Goal: Transaction & Acquisition: Purchase product/service

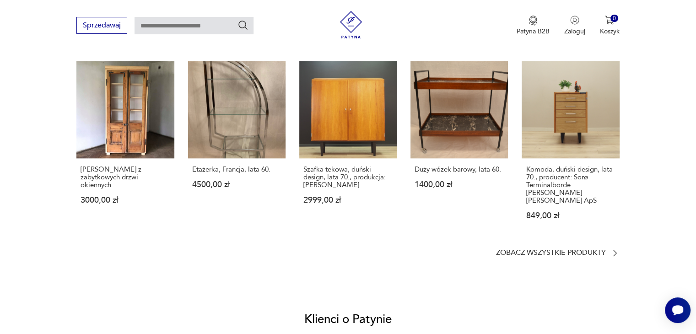
scroll to position [760, 0]
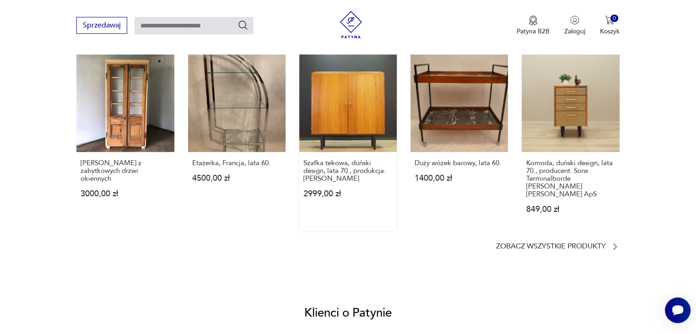
click at [384, 118] on link "Szafka tekowa, duński design, lata 70., produkcja: [PERSON_NAME] 2999,00 zł" at bounding box center [348, 142] width 98 height 177
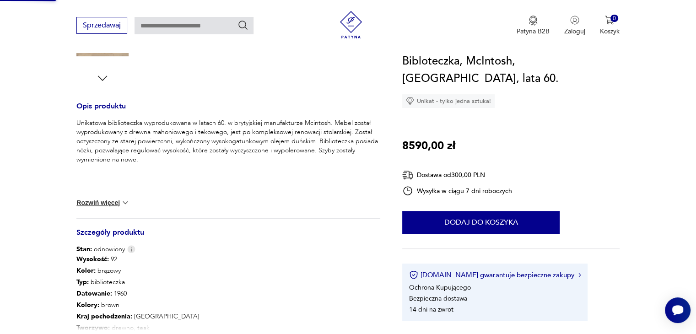
scroll to position [76, 0]
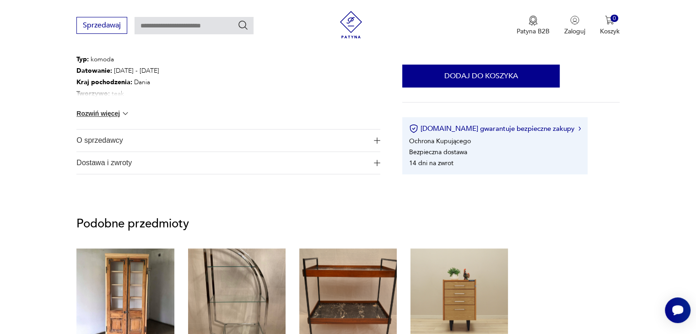
scroll to position [513, 0]
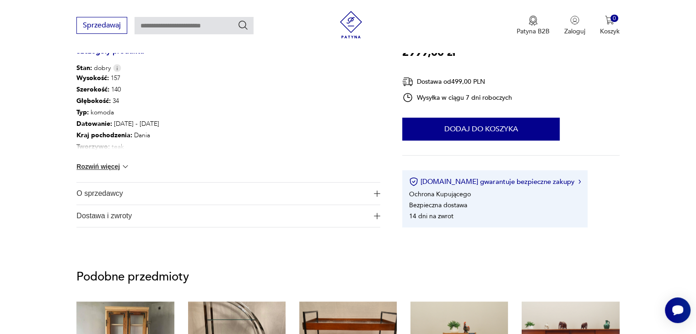
click at [349, 16] on img at bounding box center [350, 24] width 27 height 27
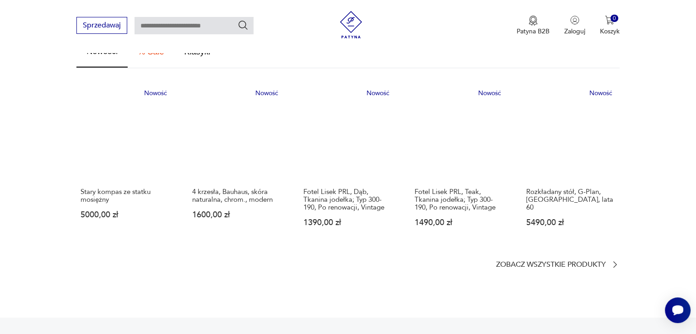
scroll to position [549, 0]
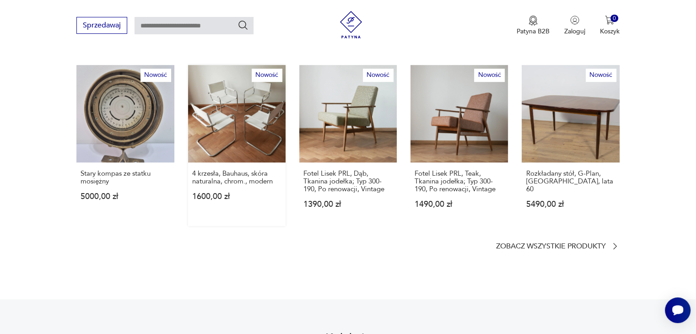
click at [220, 102] on link "Nowość 4 krzesła, Bauhaus, skóra naturalna, chrom., modern 1600,00 zł" at bounding box center [237, 145] width 98 height 161
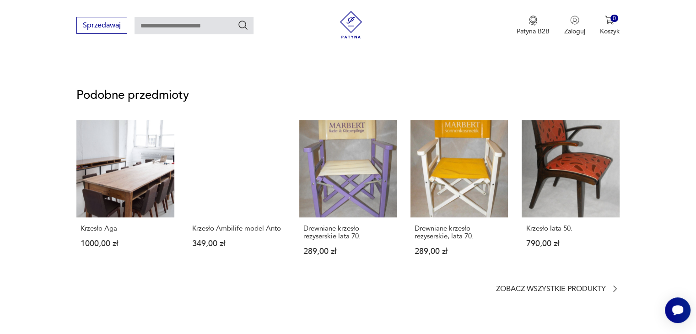
scroll to position [677, 0]
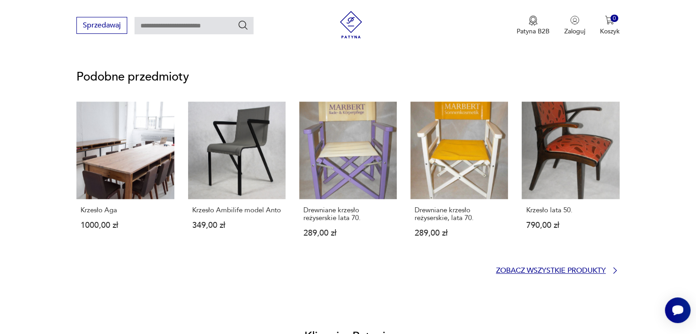
click at [573, 272] on p "Zobacz wszystkie produkty" at bounding box center [551, 271] width 110 height 6
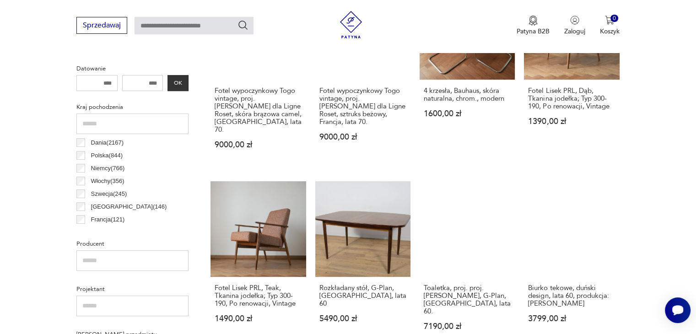
scroll to position [434, 0]
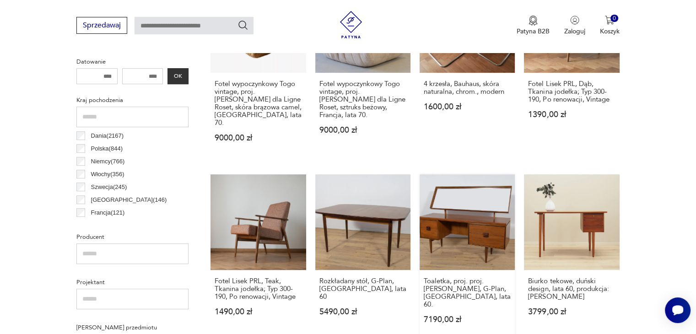
click at [472, 195] on link "Toaletka, proj. proj. [PERSON_NAME], G-Plan, [GEOGRAPHIC_DATA], lata 60. 7190,0…" at bounding box center [467, 257] width 95 height 167
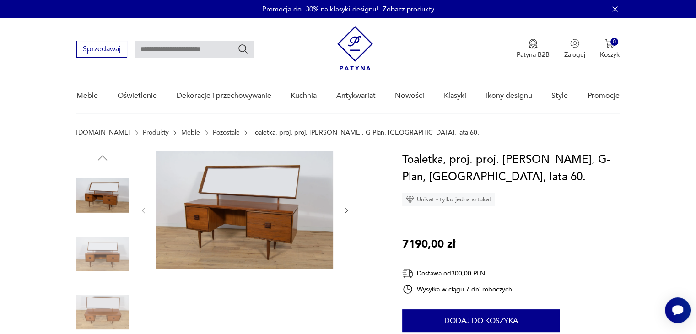
click at [112, 256] on img at bounding box center [102, 254] width 52 height 52
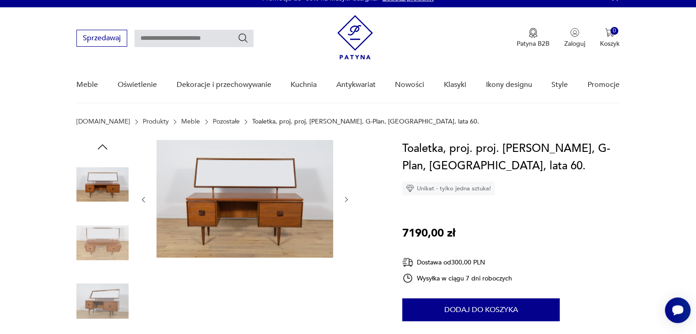
scroll to position [18, 0]
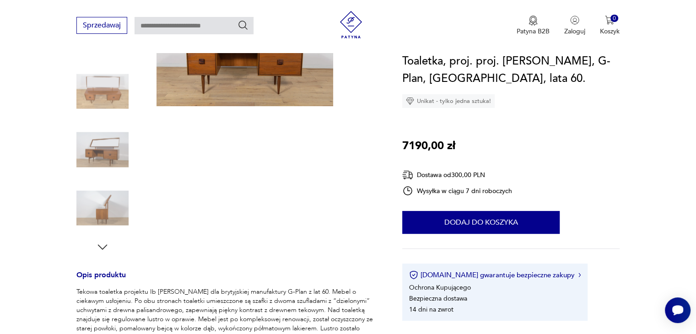
scroll to position [201, 0]
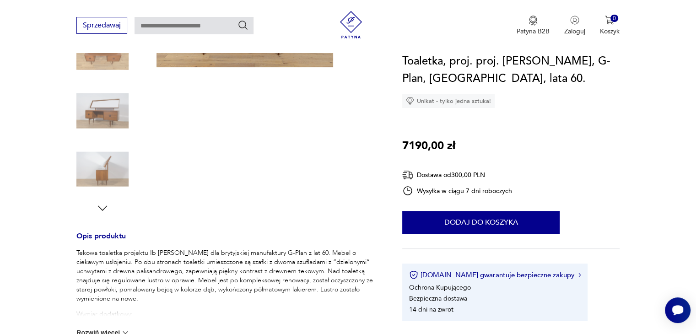
click at [103, 208] on icon "button" at bounding box center [103, 208] width 14 height 14
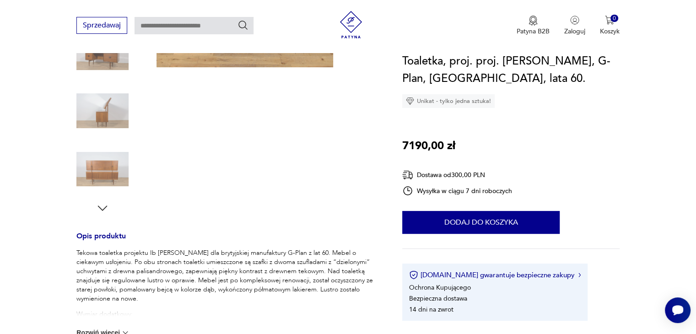
click at [103, 208] on icon "button" at bounding box center [103, 208] width 14 height 14
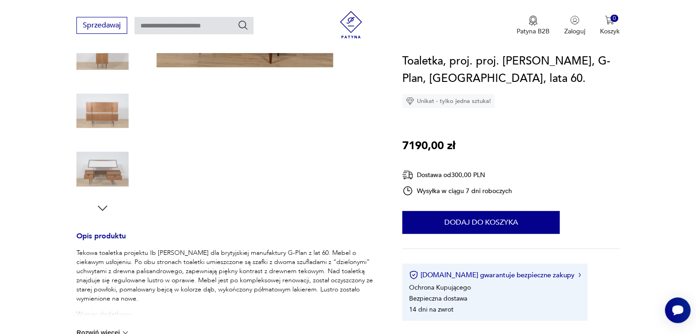
click at [103, 208] on icon "button" at bounding box center [103, 208] width 14 height 14
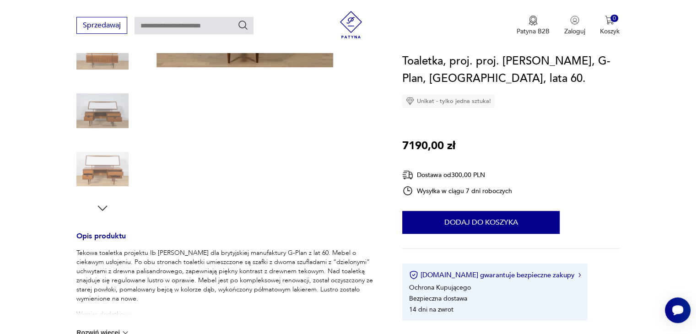
click at [103, 208] on icon "button" at bounding box center [103, 208] width 14 height 14
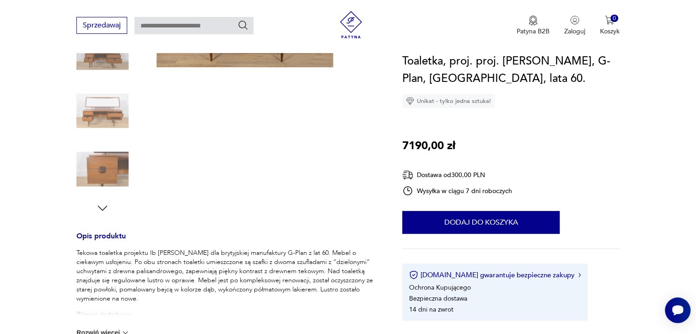
click at [103, 208] on icon "button" at bounding box center [103, 208] width 14 height 14
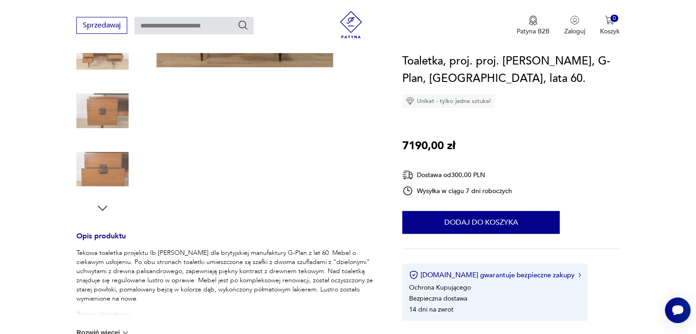
click at [103, 208] on icon "button" at bounding box center [103, 208] width 14 height 14
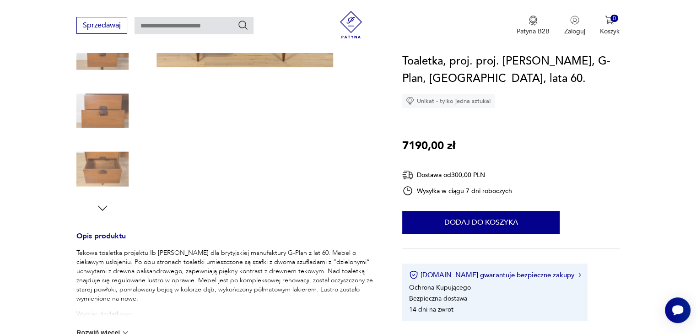
click at [103, 208] on icon "button" at bounding box center [103, 208] width 14 height 14
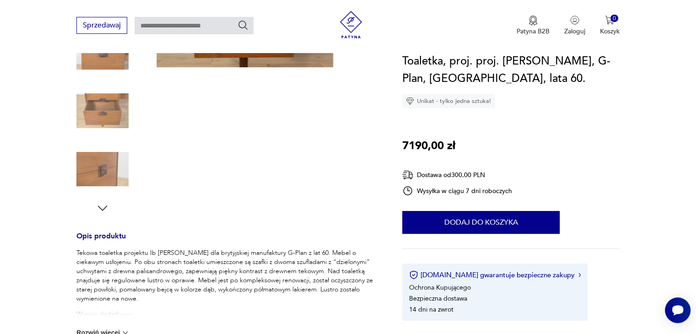
click at [103, 208] on icon "button" at bounding box center [103, 208] width 14 height 14
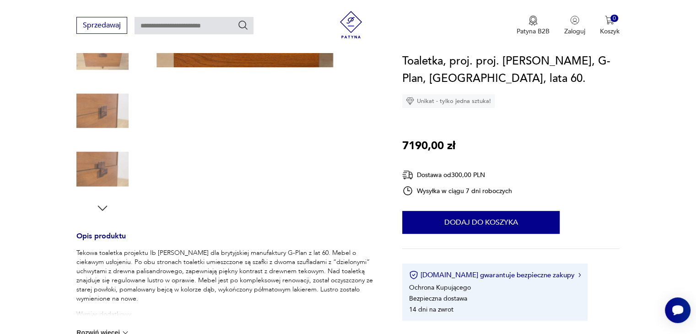
click at [103, 208] on icon "button" at bounding box center [103, 208] width 14 height 14
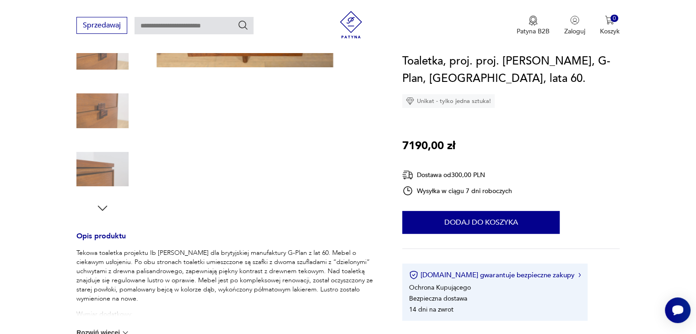
click at [103, 208] on icon "button" at bounding box center [103, 208] width 14 height 14
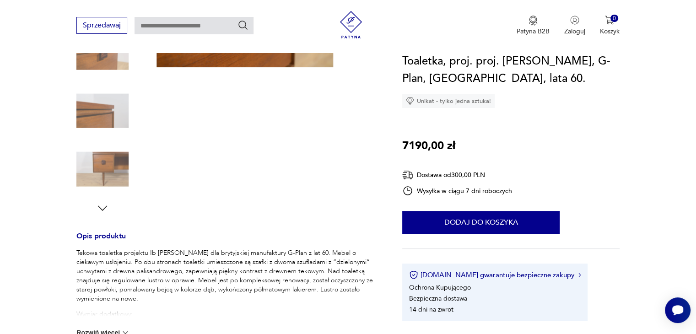
click at [103, 208] on icon "button" at bounding box center [103, 208] width 14 height 14
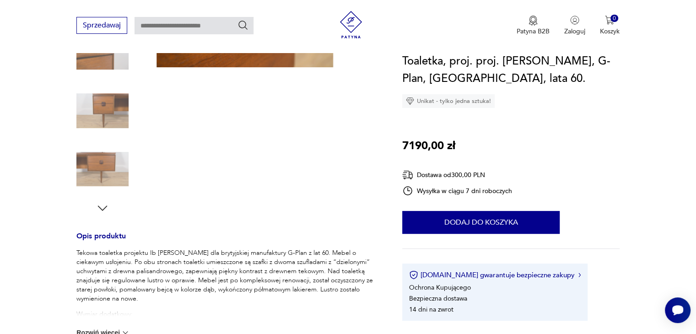
click at [103, 208] on icon "button" at bounding box center [103, 208] width 14 height 14
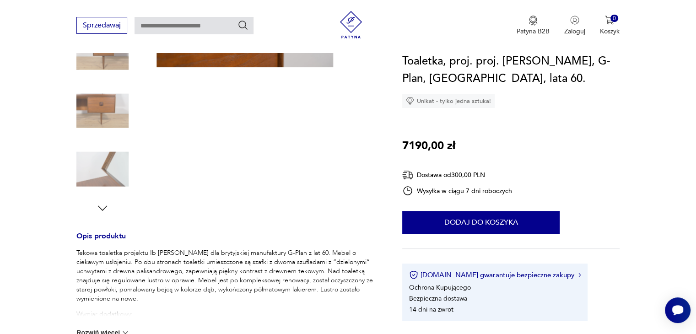
click at [103, 208] on icon "button" at bounding box center [103, 208] width 14 height 14
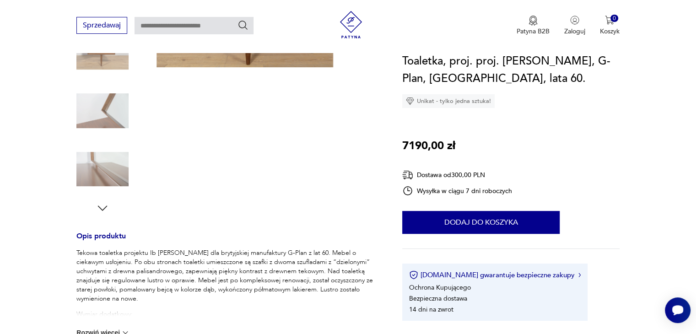
click at [103, 208] on icon "button" at bounding box center [103, 208] width 14 height 14
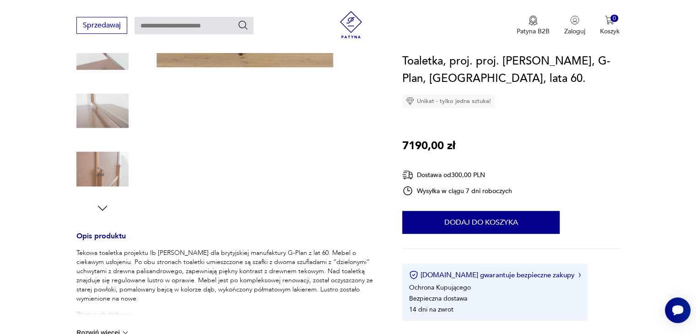
click at [103, 208] on icon "button" at bounding box center [103, 208] width 14 height 14
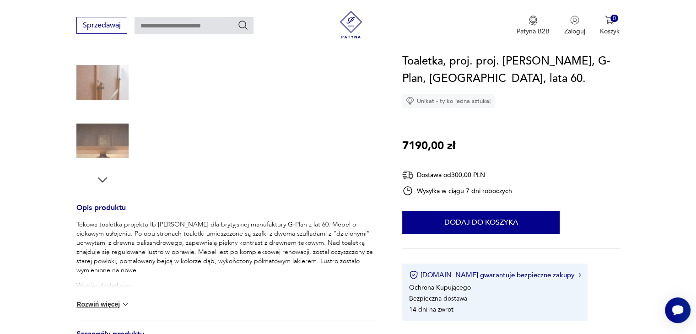
scroll to position [238, 0]
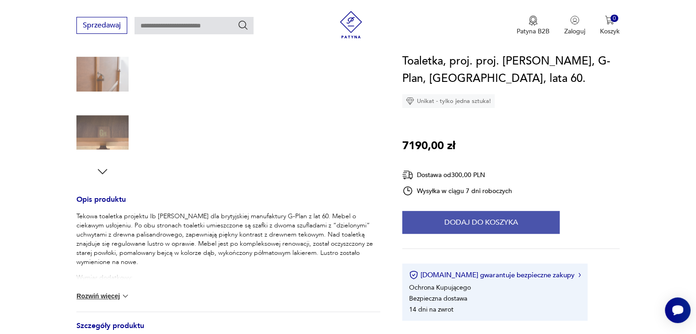
click at [483, 220] on button "Dodaj do koszyka" at bounding box center [480, 222] width 157 height 23
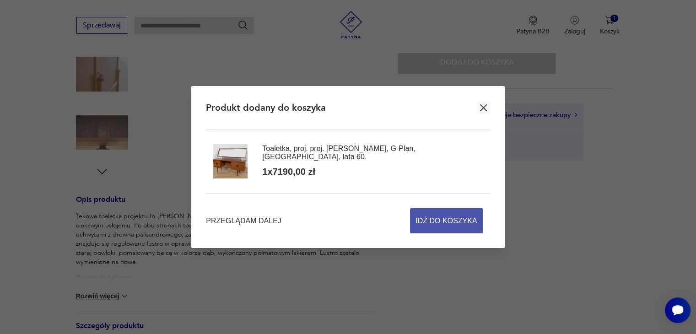
click at [439, 223] on span "Idź do koszyka" at bounding box center [446, 221] width 61 height 24
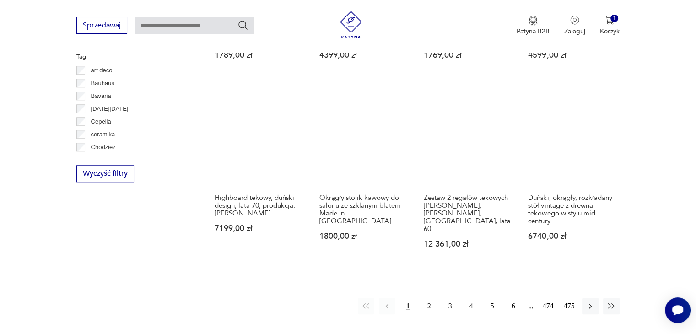
scroll to position [883, 0]
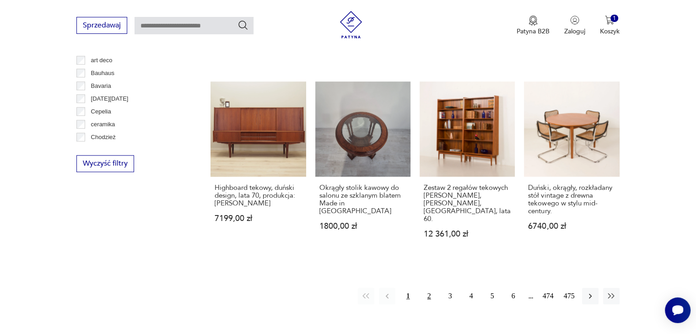
click at [429, 288] on button "2" at bounding box center [429, 296] width 16 height 16
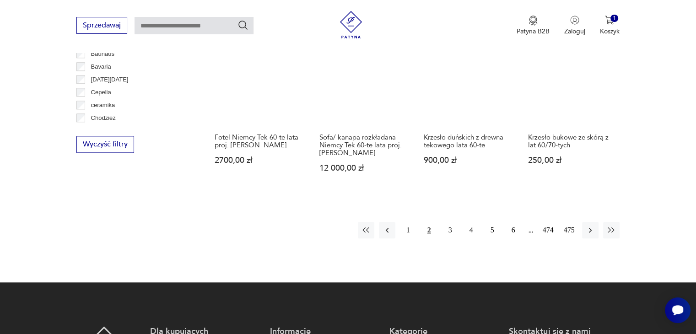
scroll to position [920, 0]
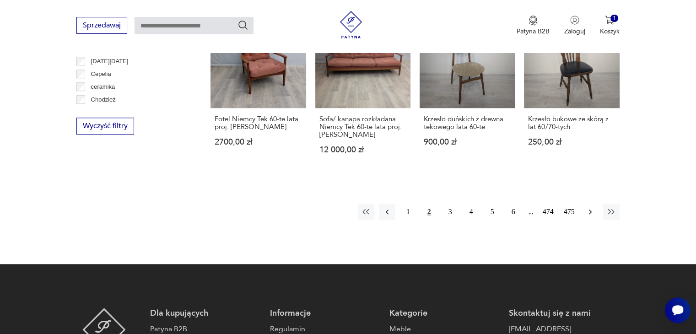
click at [586, 211] on icon "button" at bounding box center [590, 211] width 9 height 9
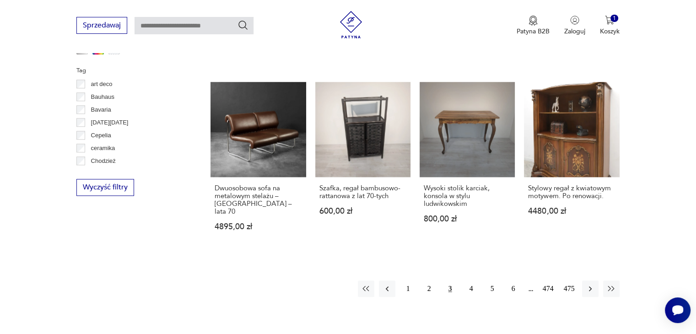
scroll to position [865, 0]
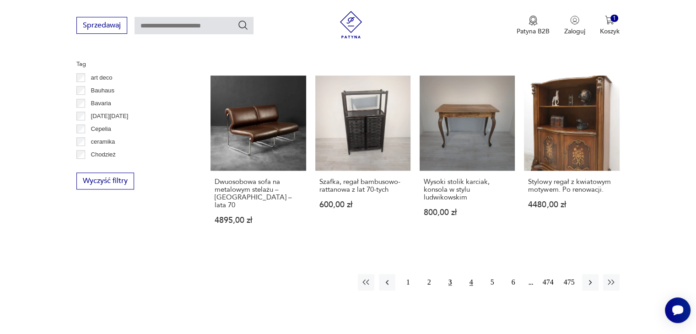
click at [471, 274] on button "4" at bounding box center [471, 282] width 16 height 16
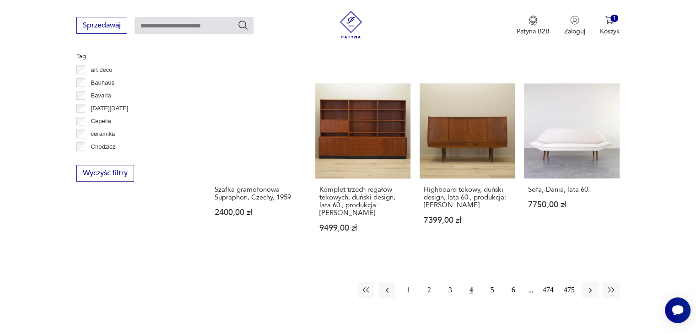
scroll to position [865, 0]
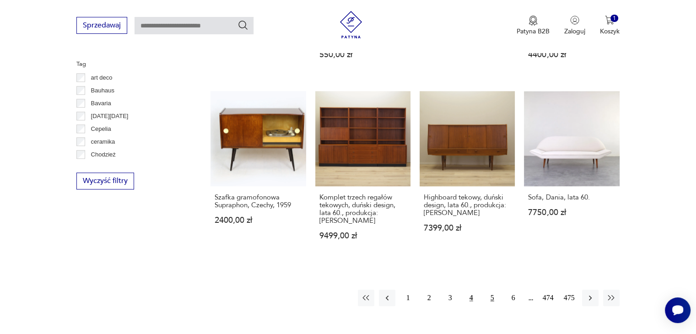
click at [492, 290] on button "5" at bounding box center [492, 298] width 16 height 16
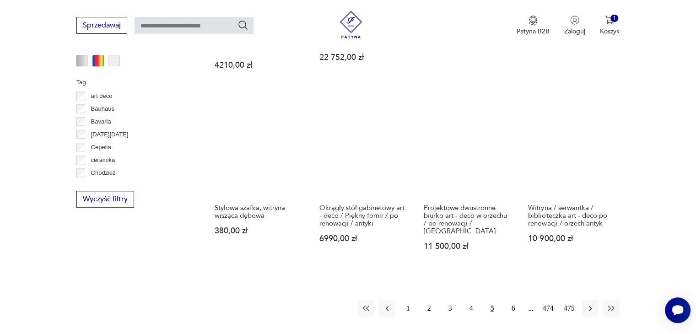
scroll to position [865, 0]
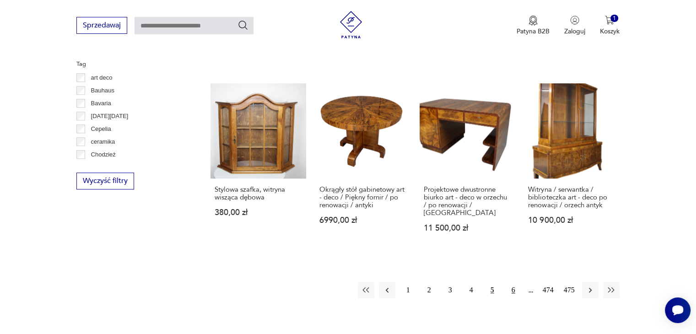
click at [515, 282] on button "6" at bounding box center [513, 290] width 16 height 16
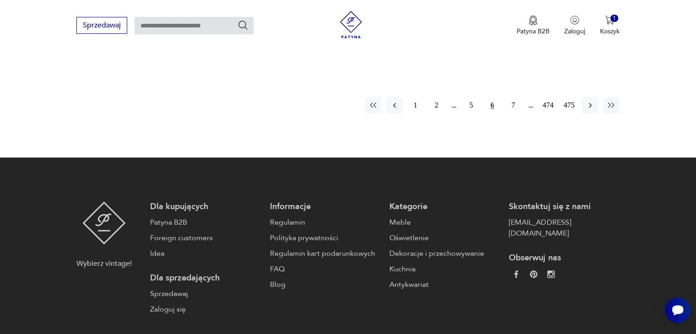
scroll to position [1067, 0]
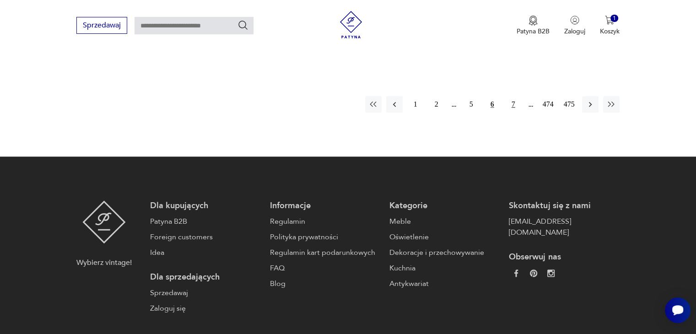
click at [514, 104] on button "7" at bounding box center [513, 104] width 16 height 16
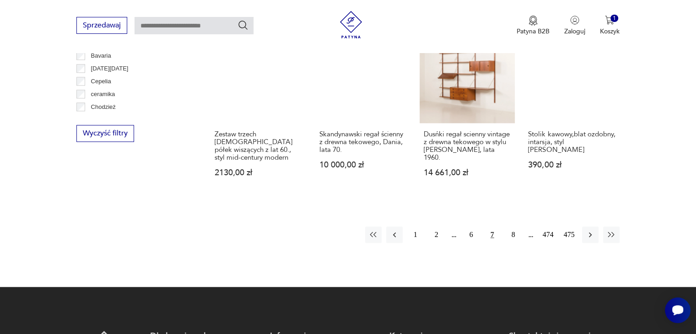
scroll to position [920, 0]
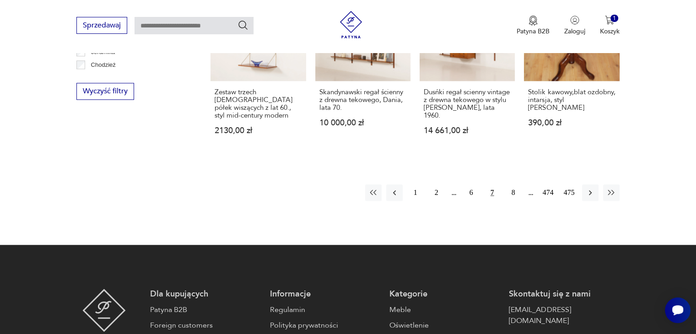
scroll to position [957, 0]
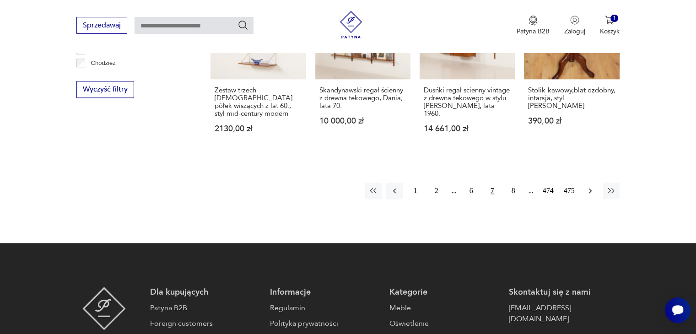
click at [590, 186] on icon "button" at bounding box center [590, 190] width 9 height 9
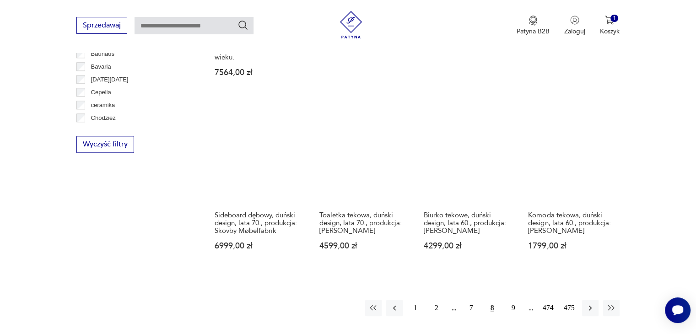
scroll to position [920, 0]
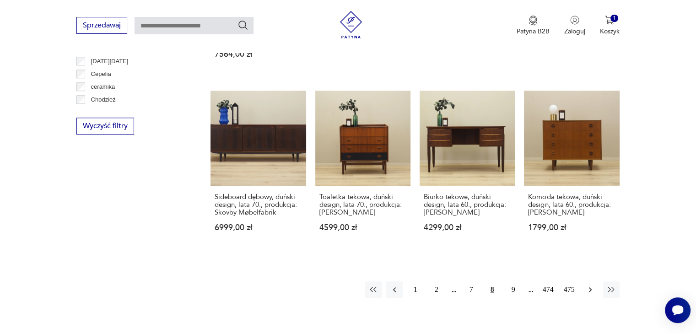
click at [592, 285] on icon "button" at bounding box center [590, 289] width 9 height 9
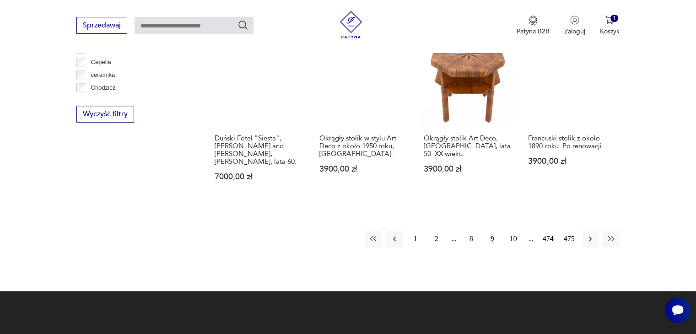
scroll to position [938, 0]
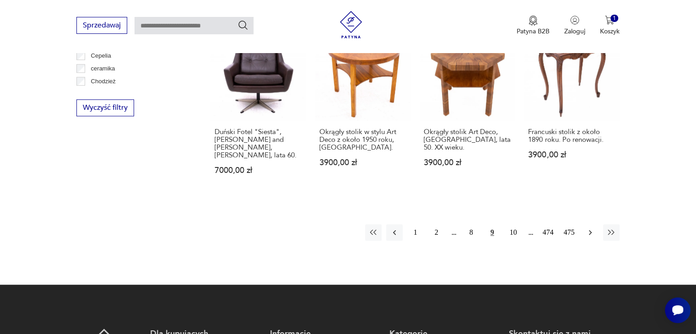
click at [588, 228] on icon "button" at bounding box center [590, 232] width 9 height 9
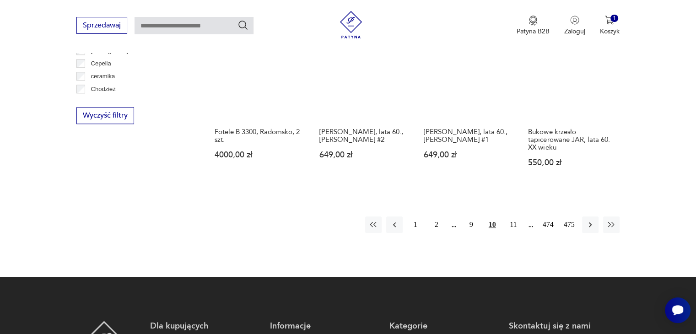
scroll to position [938, 0]
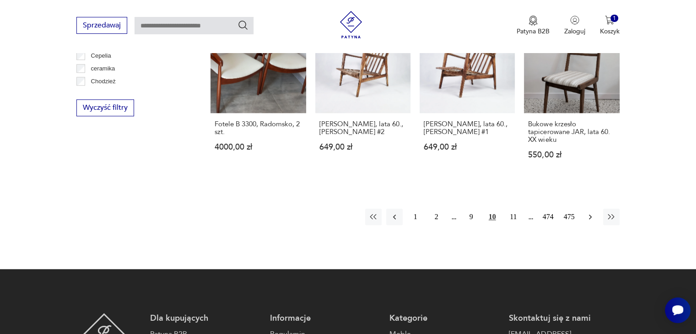
click at [592, 212] on icon "button" at bounding box center [590, 216] width 9 height 9
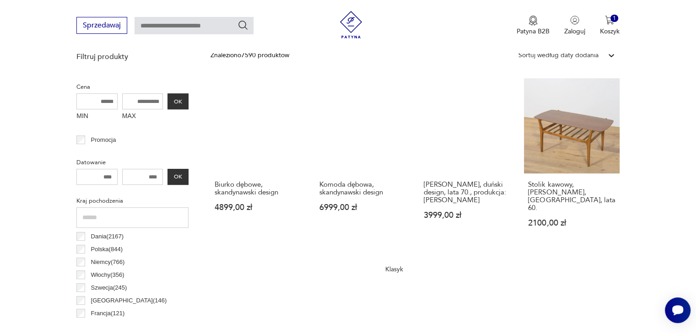
scroll to position [352, 0]
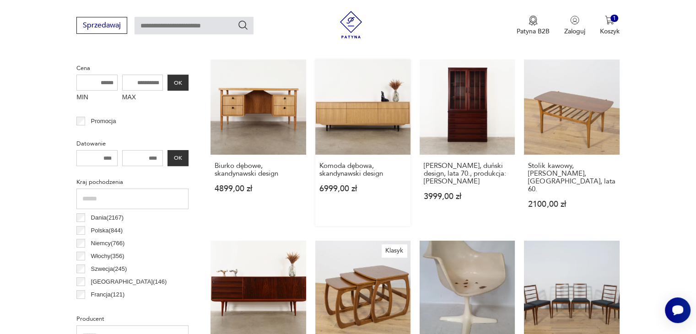
click at [357, 119] on link "Komoda dębowa, skandynawski design 6999,00 zł" at bounding box center [362, 143] width 95 height 167
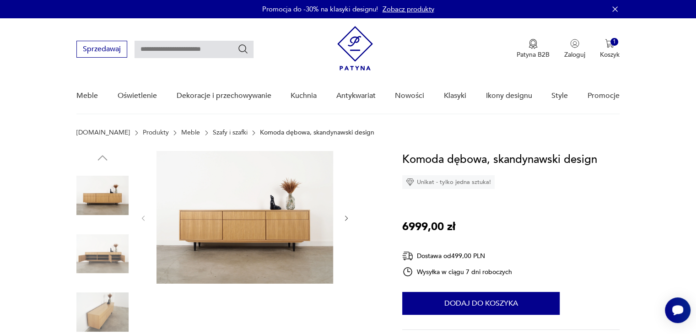
click at [112, 246] on img at bounding box center [102, 254] width 52 height 52
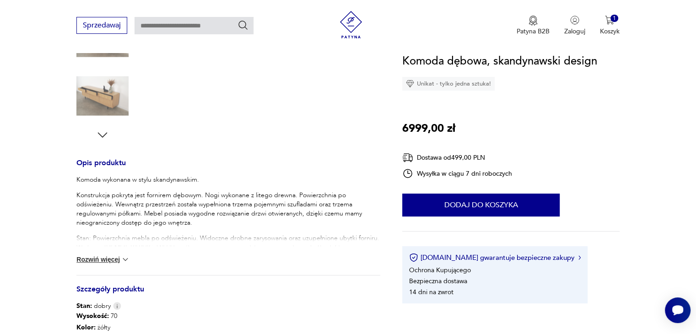
scroll to position [293, 0]
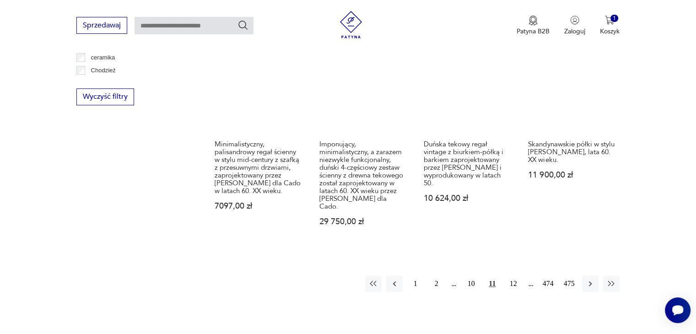
scroll to position [957, 0]
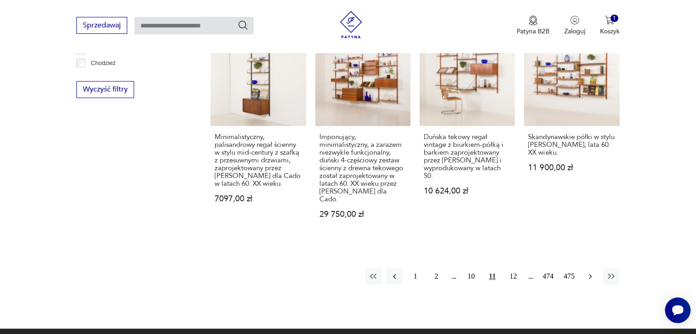
click at [588, 272] on icon "button" at bounding box center [590, 276] width 9 height 9
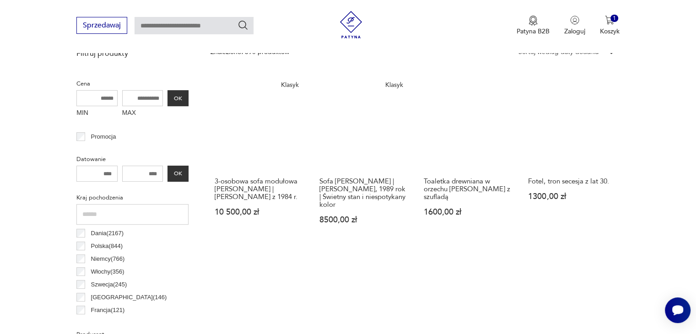
scroll to position [352, 0]
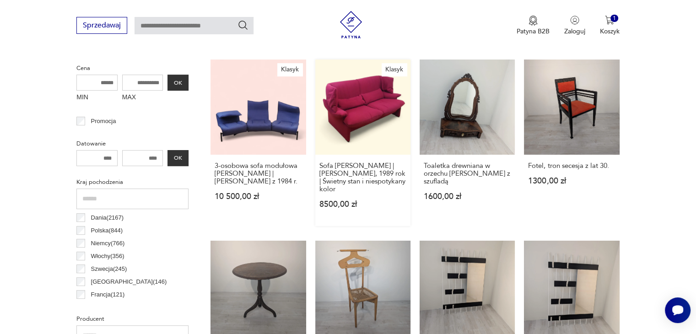
click at [368, 108] on link "Klasyk Sofa Cassina Portovenere | Vico Magistretti, 1989 rok | Świetny stan i n…" at bounding box center [362, 143] width 95 height 167
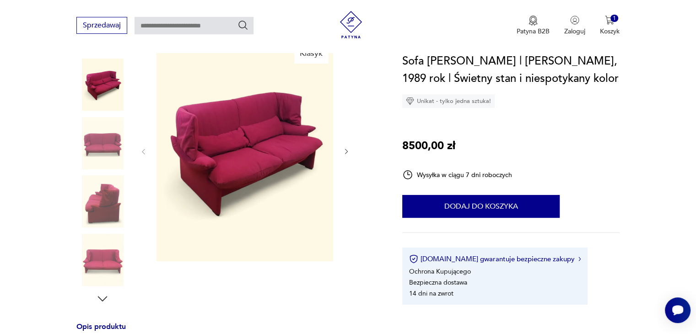
scroll to position [84, 0]
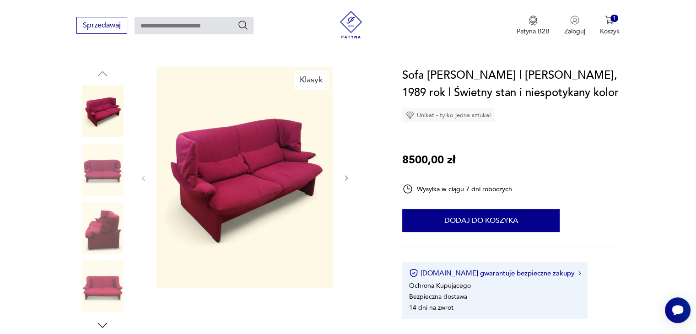
click at [345, 179] on icon "button" at bounding box center [347, 178] width 8 height 8
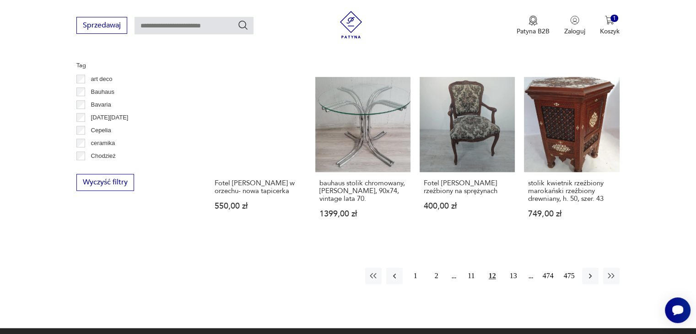
scroll to position [867, 0]
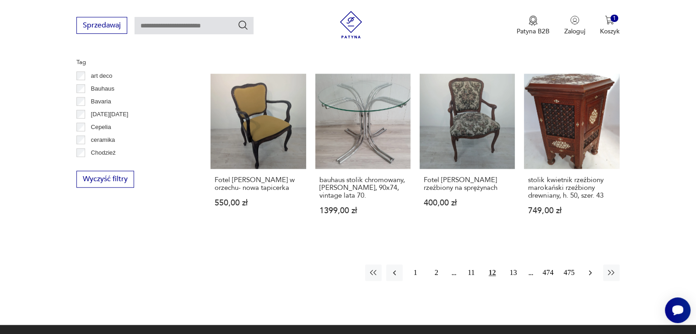
click at [588, 274] on icon "button" at bounding box center [590, 272] width 9 height 9
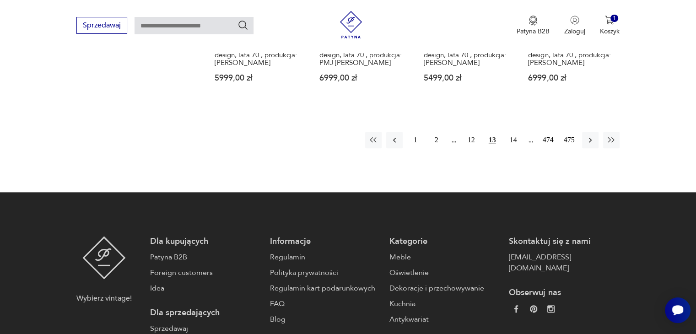
scroll to position [1001, 0]
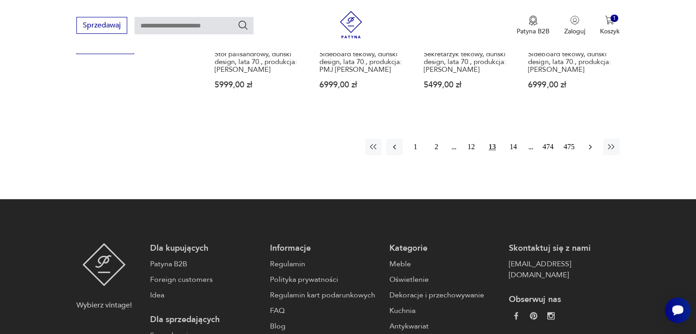
click at [591, 146] on icon "button" at bounding box center [590, 147] width 3 height 5
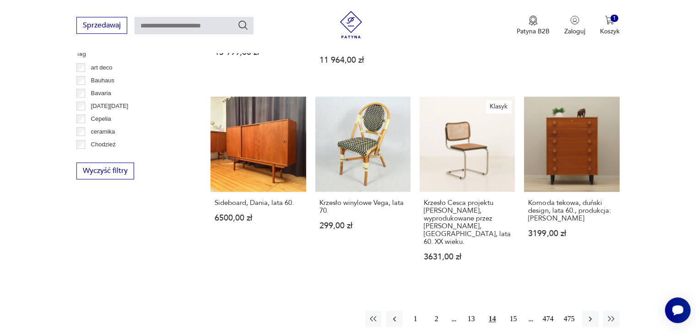
scroll to position [887, 0]
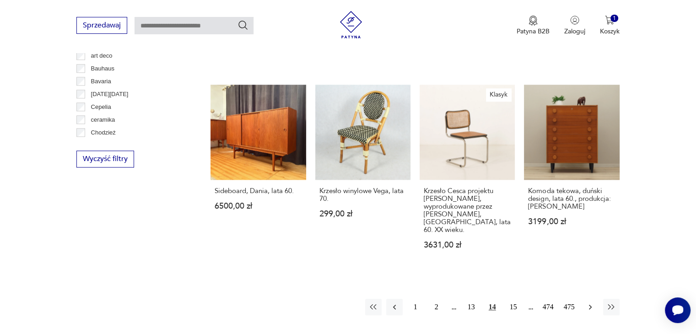
click at [591, 303] on icon "button" at bounding box center [590, 307] width 9 height 9
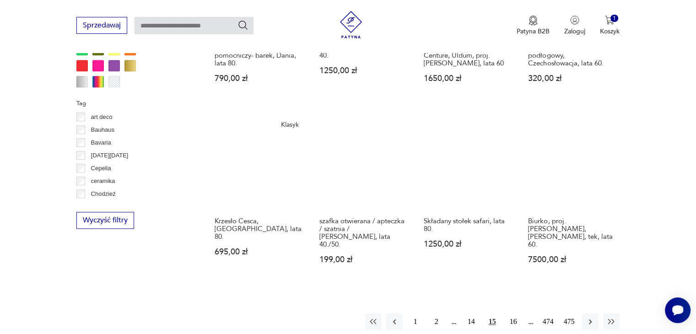
scroll to position [883, 0]
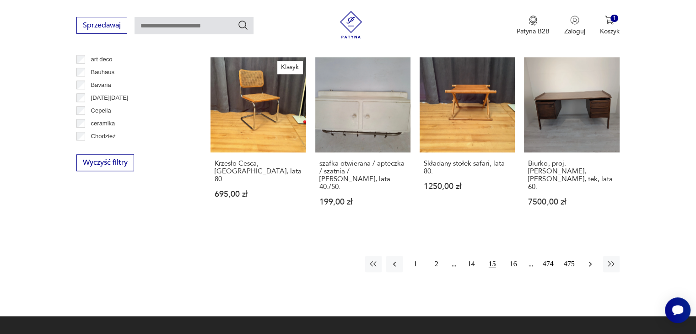
click at [589, 260] on icon "button" at bounding box center [590, 264] width 9 height 9
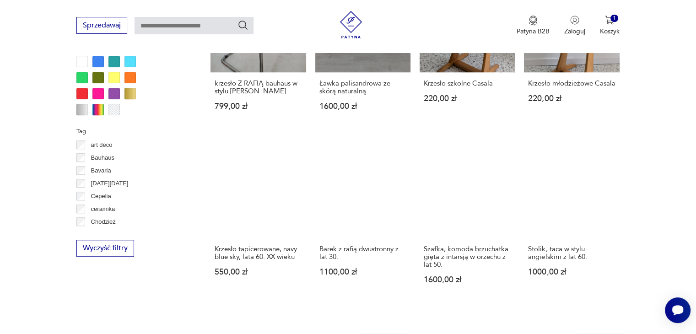
scroll to position [791, 0]
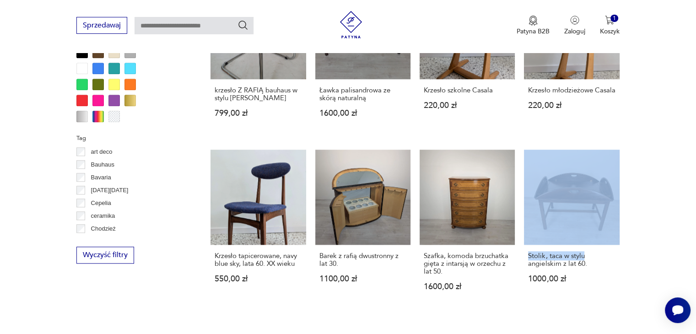
drag, startPoint x: 696, startPoint y: 208, endPoint x: 701, endPoint y: 246, distance: 37.9
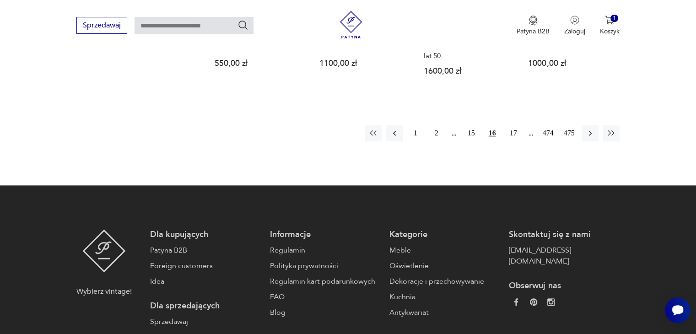
scroll to position [1005, 0]
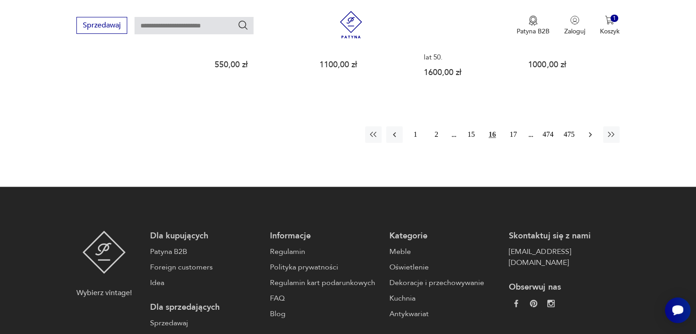
click at [590, 130] on icon "button" at bounding box center [590, 134] width 9 height 9
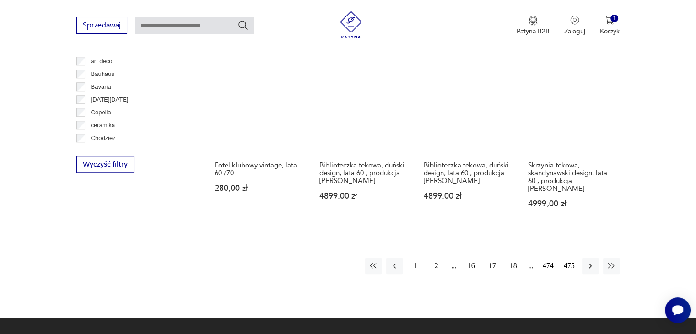
scroll to position [877, 0]
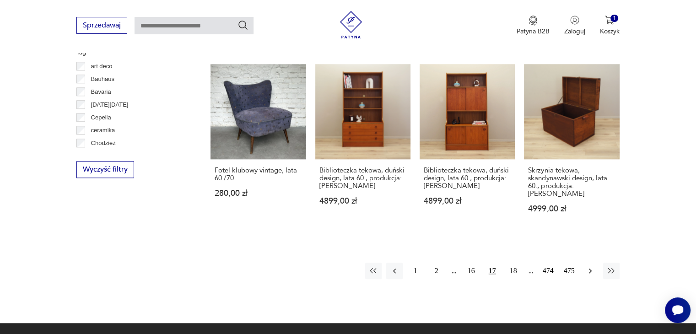
click at [589, 266] on icon "button" at bounding box center [590, 270] width 9 height 9
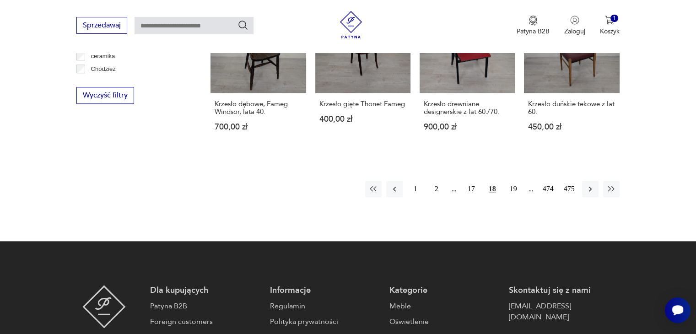
scroll to position [957, 0]
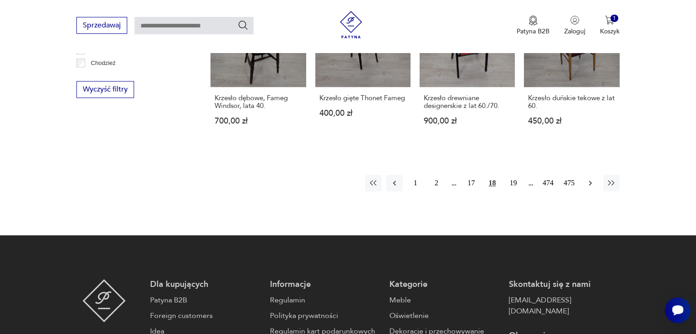
click at [588, 184] on icon "button" at bounding box center [590, 183] width 9 height 9
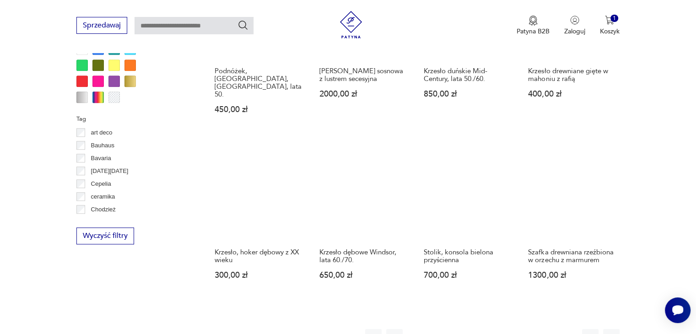
scroll to position [804, 0]
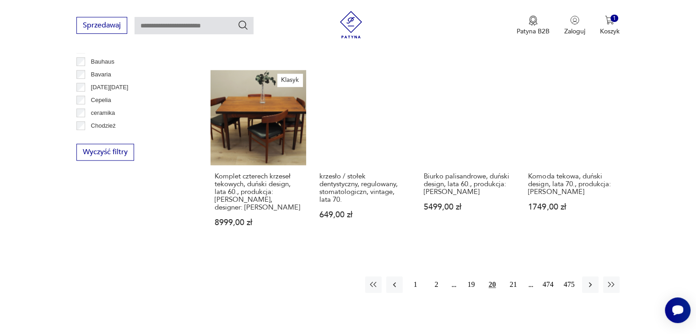
scroll to position [884, 0]
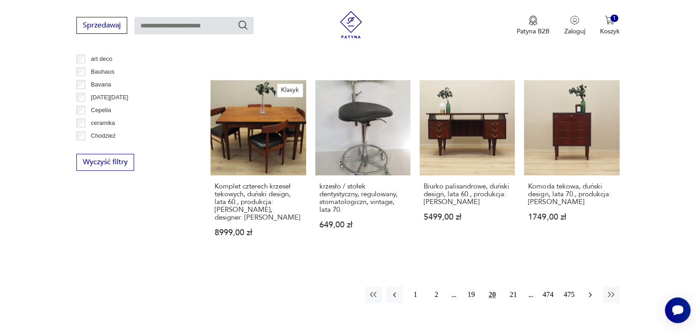
click at [586, 290] on icon "button" at bounding box center [590, 294] width 9 height 9
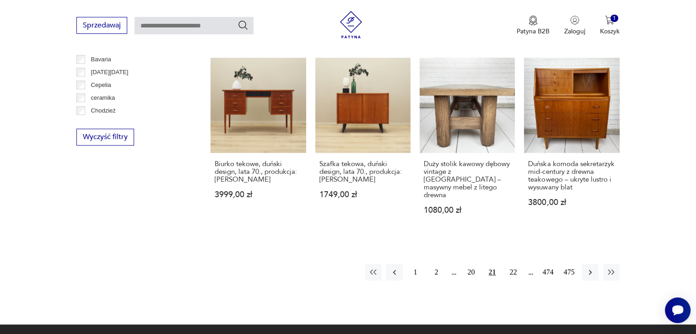
scroll to position [899, 0]
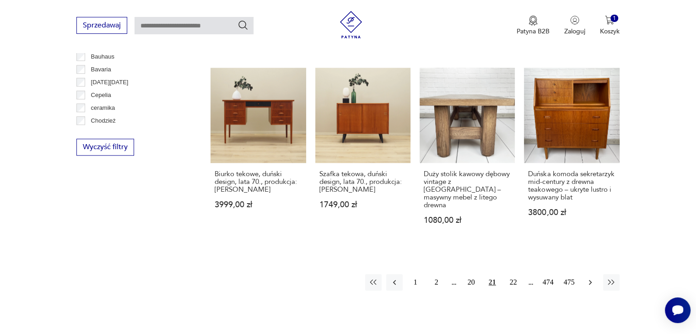
click at [595, 274] on button "button" at bounding box center [590, 282] width 16 height 16
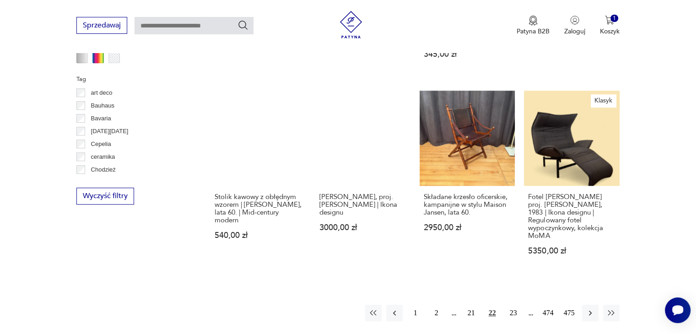
scroll to position [845, 0]
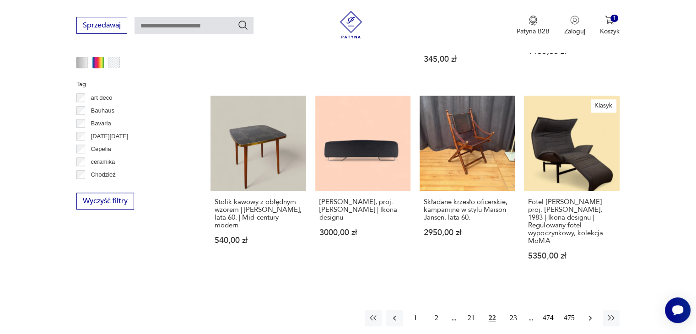
click at [590, 316] on icon "button" at bounding box center [590, 318] width 3 height 5
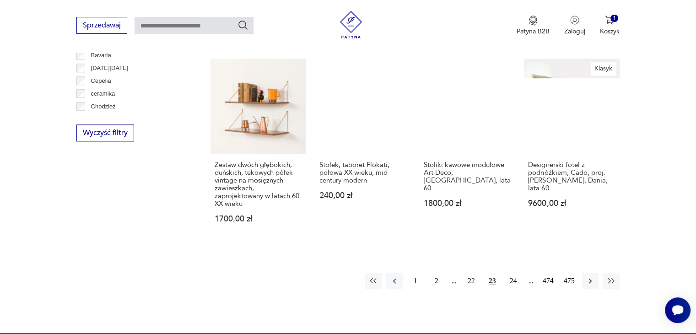
scroll to position [910, 0]
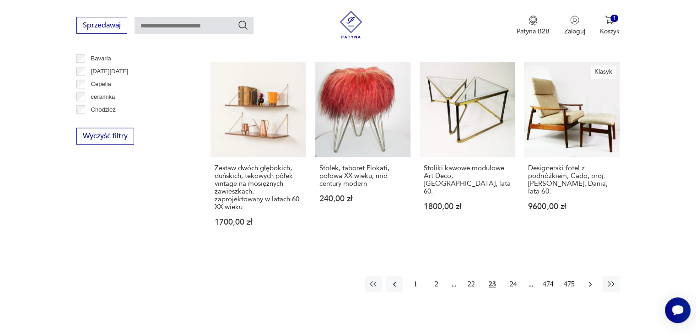
click at [586, 280] on icon "button" at bounding box center [590, 284] width 9 height 9
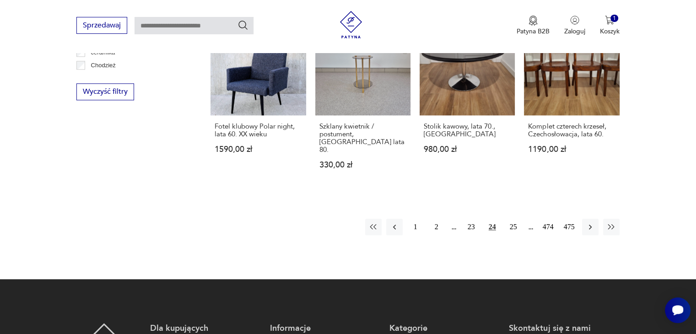
scroll to position [948, 0]
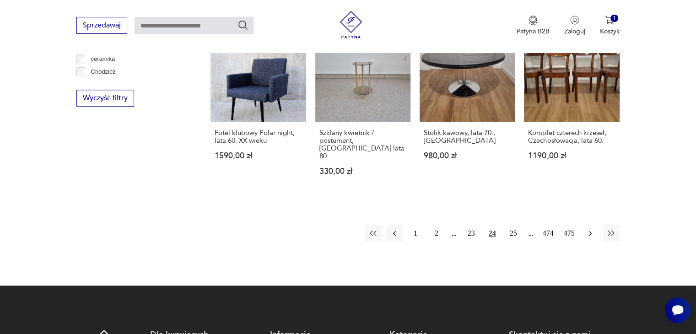
click at [591, 231] on icon "button" at bounding box center [590, 233] width 3 height 5
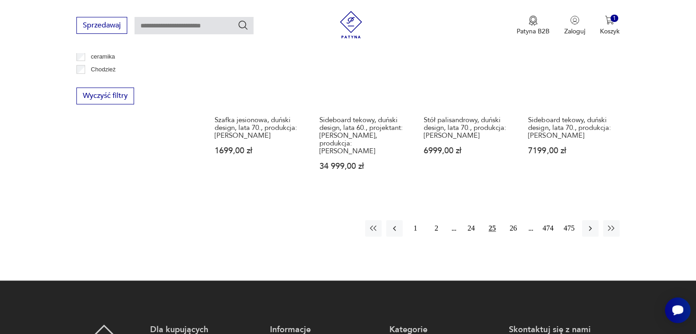
scroll to position [957, 0]
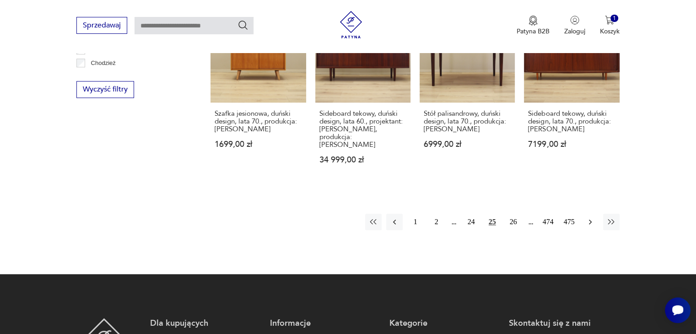
click at [590, 217] on icon "button" at bounding box center [590, 221] width 9 height 9
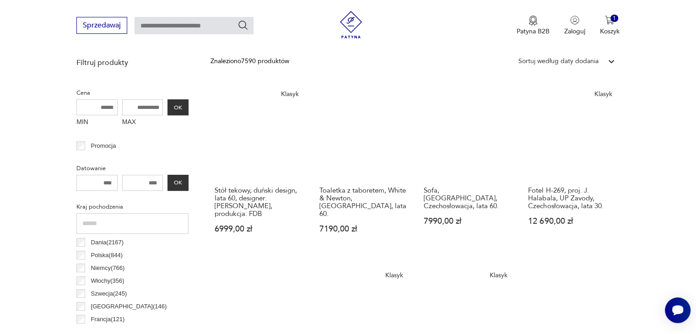
scroll to position [352, 0]
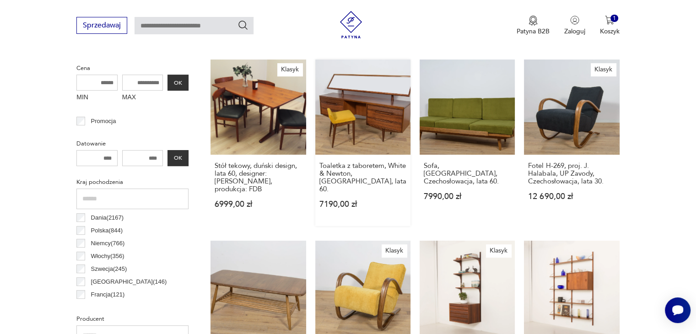
click at [372, 118] on link "Toaletka z taboretem, White & Newton, [GEOGRAPHIC_DATA], lata 60. 7190,00 zł" at bounding box center [362, 143] width 95 height 167
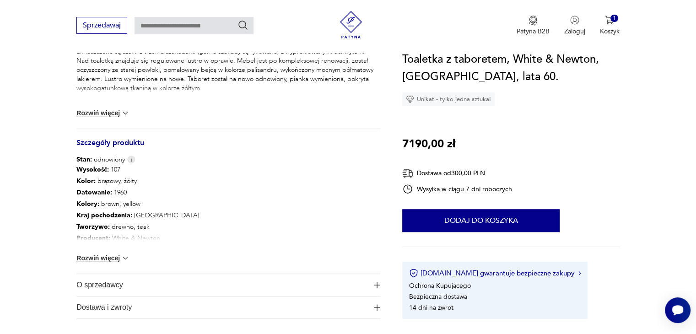
scroll to position [385, 0]
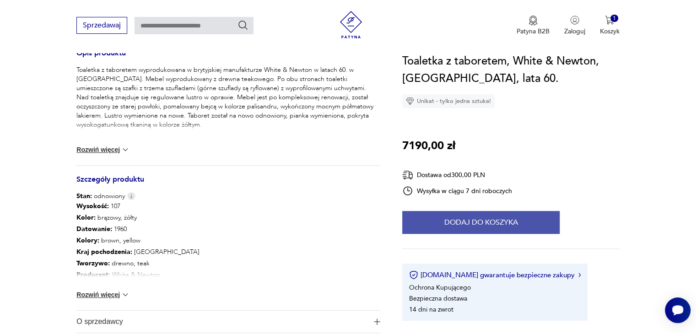
click at [486, 222] on button "Dodaj do koszyka" at bounding box center [480, 222] width 157 height 23
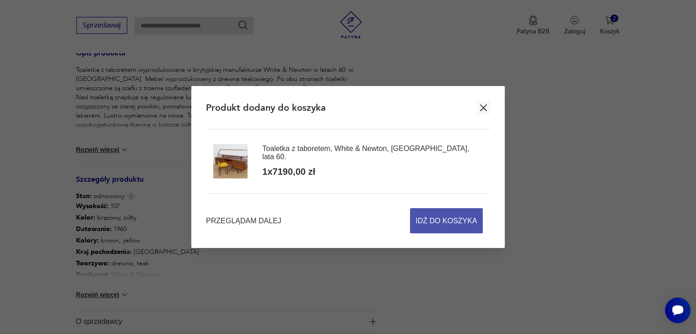
click at [436, 225] on span "Idź do koszyka" at bounding box center [446, 221] width 61 height 24
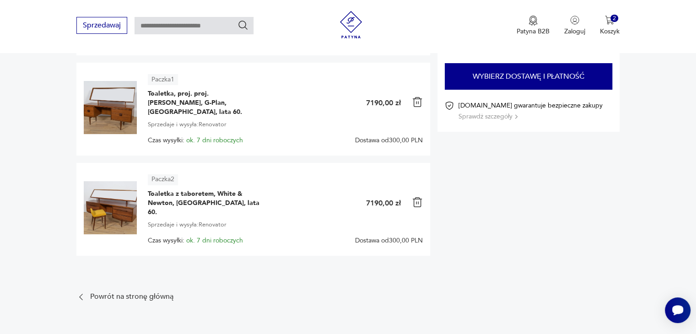
scroll to position [105, 0]
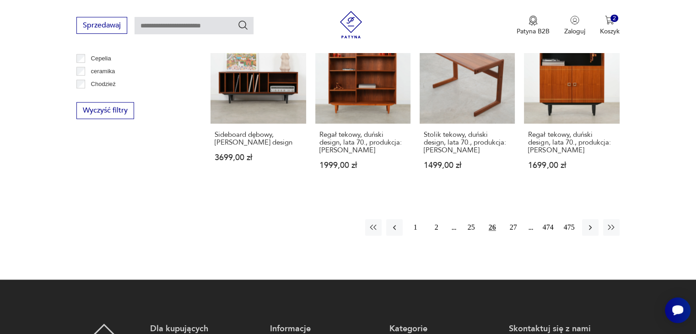
scroll to position [932, 0]
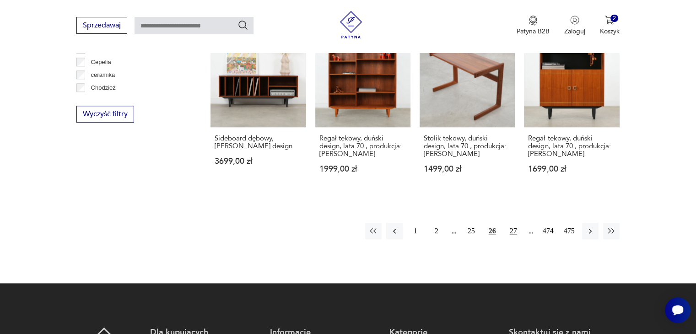
click at [515, 224] on button "27" at bounding box center [513, 231] width 16 height 16
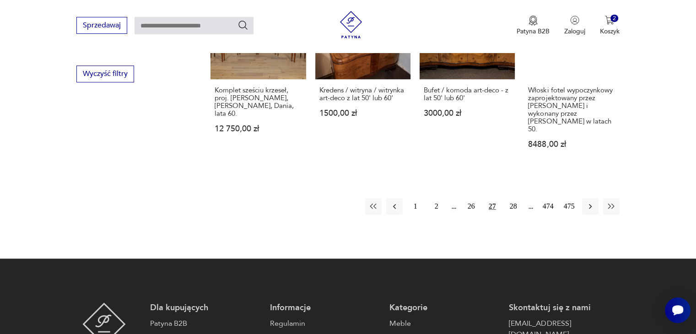
scroll to position [967, 0]
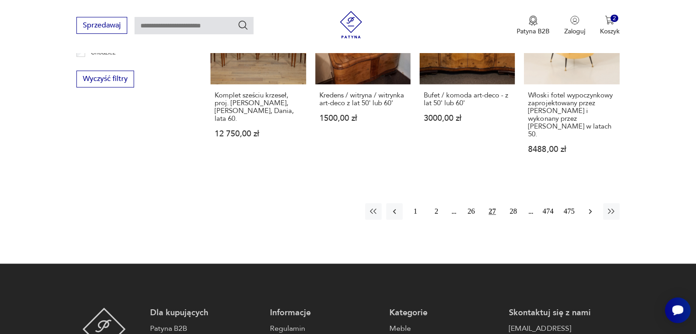
click at [588, 207] on icon "button" at bounding box center [590, 211] width 9 height 9
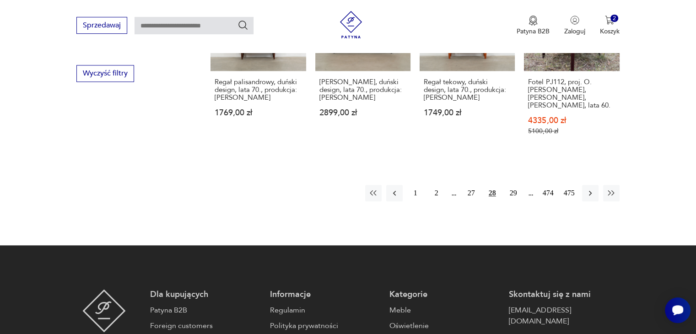
scroll to position [970, 0]
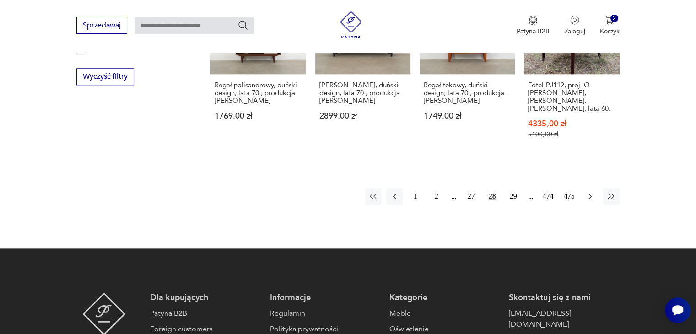
click at [591, 195] on icon "button" at bounding box center [590, 196] width 9 height 9
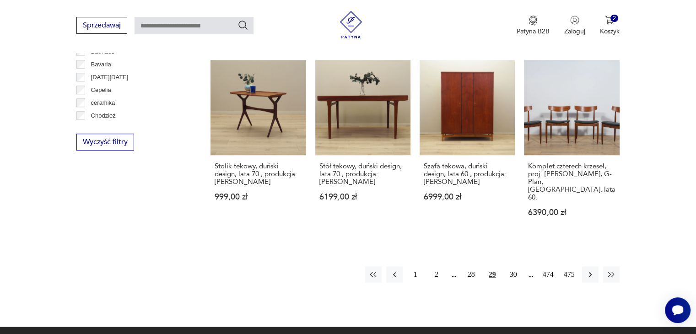
scroll to position [902, 0]
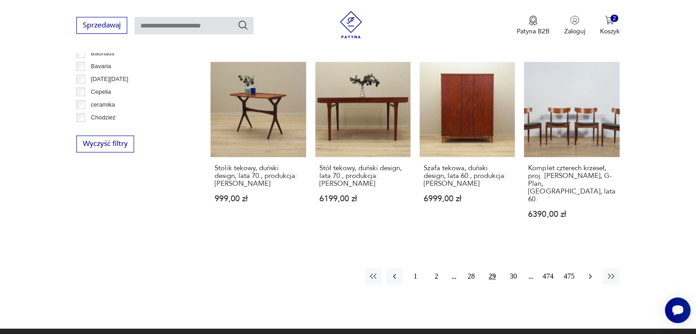
click at [586, 272] on icon "button" at bounding box center [590, 276] width 9 height 9
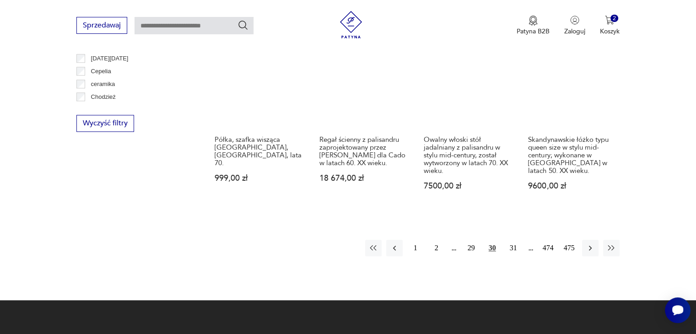
scroll to position [918, 0]
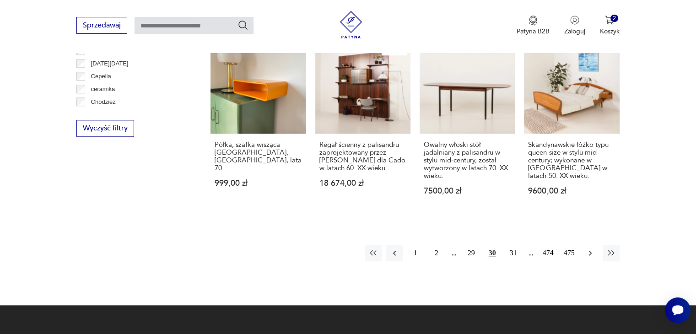
click at [589, 249] on icon "button" at bounding box center [590, 253] width 9 height 9
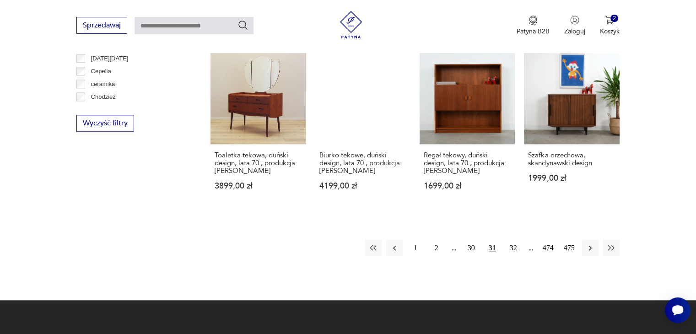
scroll to position [928, 0]
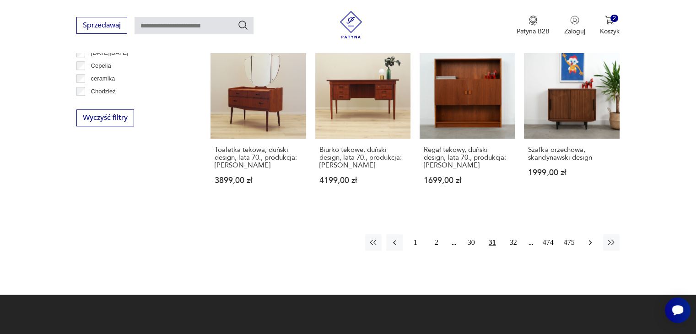
click at [589, 238] on icon "button" at bounding box center [590, 242] width 9 height 9
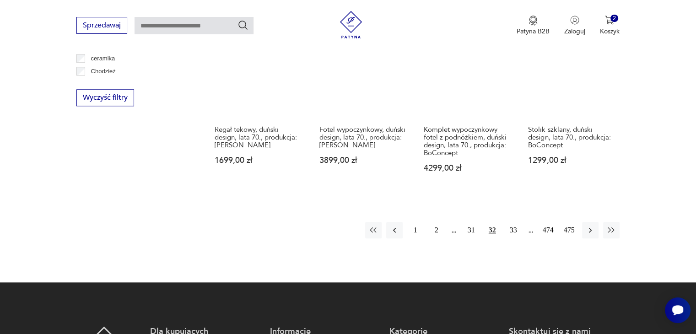
scroll to position [943, 0]
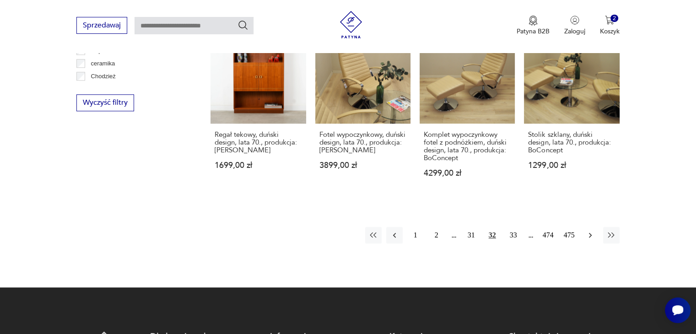
click at [591, 231] on icon "button" at bounding box center [590, 235] width 9 height 9
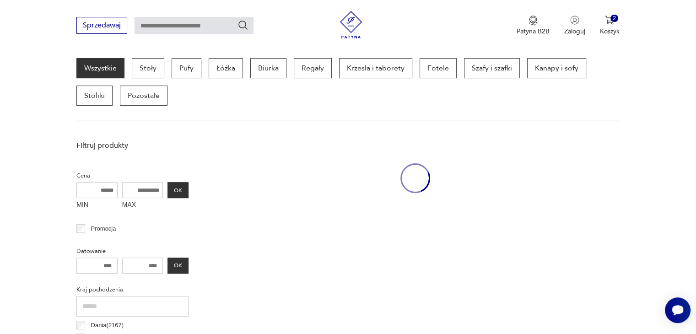
scroll to position [243, 0]
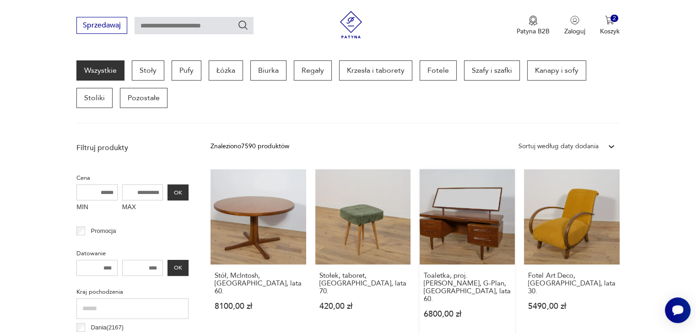
click at [474, 219] on link "Toaletka, proj. [PERSON_NAME], G-Plan, [GEOGRAPHIC_DATA], lata 60. 6800,00 zł" at bounding box center [467, 252] width 95 height 167
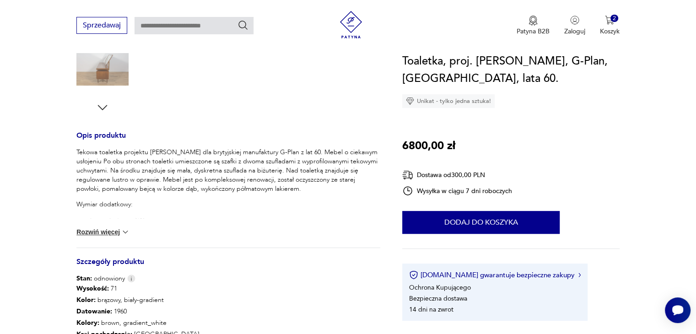
scroll to position [298, 0]
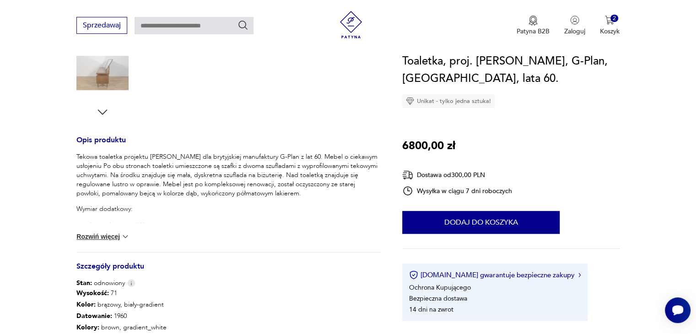
click at [87, 237] on button "Rozwiń więcej" at bounding box center [102, 236] width 53 height 9
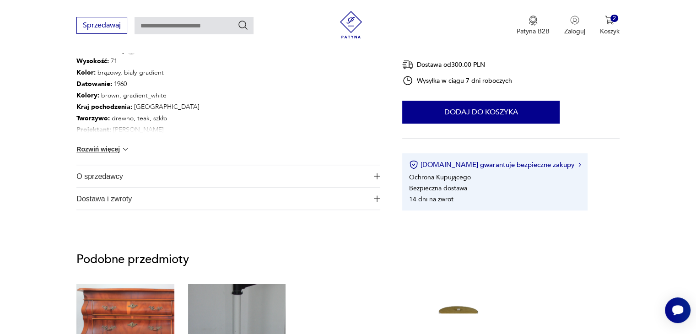
scroll to position [554, 0]
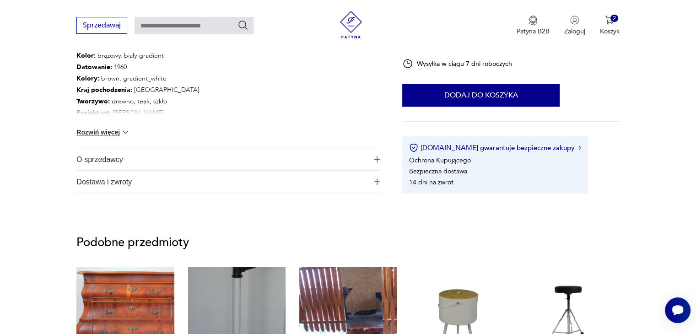
click at [111, 182] on span "Dostawa i zwroty" at bounding box center [221, 182] width 291 height 22
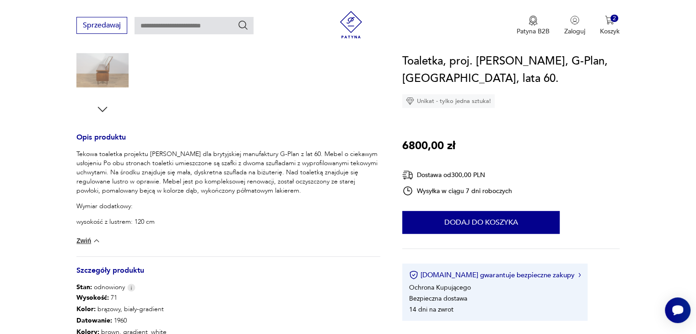
scroll to position [308, 0]
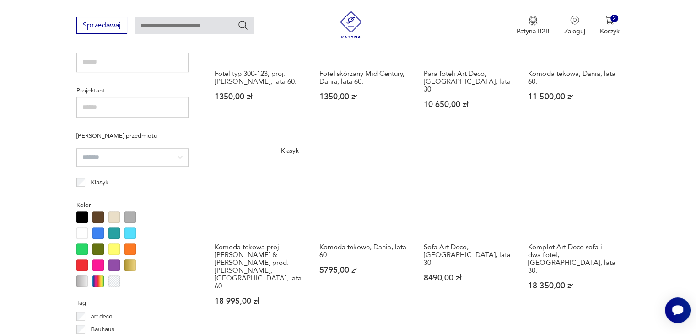
scroll to position [646, 0]
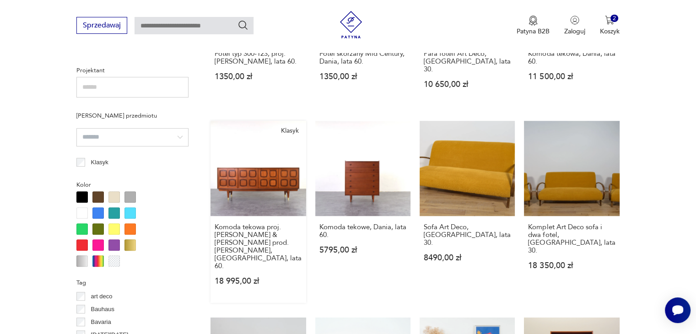
click at [262, 163] on link "Klasyk Komoda tekowa proj. [PERSON_NAME] & [PERSON_NAME] prod. [PERSON_NAME], […" at bounding box center [258, 212] width 95 height 182
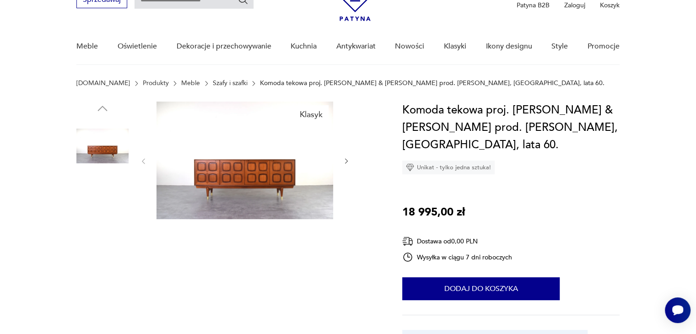
scroll to position [55, 0]
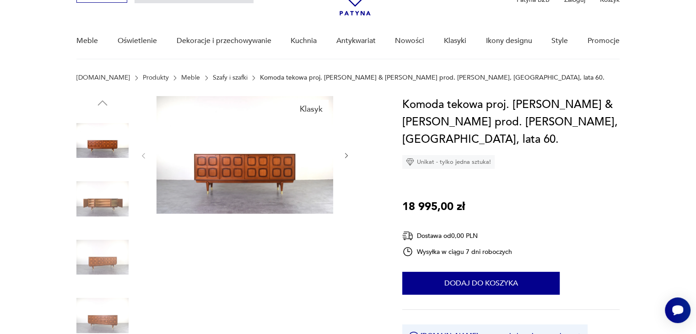
click at [104, 198] on img at bounding box center [102, 199] width 52 height 52
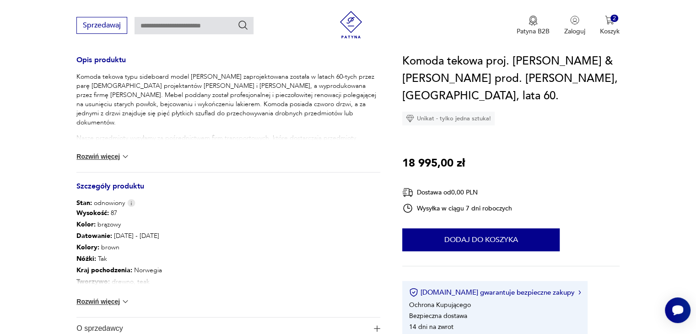
scroll to position [385, 0]
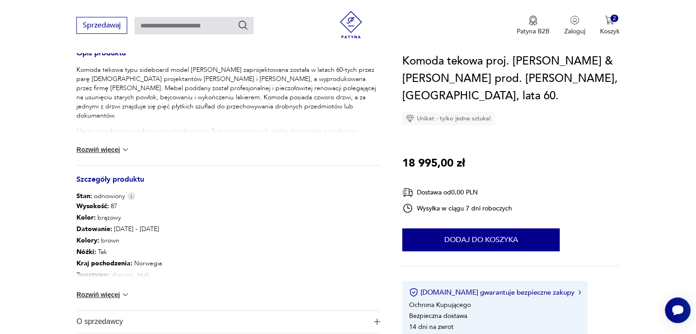
click at [104, 297] on button "Rozwiń więcej" at bounding box center [102, 294] width 53 height 9
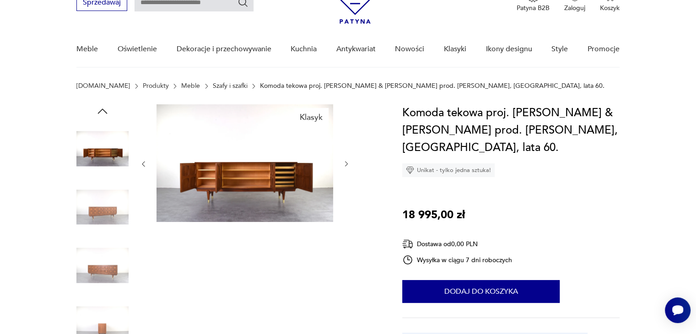
scroll to position [0, 0]
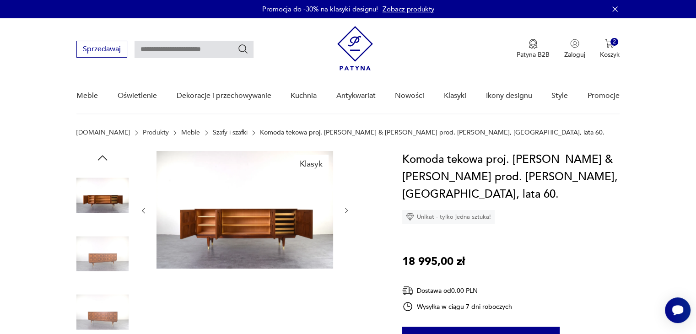
click at [144, 208] on icon "button" at bounding box center [144, 211] width 8 height 8
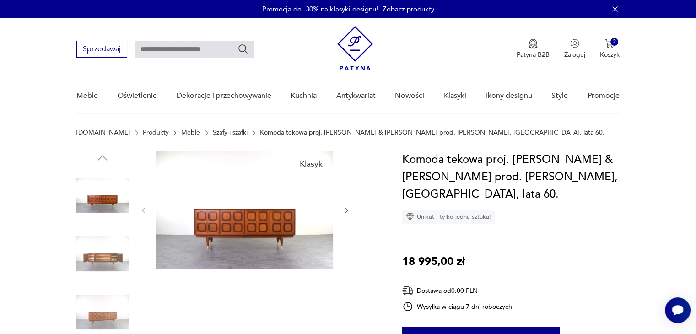
scroll to position [731, 0]
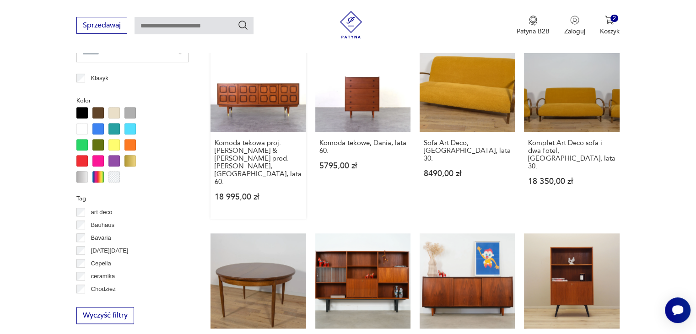
click at [260, 81] on link "Klasyk Komoda tekowa proj. [PERSON_NAME] & [PERSON_NAME] prod. [PERSON_NAME], […" at bounding box center [258, 128] width 95 height 182
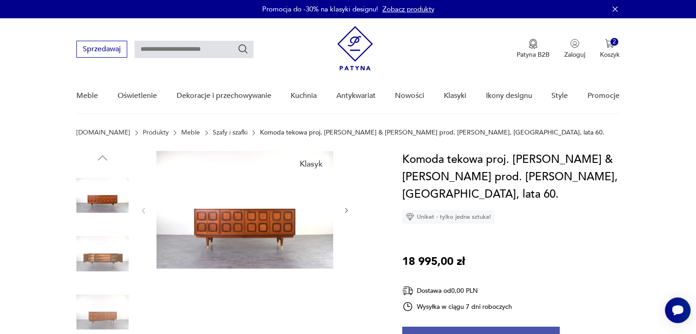
drag, startPoint x: 506, startPoint y: 328, endPoint x: 447, endPoint y: 331, distance: 58.7
click at [447, 331] on button "Dodaj do koszyka" at bounding box center [480, 338] width 157 height 23
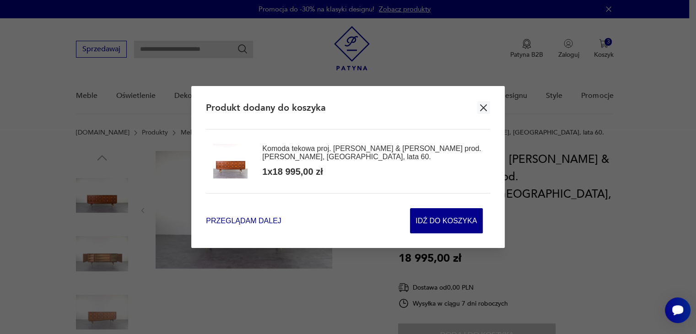
click at [235, 219] on span "Przeglądam dalej" at bounding box center [243, 221] width 75 height 11
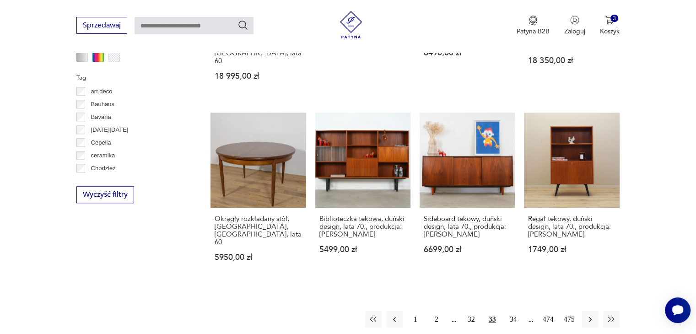
scroll to position [889, 0]
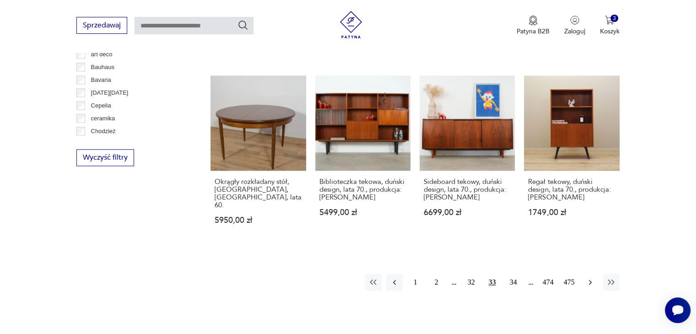
click at [586, 278] on icon "button" at bounding box center [590, 282] width 9 height 9
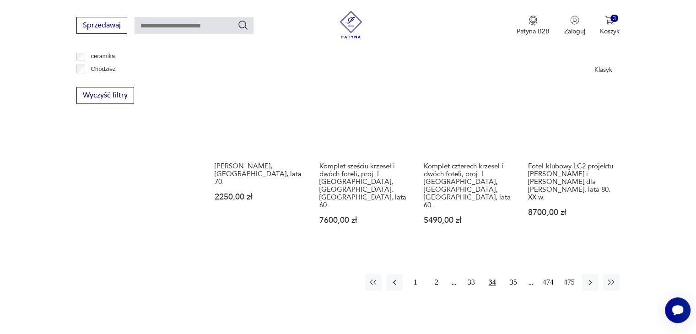
scroll to position [957, 0]
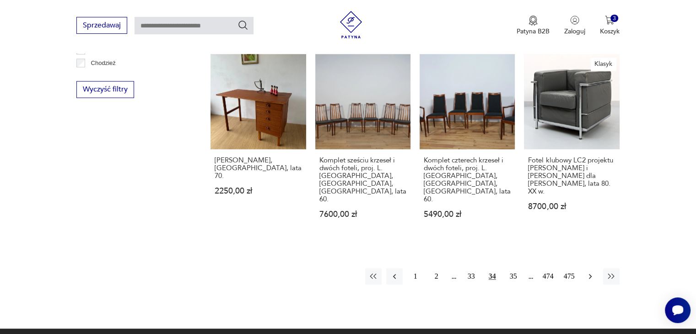
click at [590, 272] on icon "button" at bounding box center [590, 276] width 9 height 9
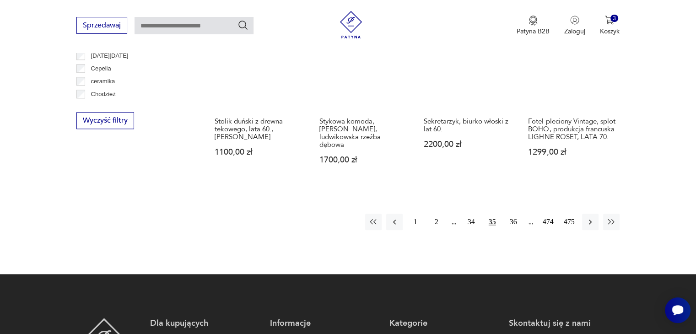
scroll to position [922, 0]
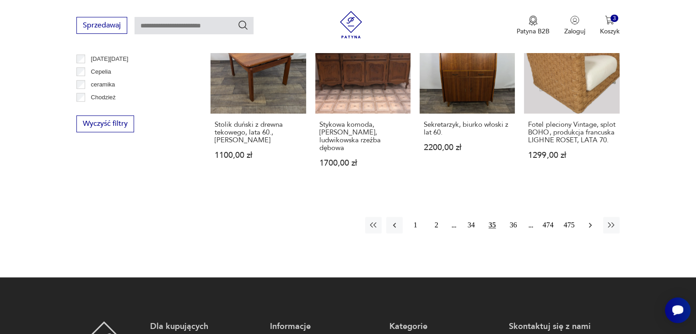
click at [587, 222] on button "button" at bounding box center [590, 225] width 16 height 16
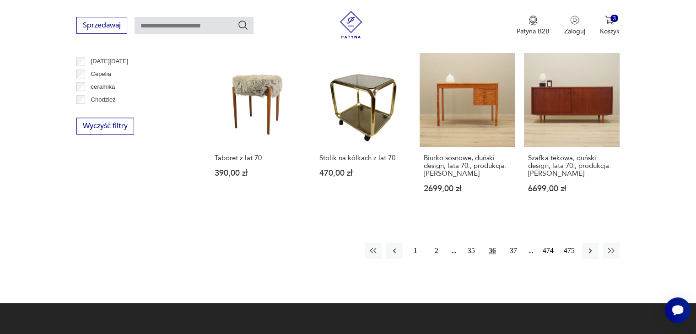
scroll to position [916, 0]
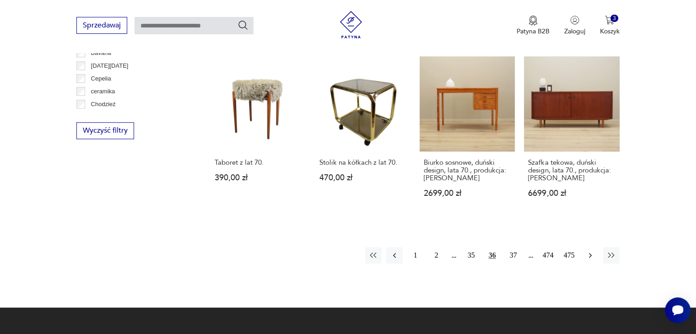
click at [590, 251] on icon "button" at bounding box center [590, 255] width 9 height 9
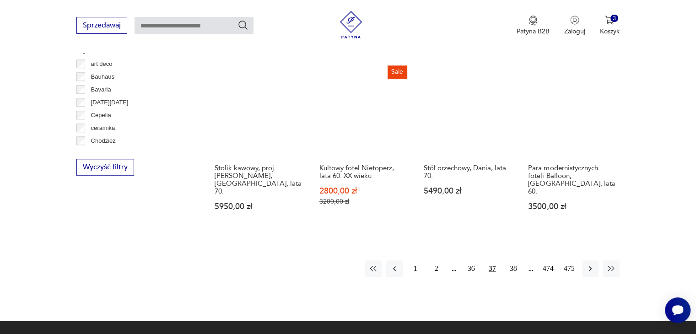
scroll to position [894, 0]
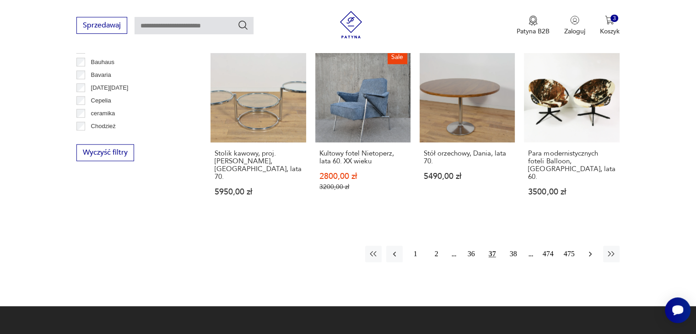
click at [583, 249] on button "button" at bounding box center [590, 254] width 16 height 16
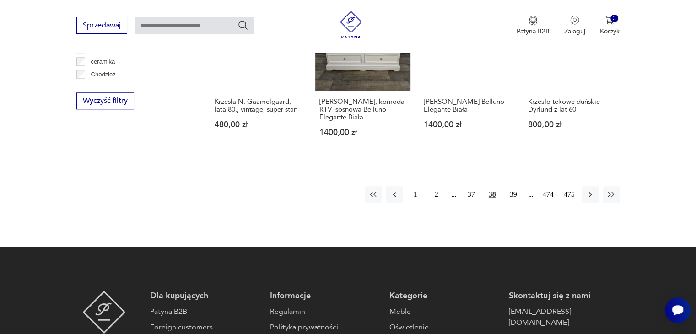
scroll to position [974, 0]
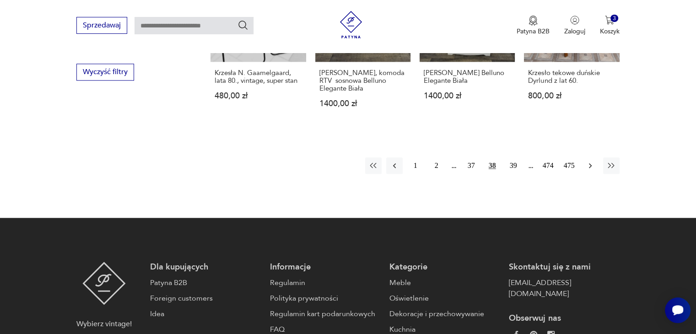
click at [591, 163] on icon "button" at bounding box center [590, 165] width 3 height 5
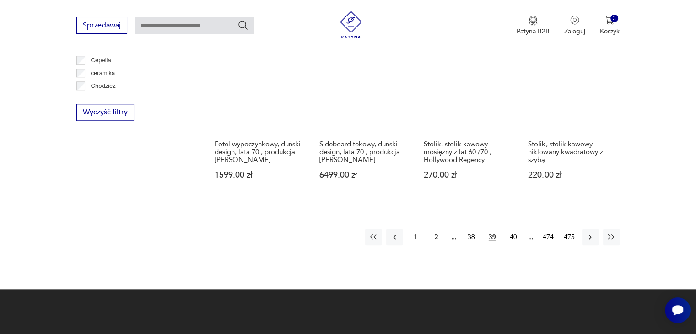
scroll to position [942, 0]
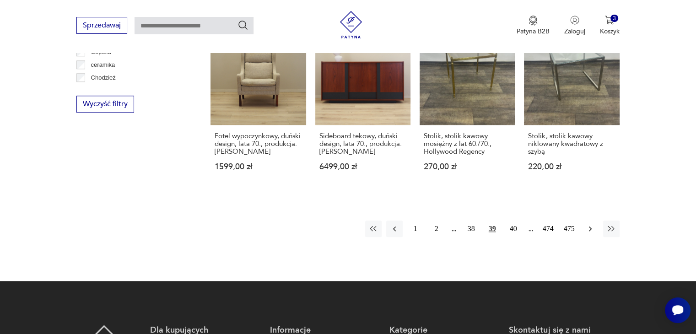
click at [589, 225] on icon "button" at bounding box center [590, 228] width 9 height 9
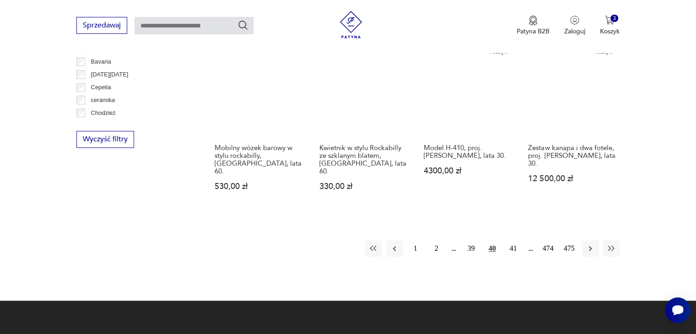
scroll to position [926, 0]
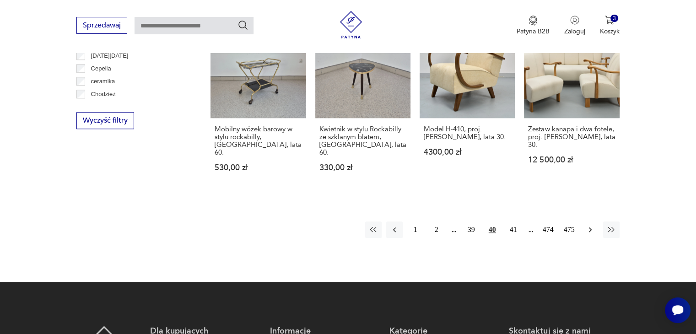
click at [588, 225] on icon "button" at bounding box center [590, 229] width 9 height 9
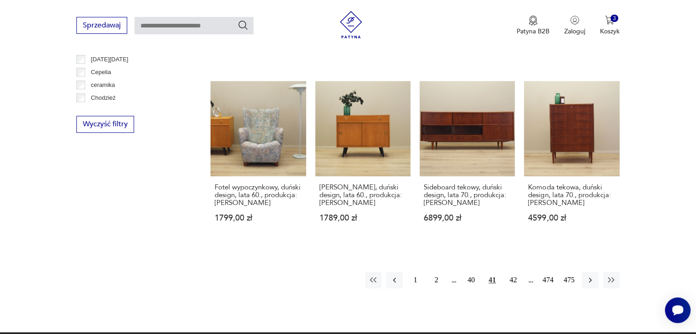
scroll to position [920, 0]
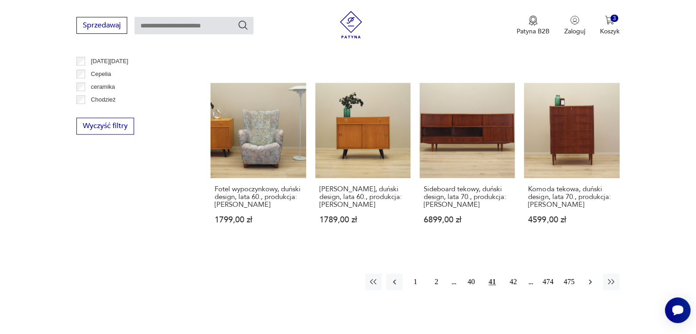
click at [590, 277] on icon "button" at bounding box center [590, 281] width 9 height 9
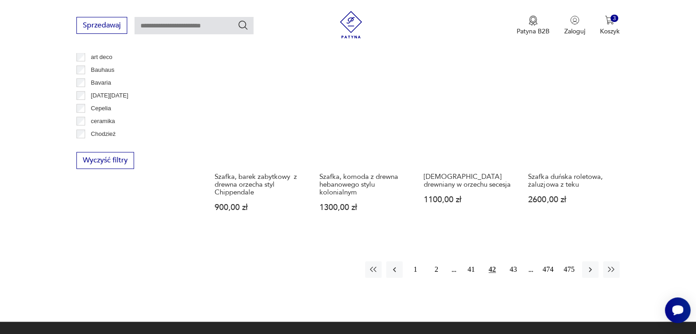
scroll to position [879, 0]
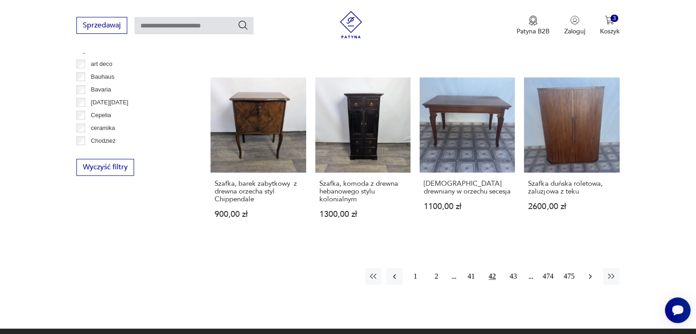
click at [587, 272] on icon "button" at bounding box center [590, 276] width 9 height 9
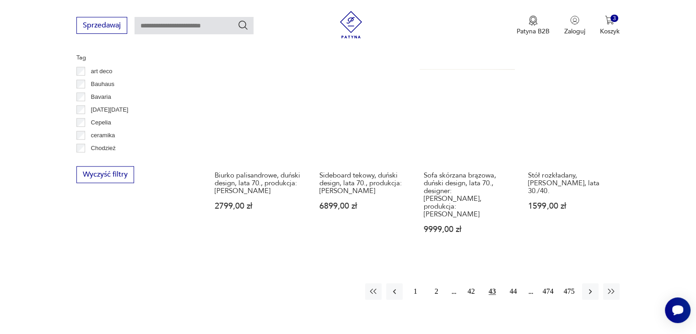
scroll to position [875, 0]
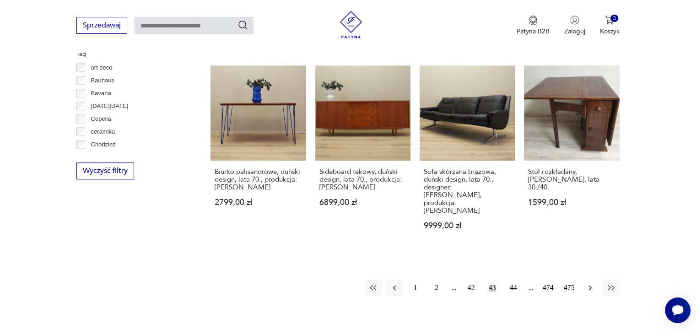
click at [590, 286] on icon "button" at bounding box center [590, 288] width 3 height 5
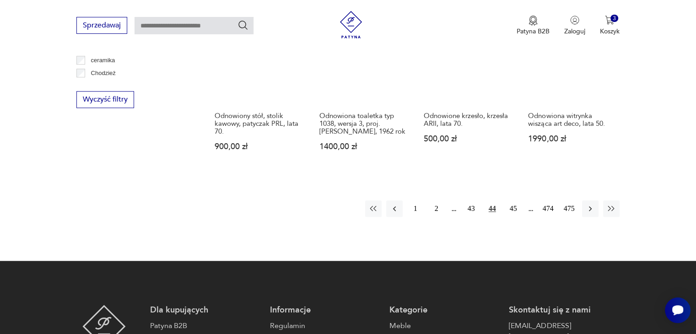
scroll to position [948, 0]
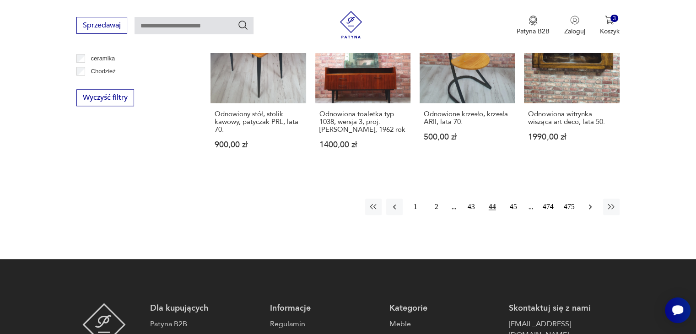
click at [589, 202] on icon "button" at bounding box center [590, 206] width 9 height 9
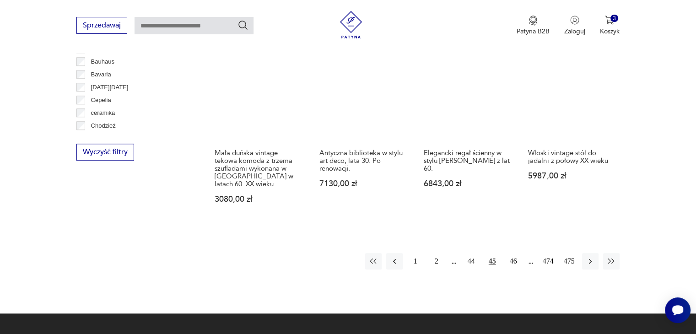
scroll to position [892, 0]
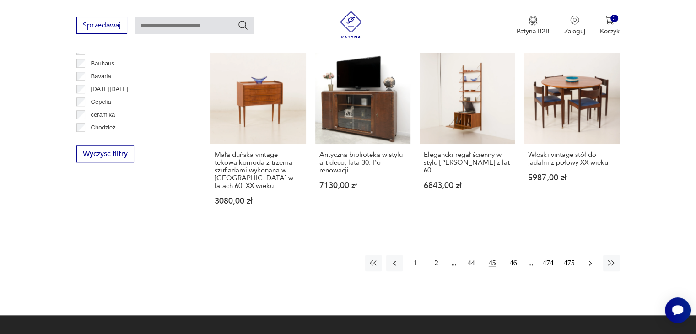
click at [587, 259] on icon "button" at bounding box center [590, 263] width 9 height 9
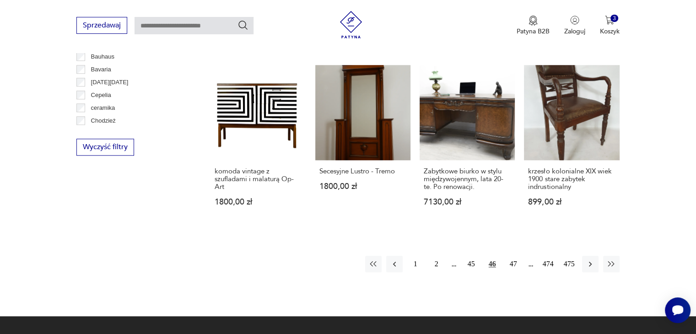
scroll to position [897, 0]
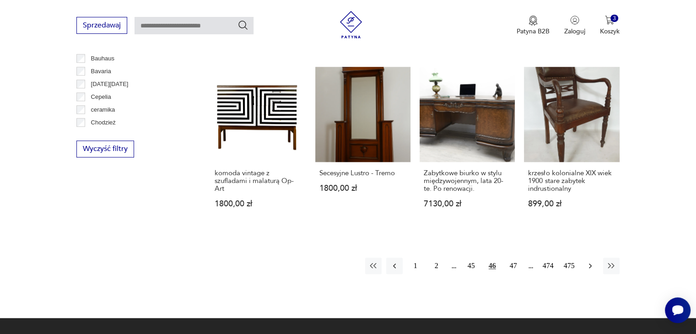
click at [589, 261] on icon "button" at bounding box center [590, 265] width 9 height 9
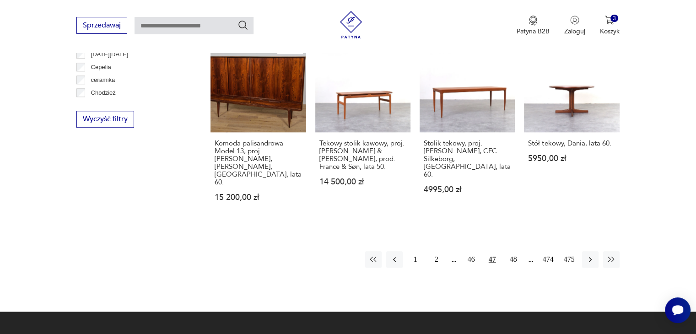
scroll to position [920, 0]
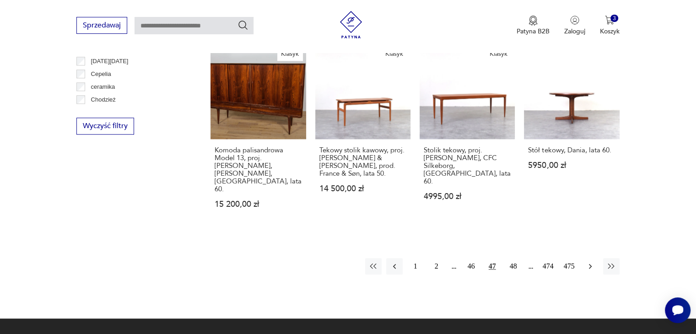
click at [591, 262] on icon "button" at bounding box center [590, 266] width 9 height 9
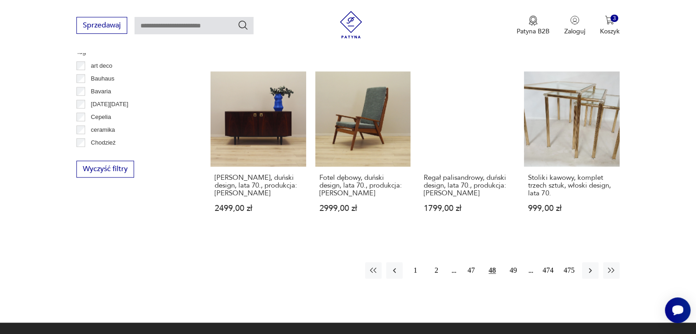
scroll to position [880, 0]
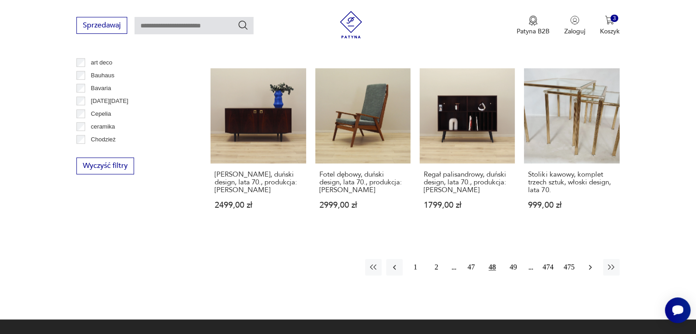
click at [590, 265] on icon "button" at bounding box center [590, 267] width 3 height 5
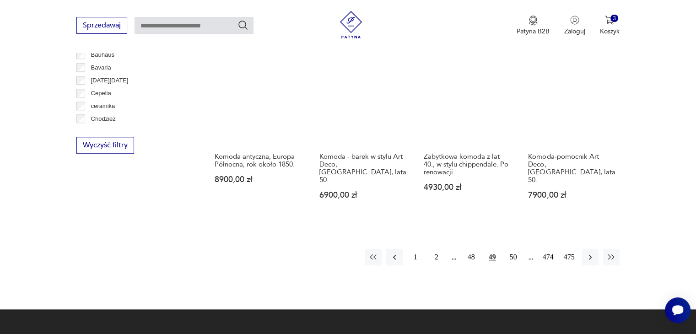
scroll to position [892, 0]
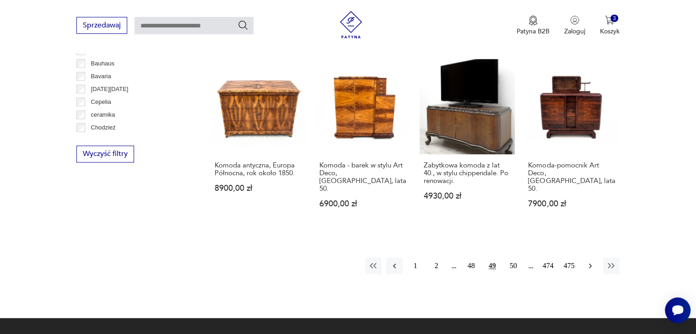
click at [588, 261] on icon "button" at bounding box center [590, 265] width 9 height 9
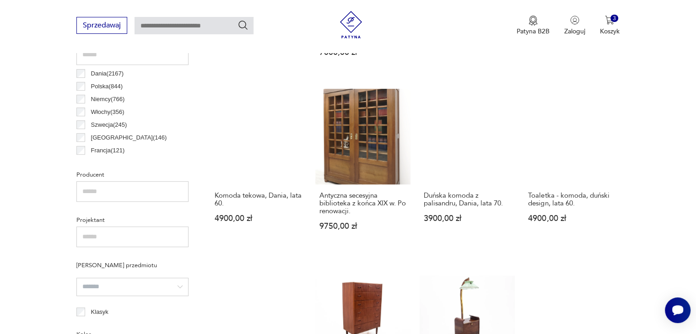
scroll to position [498, 0]
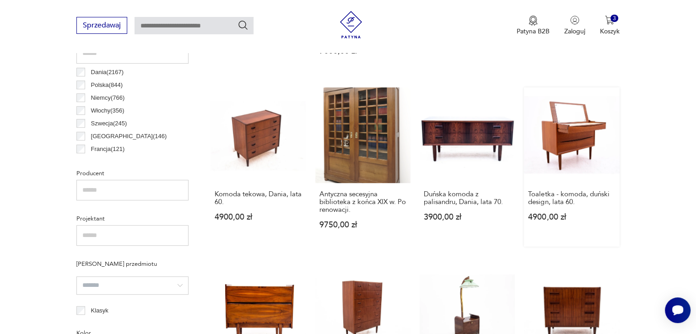
click at [573, 126] on link "Toaletka - komoda, duński design, lata 60. 4900,00 zł" at bounding box center [571, 166] width 95 height 159
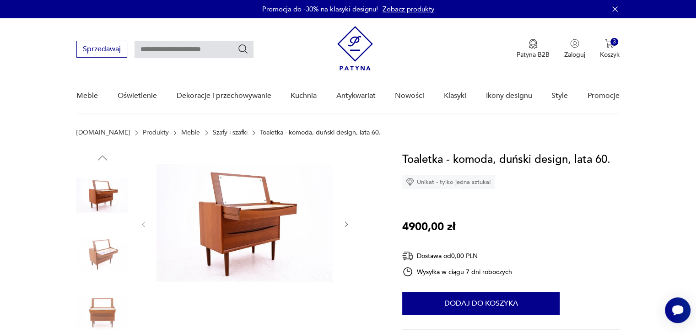
click at [346, 224] on icon "button" at bounding box center [347, 225] width 8 height 8
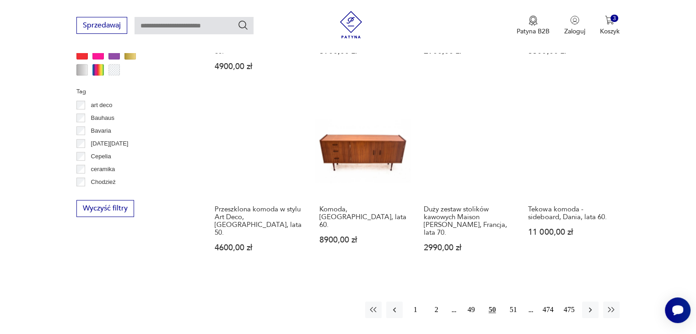
scroll to position [846, 0]
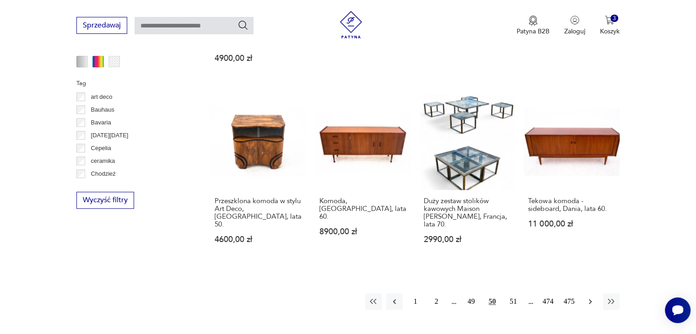
click at [590, 299] on icon "button" at bounding box center [590, 301] width 3 height 5
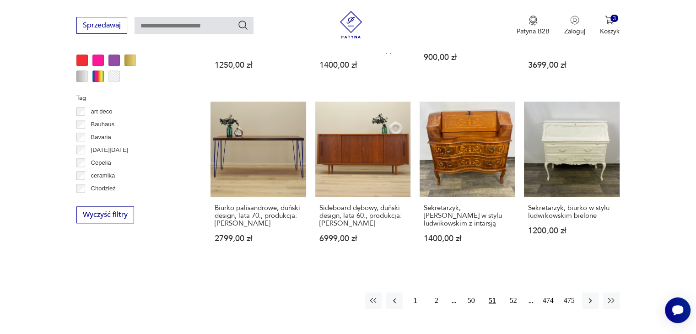
scroll to position [826, 0]
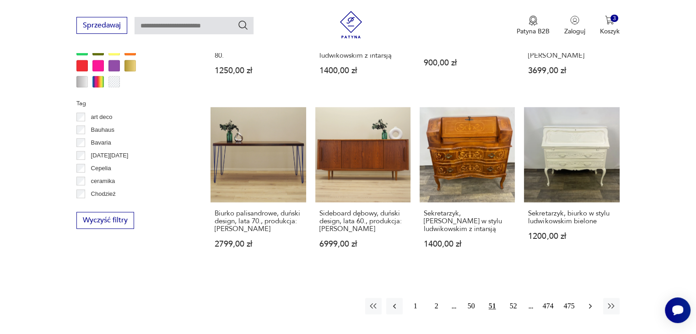
click at [591, 307] on icon "button" at bounding box center [590, 306] width 9 height 9
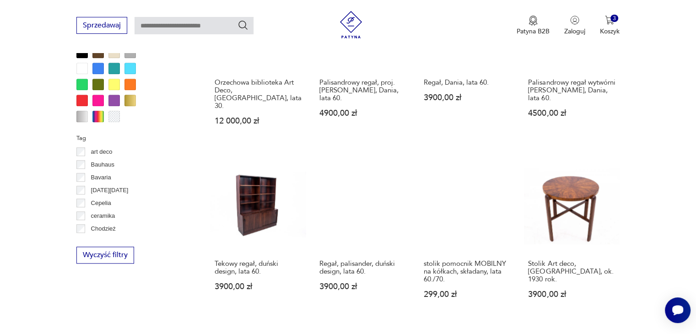
scroll to position [797, 0]
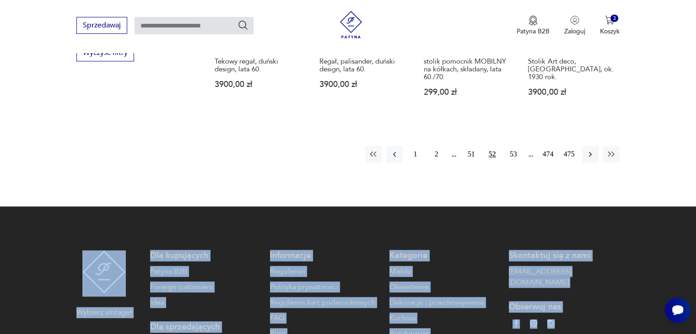
drag, startPoint x: 694, startPoint y: 291, endPoint x: 693, endPoint y: 332, distance: 41.2
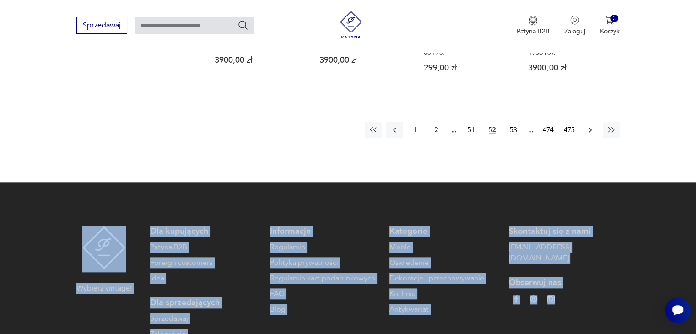
click at [587, 132] on icon "button" at bounding box center [590, 129] width 9 height 9
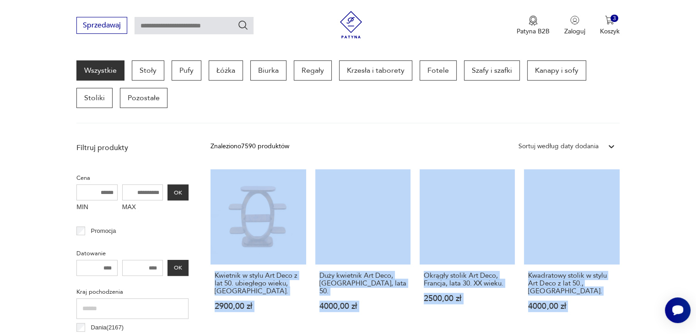
scroll to position [261, 0]
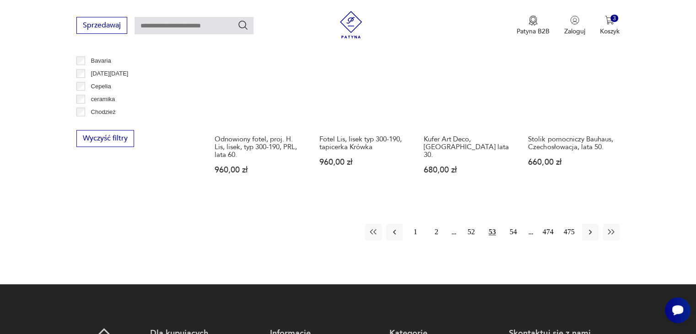
scroll to position [920, 0]
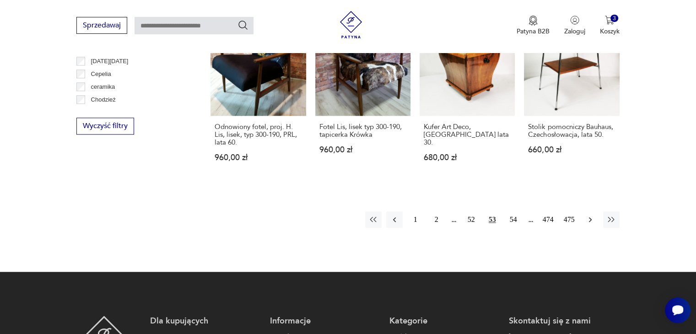
click at [590, 219] on icon "button" at bounding box center [590, 219] width 3 height 5
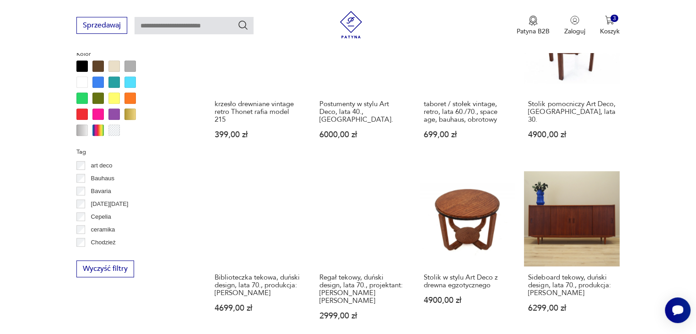
scroll to position [829, 0]
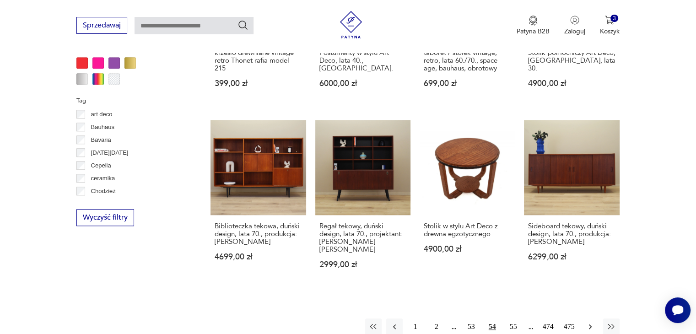
click at [591, 322] on icon "button" at bounding box center [590, 326] width 9 height 9
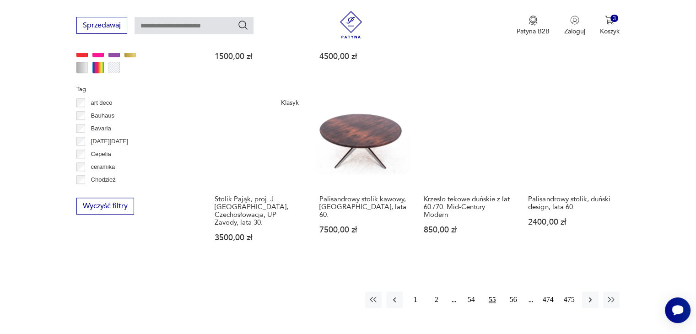
scroll to position [847, 0]
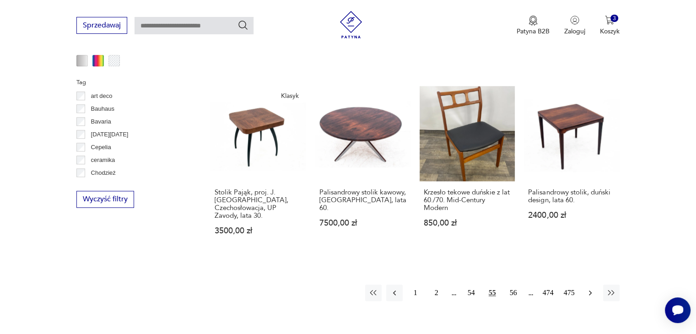
click at [591, 288] on icon "button" at bounding box center [590, 292] width 9 height 9
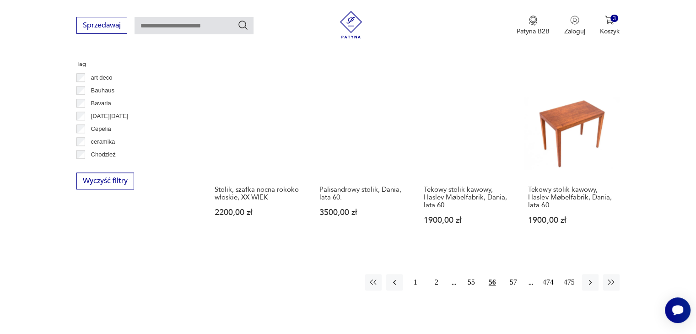
scroll to position [883, 0]
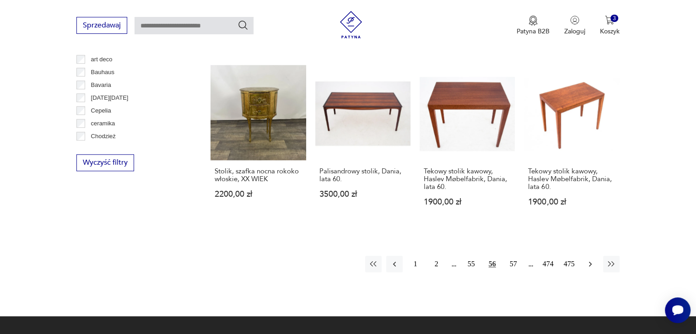
click at [593, 260] on icon "button" at bounding box center [590, 264] width 9 height 9
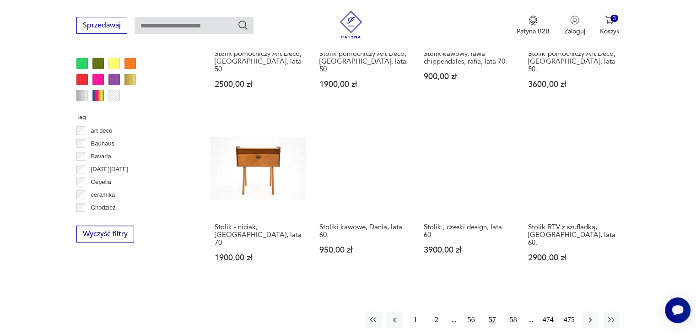
scroll to position [906, 0]
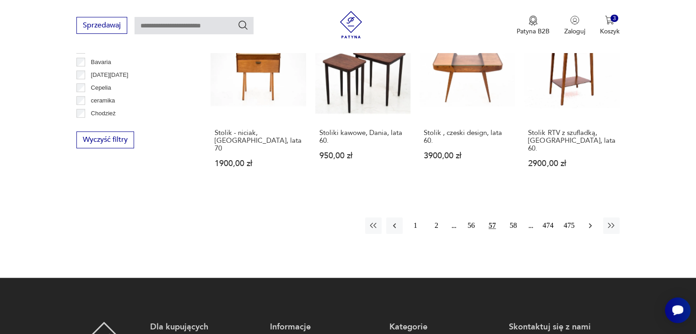
click at [588, 221] on icon "button" at bounding box center [590, 225] width 9 height 9
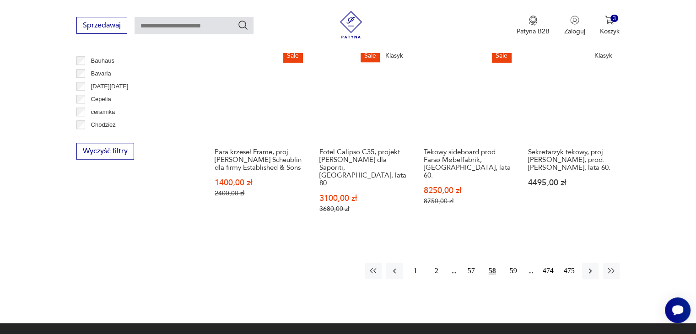
scroll to position [888, 0]
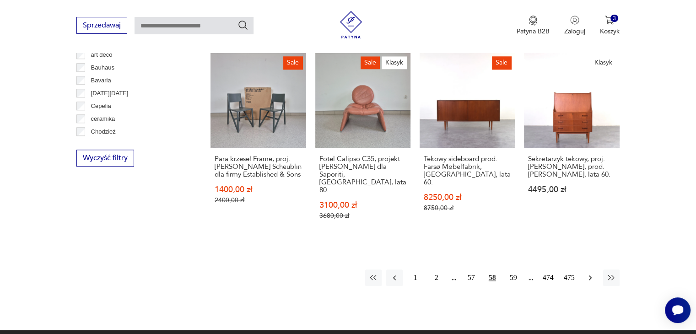
click at [587, 273] on icon "button" at bounding box center [590, 277] width 9 height 9
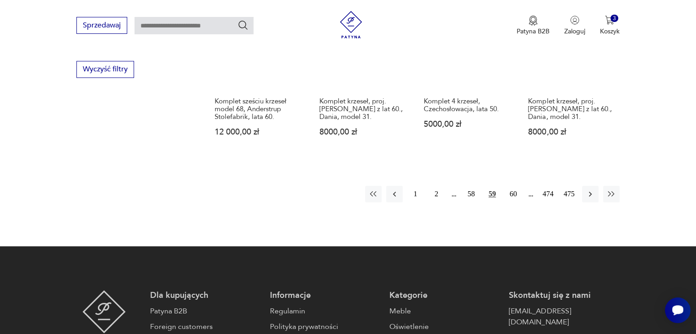
scroll to position [999, 0]
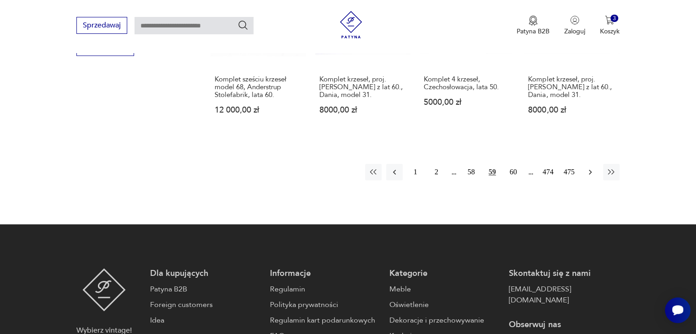
click at [590, 168] on icon "button" at bounding box center [590, 172] width 9 height 9
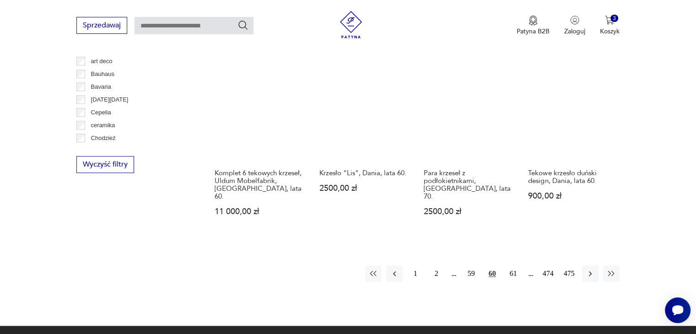
scroll to position [865, 0]
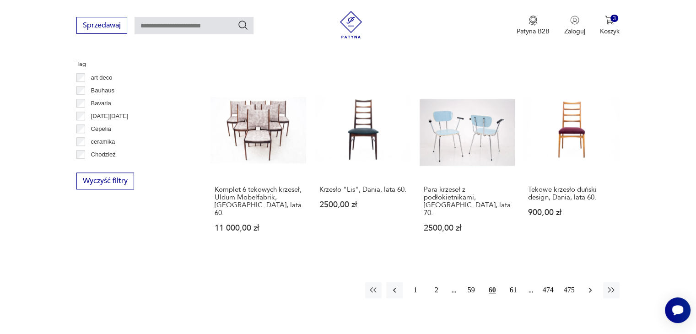
click at [586, 286] on icon "button" at bounding box center [590, 290] width 9 height 9
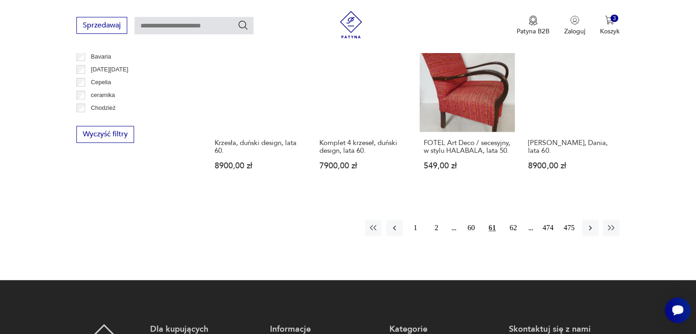
scroll to position [933, 0]
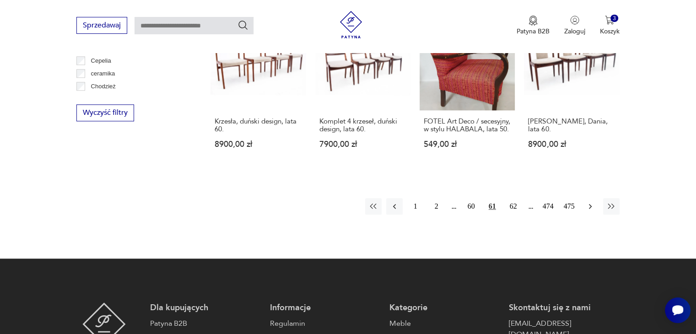
click at [589, 202] on icon "button" at bounding box center [590, 206] width 9 height 9
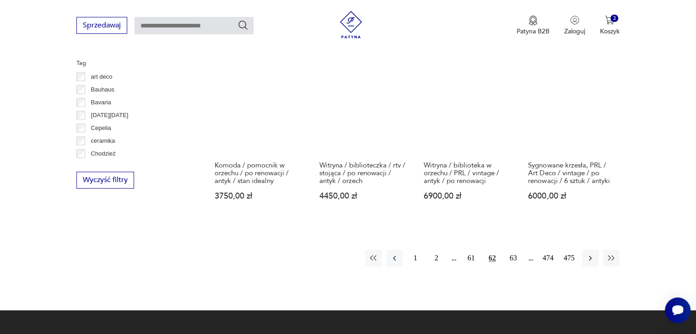
scroll to position [862, 0]
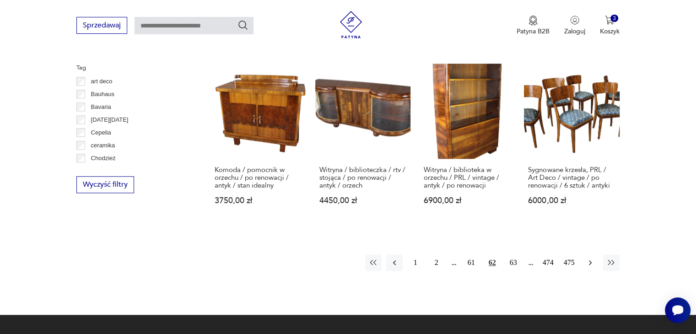
click at [586, 267] on icon "button" at bounding box center [590, 262] width 9 height 9
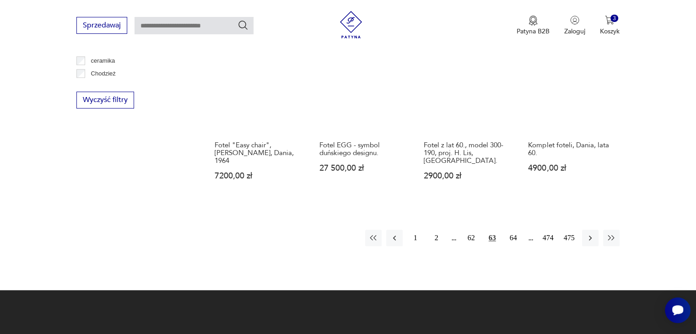
scroll to position [949, 0]
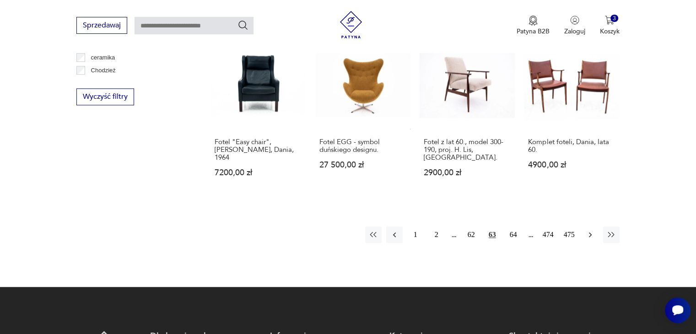
click at [591, 230] on icon "button" at bounding box center [590, 234] width 9 height 9
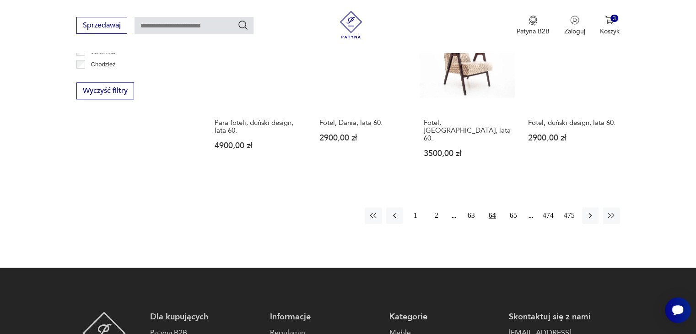
scroll to position [957, 0]
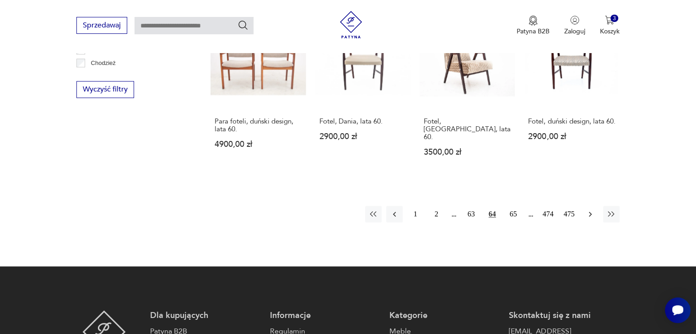
click at [590, 210] on icon "button" at bounding box center [590, 214] width 9 height 9
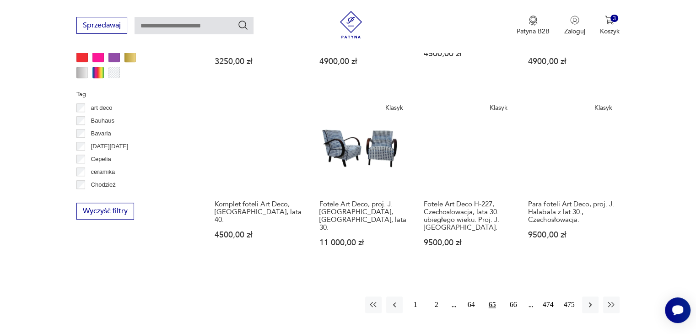
scroll to position [847, 0]
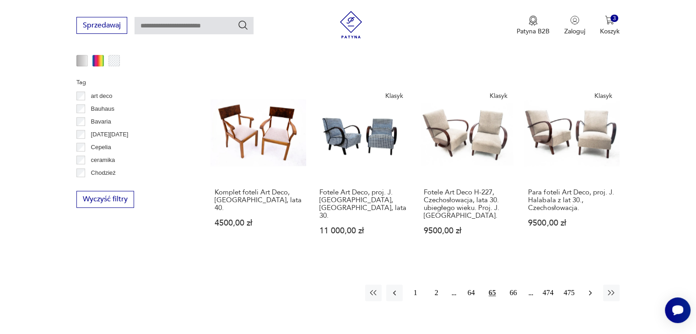
click at [590, 291] on icon "button" at bounding box center [590, 293] width 3 height 5
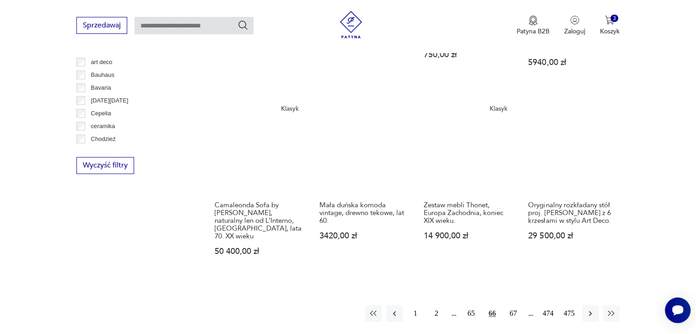
scroll to position [887, 0]
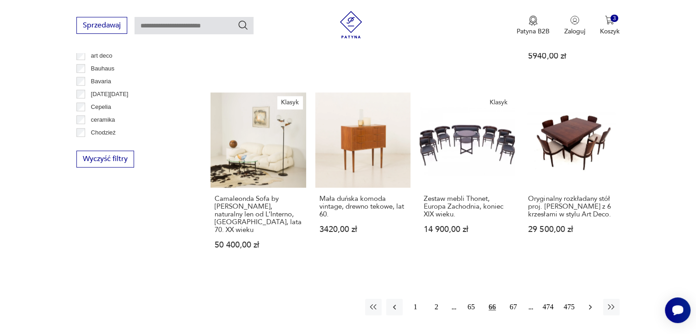
click at [588, 303] on icon "button" at bounding box center [590, 307] width 9 height 9
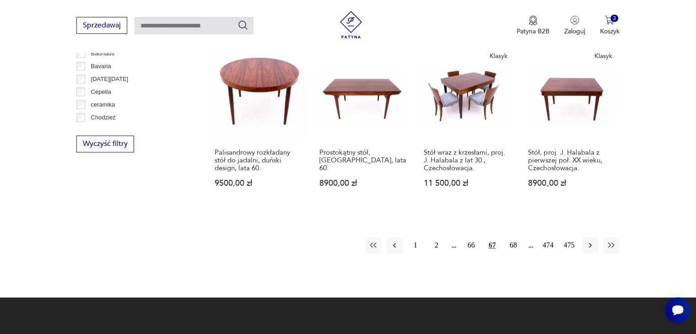
scroll to position [897, 0]
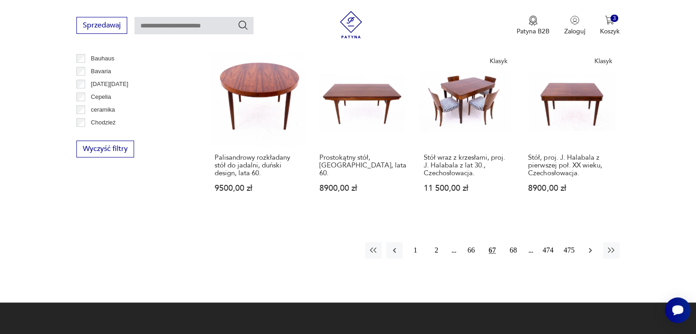
click at [590, 248] on icon "button" at bounding box center [590, 250] width 3 height 5
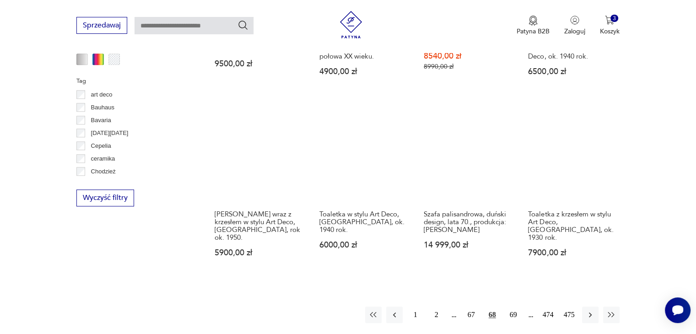
scroll to position [846, 0]
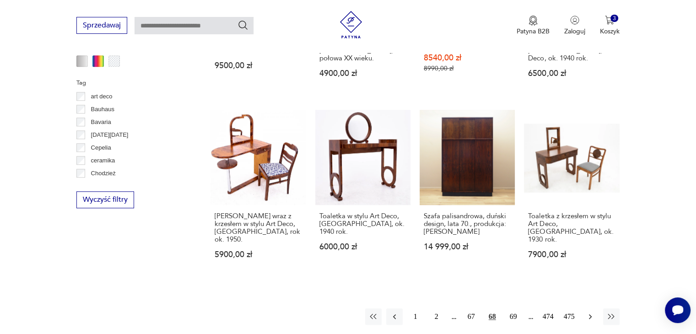
click at [586, 312] on icon "button" at bounding box center [590, 316] width 9 height 9
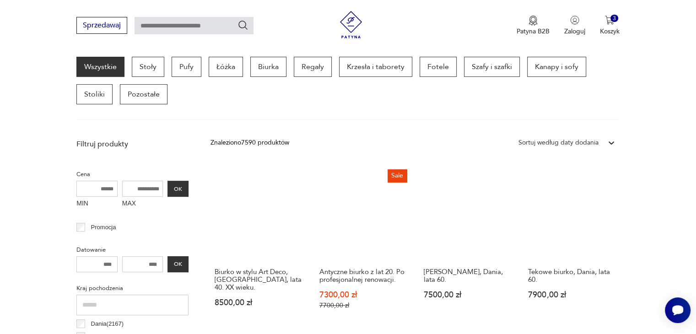
scroll to position [247, 0]
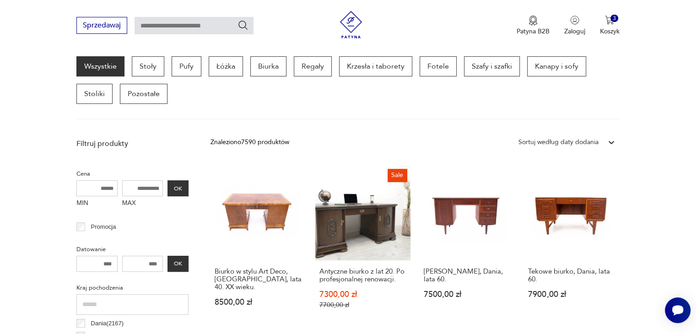
drag, startPoint x: 700, startPoint y: 71, endPoint x: 468, endPoint y: 105, distance: 234.9
click at [468, 105] on div "Wszystkie Stoły Pufy Łóżka Biurka Regały Krzesła i taborety Fotele Szafy i szaf…" at bounding box center [347, 87] width 543 height 63
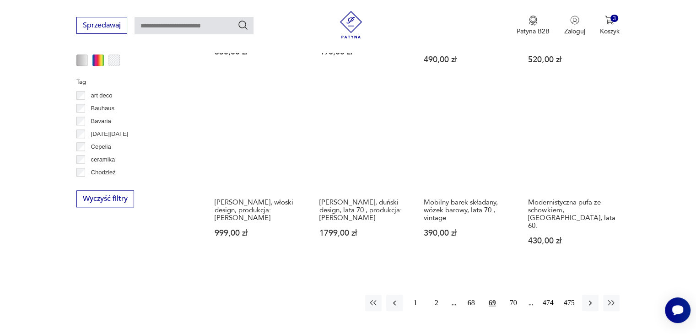
scroll to position [900, 0]
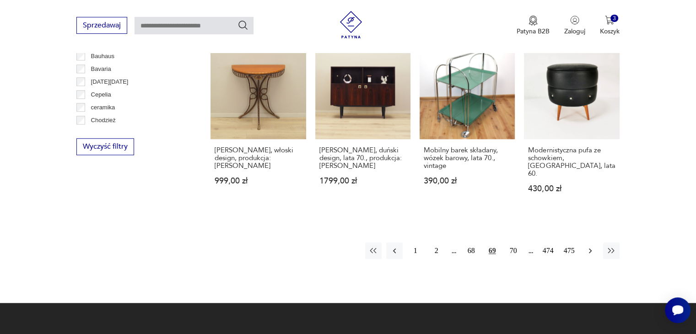
click at [587, 246] on icon "button" at bounding box center [590, 250] width 9 height 9
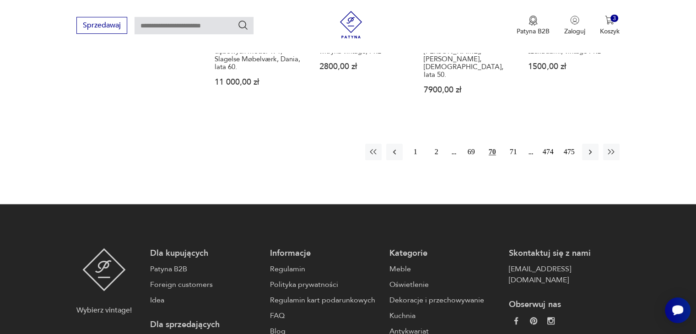
scroll to position [1036, 0]
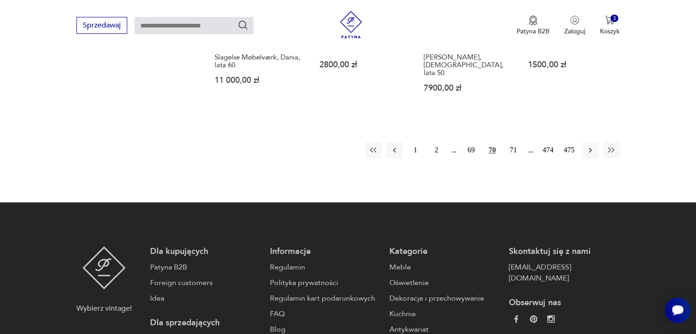
drag, startPoint x: 590, startPoint y: 107, endPoint x: 644, endPoint y: 94, distance: 55.9
click at [590, 146] on icon "button" at bounding box center [590, 150] width 9 height 9
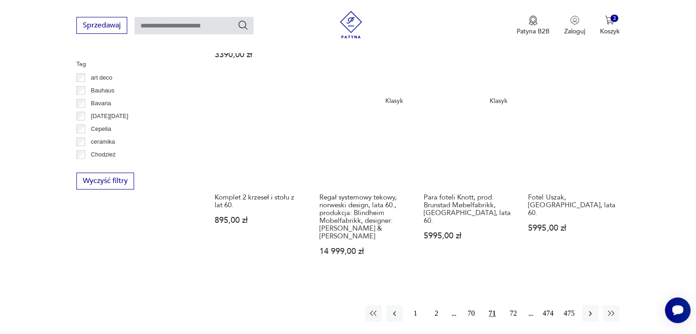
scroll to position [883, 0]
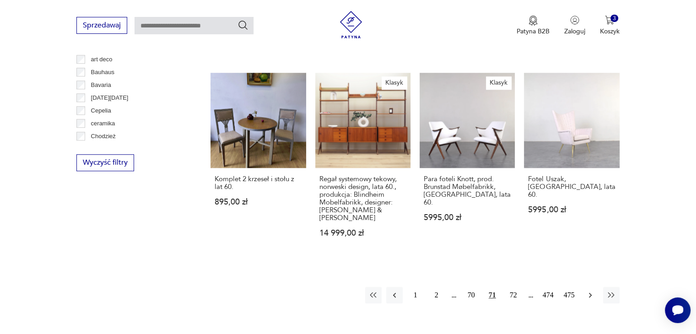
click at [591, 291] on icon "button" at bounding box center [590, 295] width 9 height 9
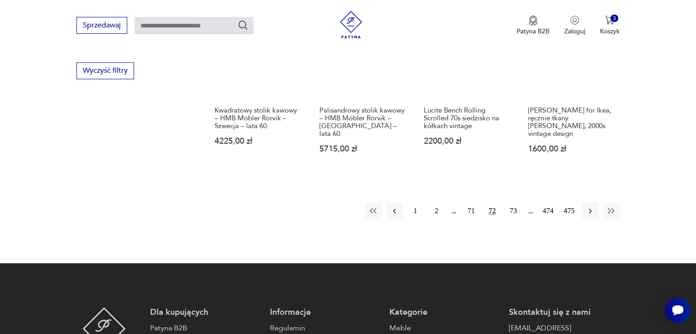
scroll to position [993, 0]
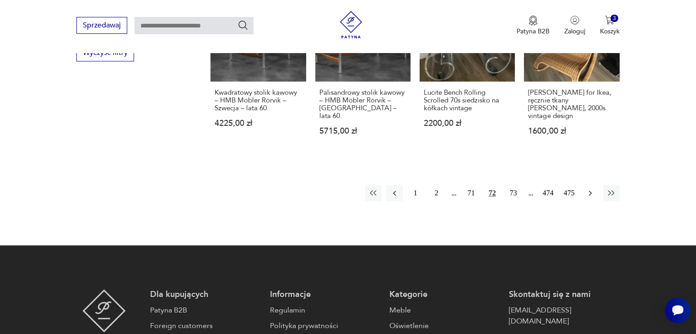
click at [591, 189] on icon "button" at bounding box center [590, 193] width 9 height 9
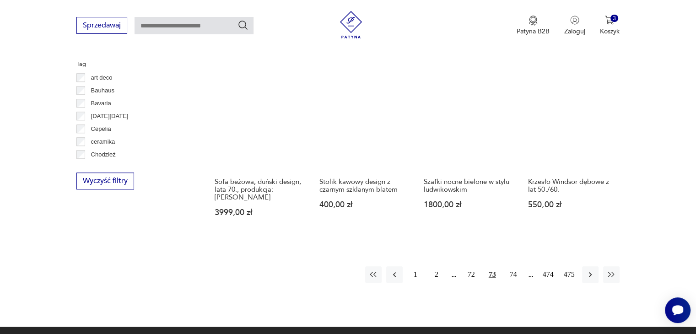
scroll to position [883, 0]
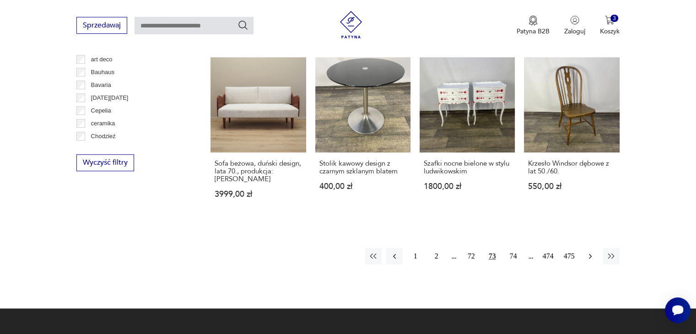
click at [591, 254] on icon "button" at bounding box center [590, 256] width 3 height 5
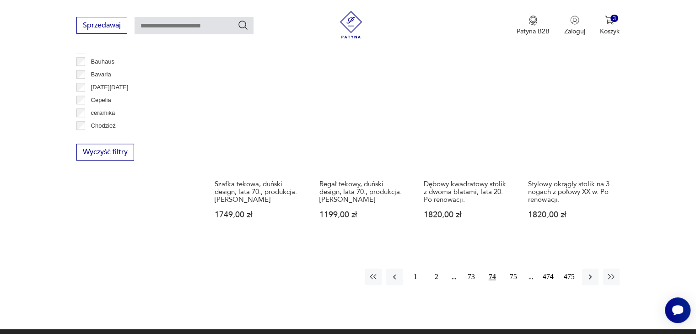
scroll to position [902, 0]
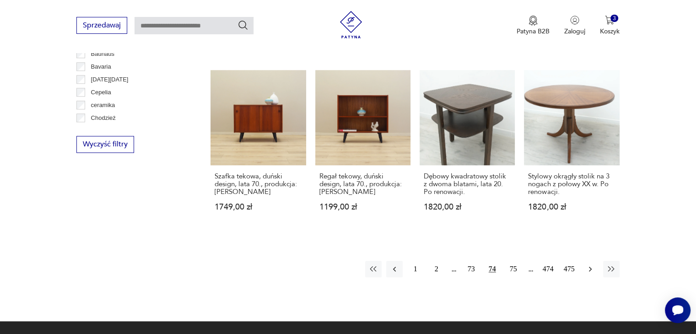
click at [590, 265] on icon "button" at bounding box center [590, 269] width 9 height 9
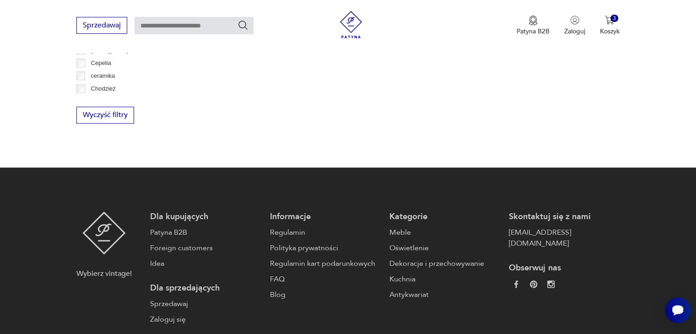
scroll to position [938, 0]
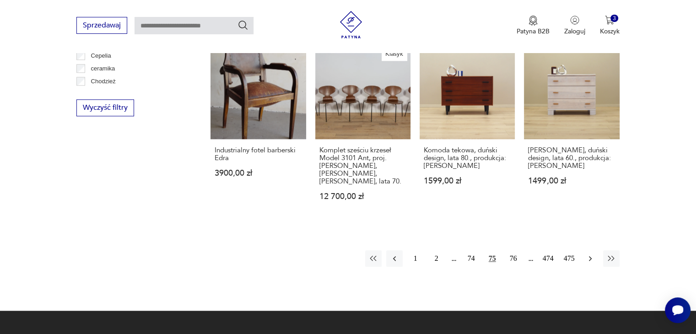
click at [592, 254] on icon "button" at bounding box center [590, 258] width 9 height 9
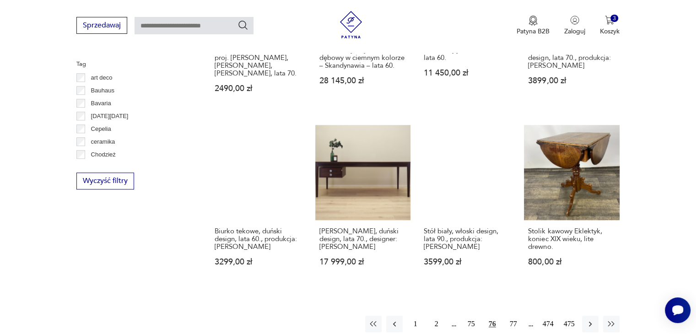
scroll to position [883, 0]
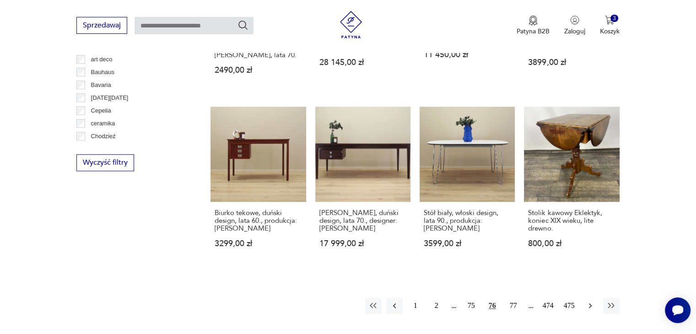
click at [595, 298] on button "button" at bounding box center [590, 306] width 16 height 16
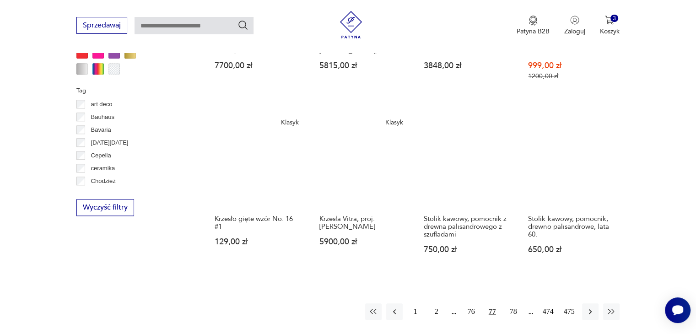
scroll to position [847, 0]
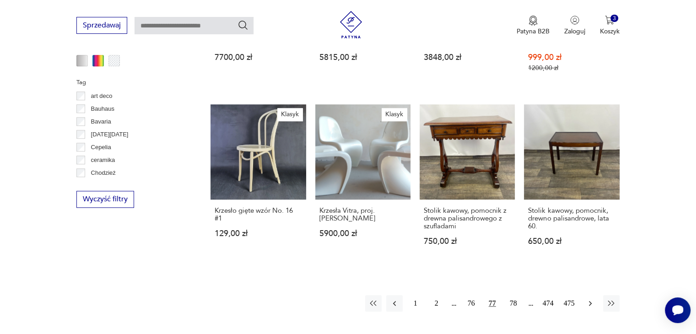
click at [588, 295] on button "button" at bounding box center [590, 303] width 16 height 16
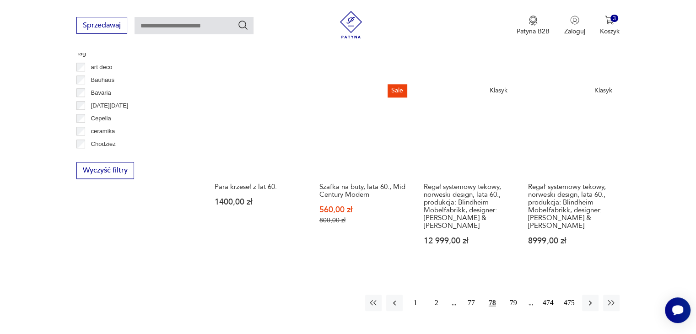
scroll to position [868, 0]
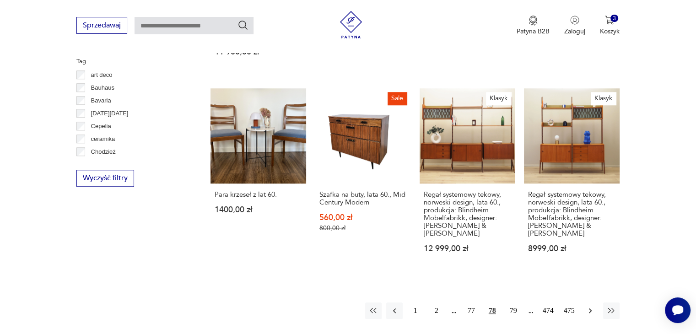
click at [588, 306] on icon "button" at bounding box center [590, 310] width 9 height 9
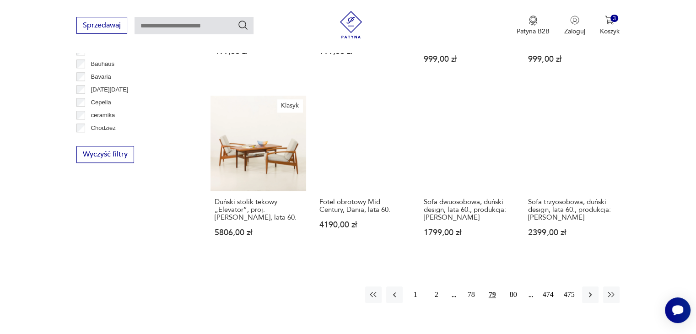
scroll to position [878, 0]
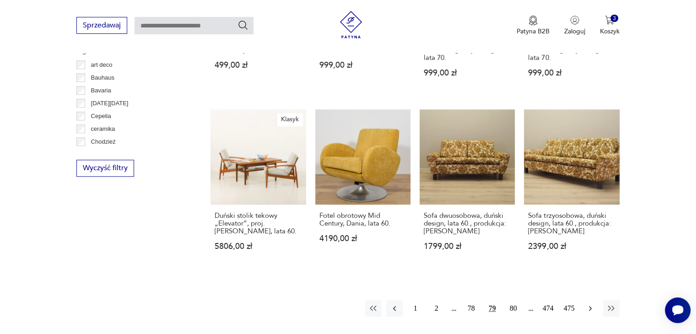
click at [590, 304] on icon "button" at bounding box center [590, 308] width 9 height 9
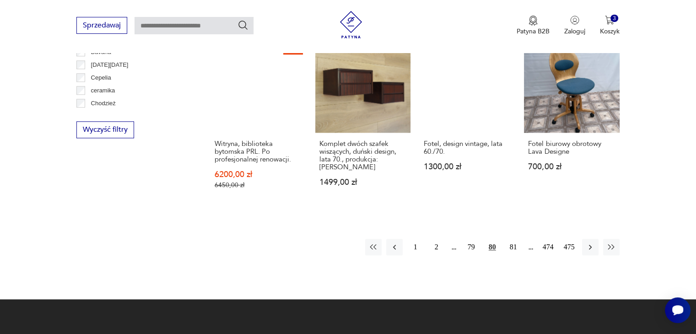
scroll to position [920, 0]
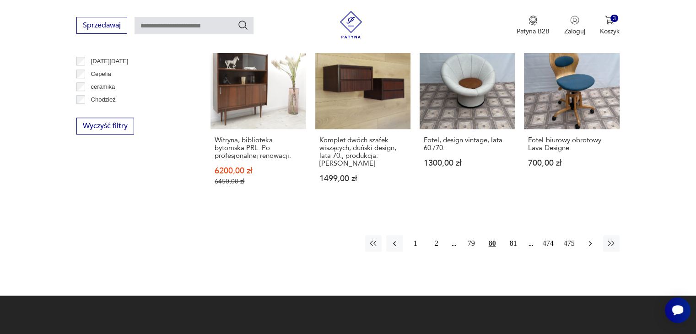
click at [593, 235] on button "button" at bounding box center [590, 243] width 16 height 16
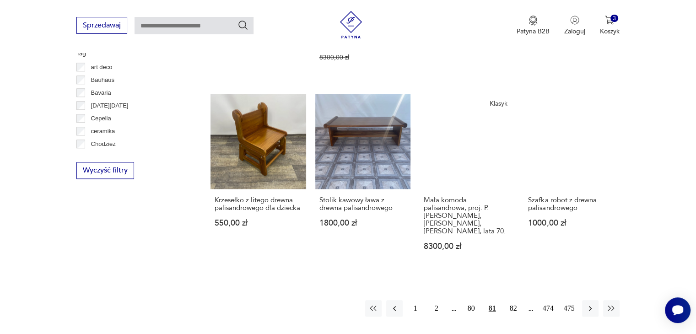
scroll to position [894, 0]
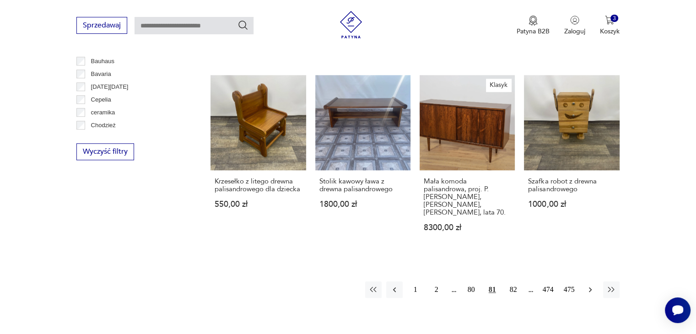
click at [585, 282] on button "button" at bounding box center [590, 290] width 16 height 16
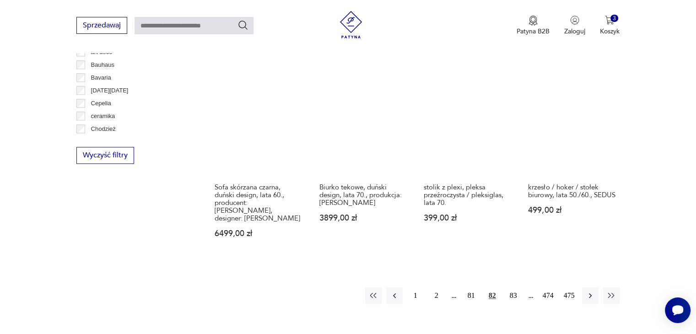
scroll to position [889, 0]
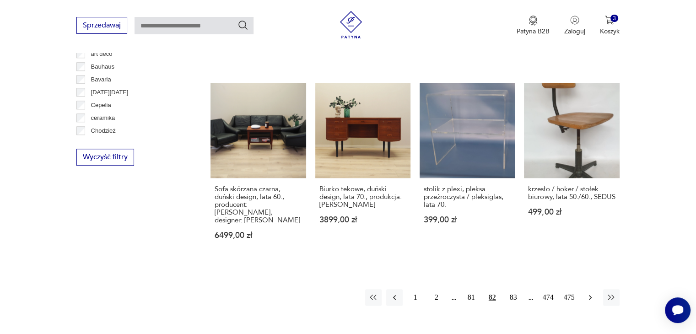
click at [589, 289] on button "button" at bounding box center [590, 297] width 16 height 16
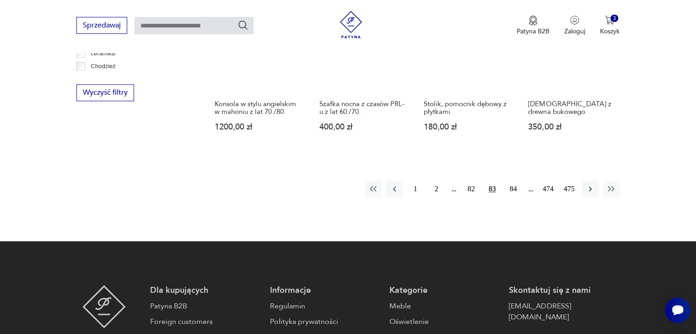
scroll to position [947, 0]
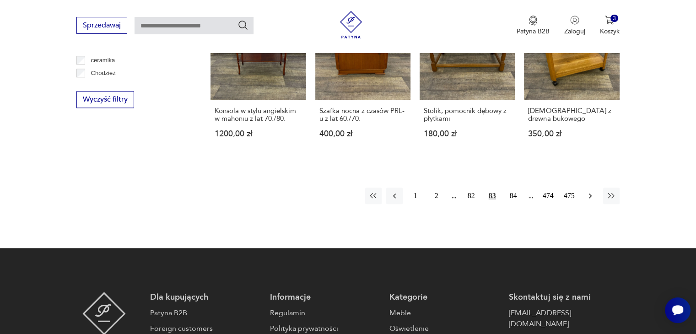
click at [589, 191] on icon "button" at bounding box center [590, 195] width 9 height 9
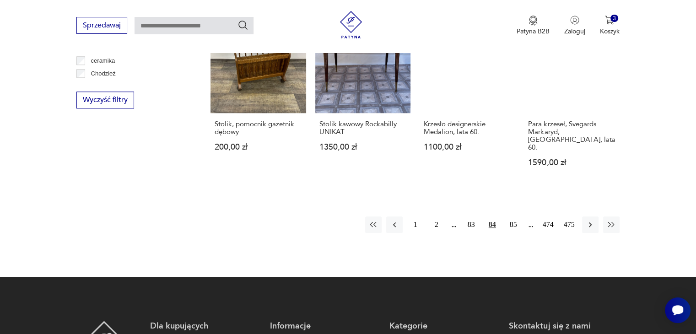
scroll to position [919, 0]
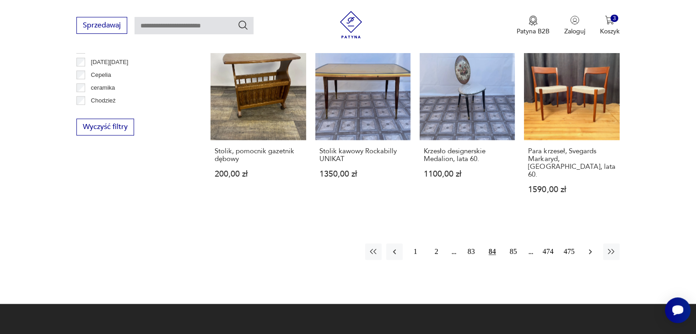
click at [591, 247] on icon "button" at bounding box center [590, 251] width 9 height 9
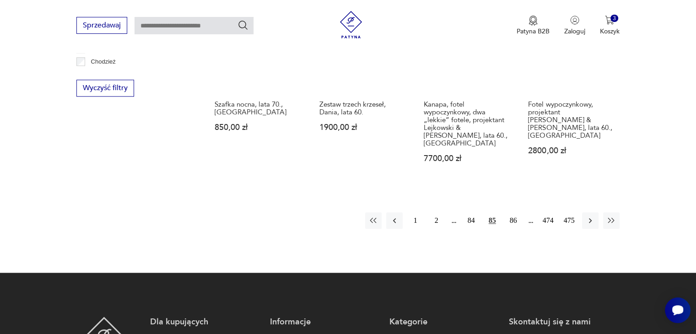
scroll to position [972, 0]
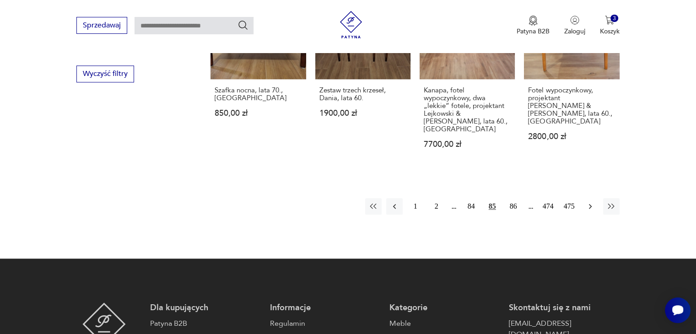
click at [588, 202] on icon "button" at bounding box center [590, 206] width 9 height 9
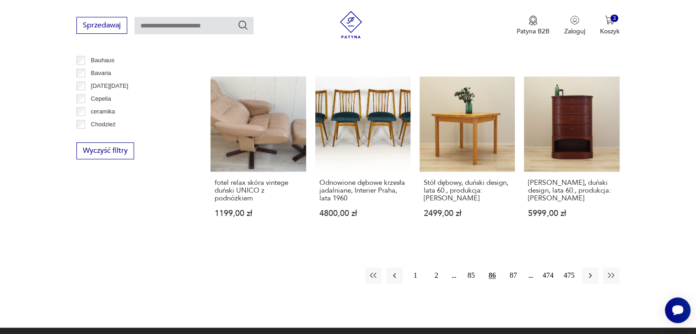
scroll to position [897, 0]
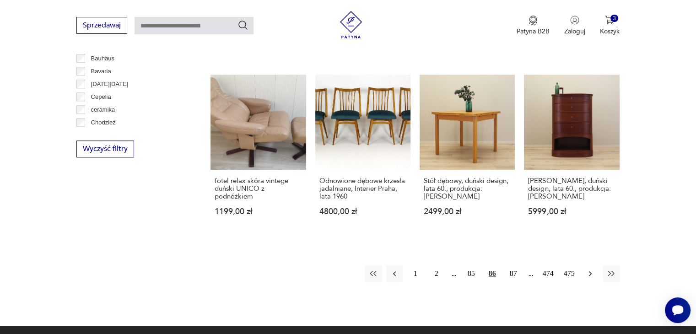
click at [588, 269] on icon "button" at bounding box center [590, 273] width 9 height 9
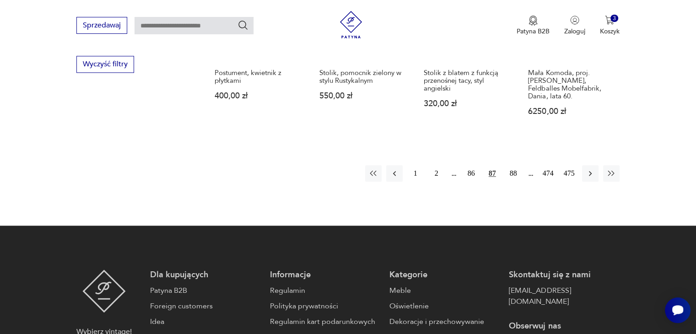
scroll to position [972, 0]
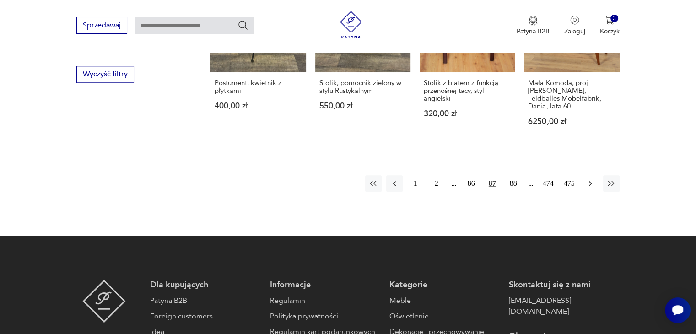
click at [590, 179] on icon "button" at bounding box center [590, 183] width 9 height 9
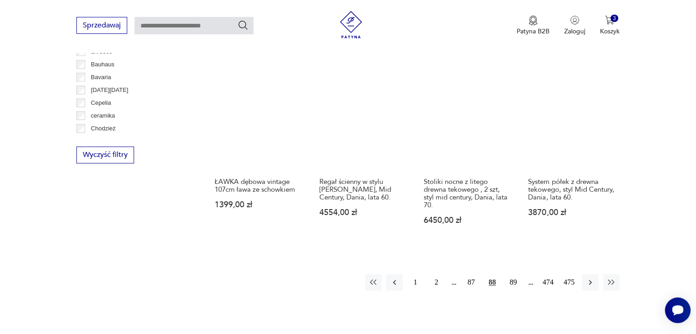
scroll to position [874, 0]
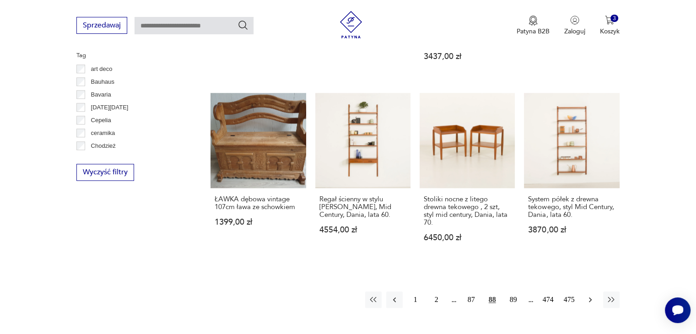
click at [588, 295] on icon "button" at bounding box center [590, 299] width 9 height 9
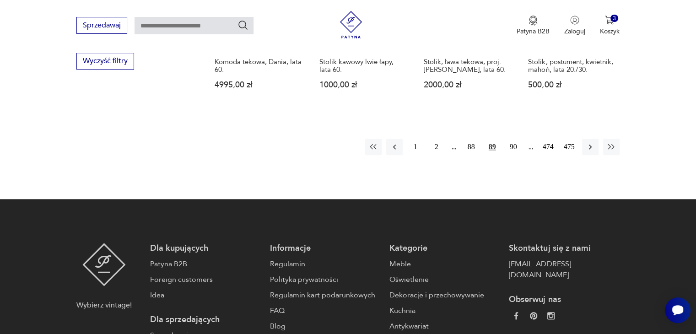
scroll to position [993, 0]
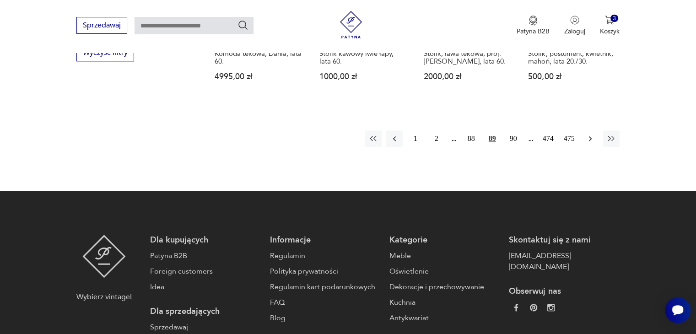
click at [586, 135] on icon "button" at bounding box center [590, 138] width 9 height 9
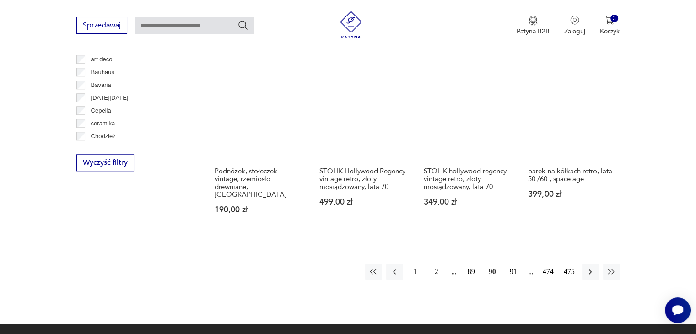
scroll to position [902, 0]
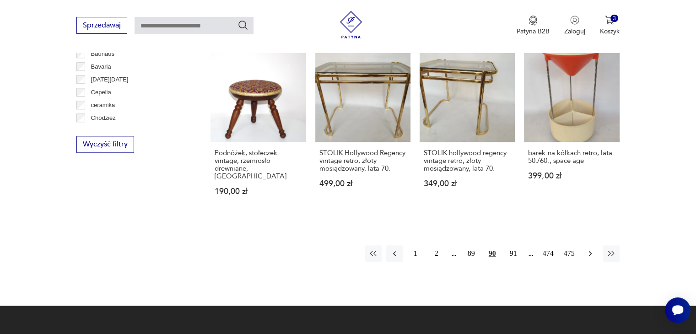
click at [588, 249] on icon "button" at bounding box center [590, 253] width 9 height 9
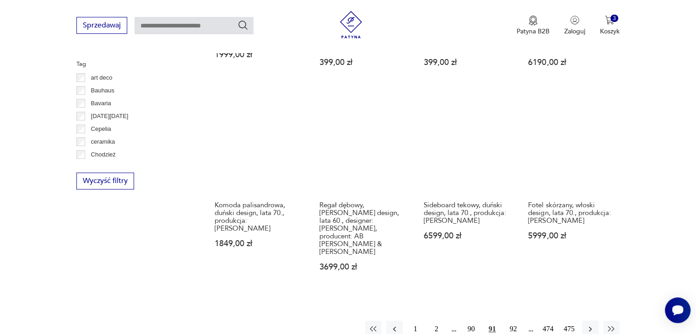
scroll to position [883, 0]
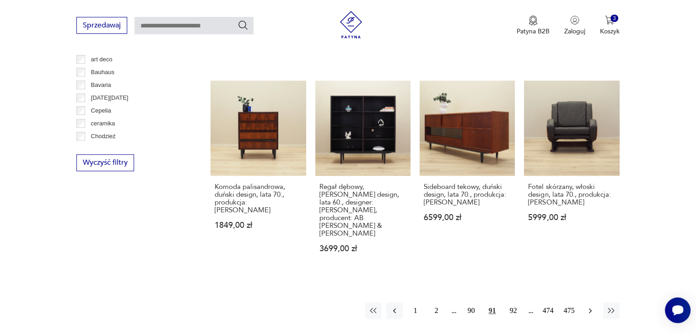
click at [590, 306] on icon "button" at bounding box center [590, 310] width 9 height 9
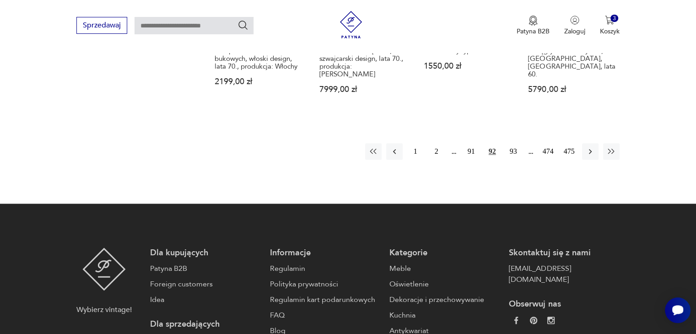
scroll to position [1048, 0]
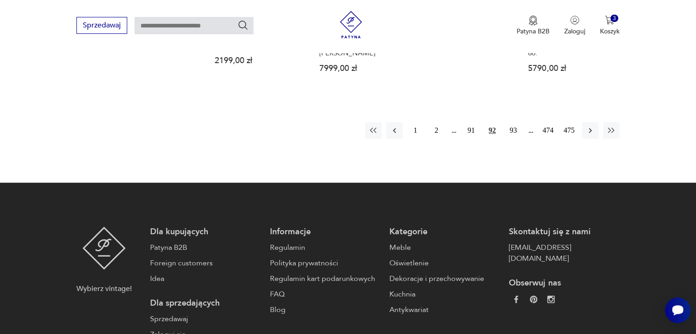
click at [176, 33] on input "text" at bounding box center [194, 25] width 119 height 17
type input "********"
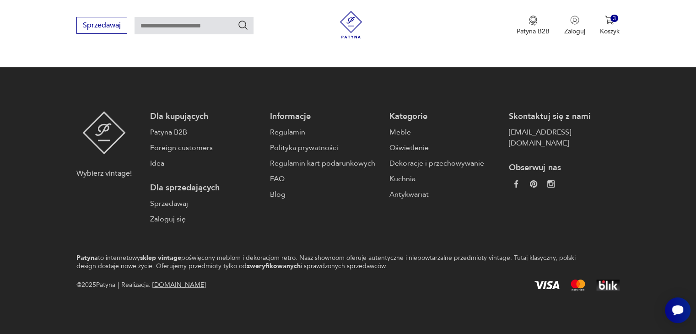
type input "********"
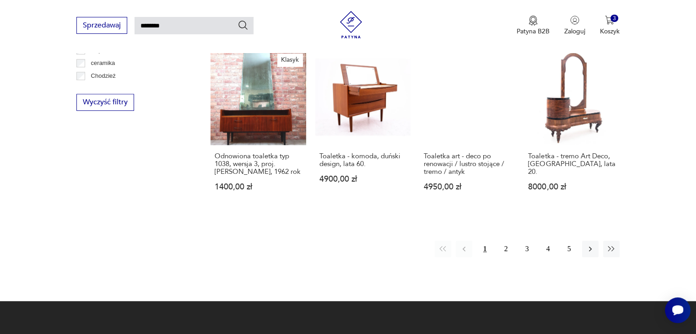
scroll to position [696, 0]
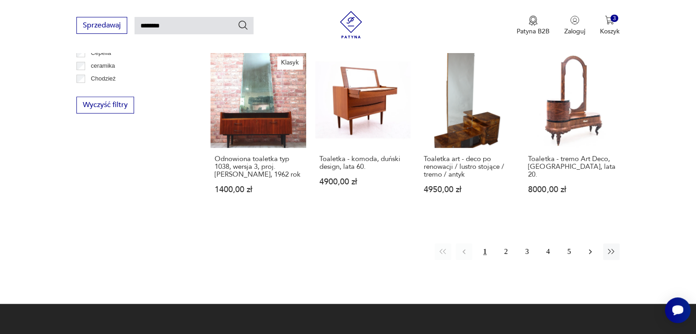
click at [589, 247] on icon "button" at bounding box center [590, 251] width 9 height 9
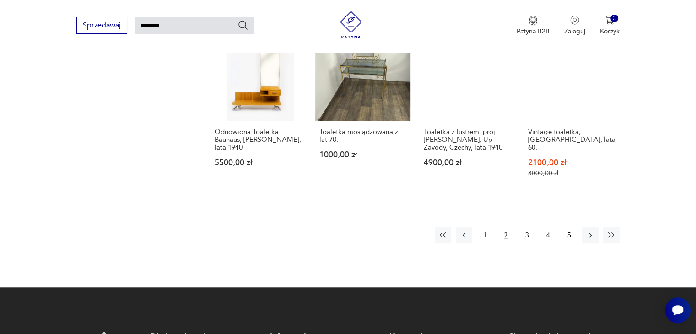
scroll to position [729, 0]
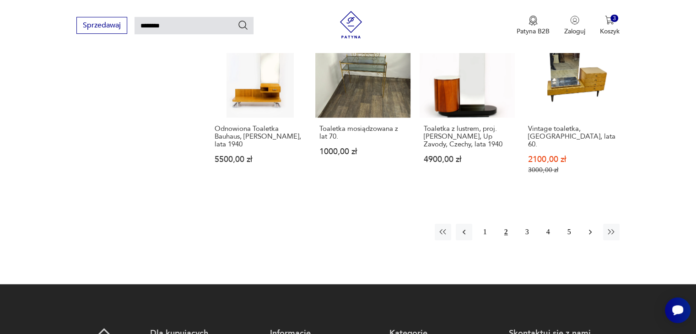
click at [591, 228] on icon "button" at bounding box center [590, 232] width 9 height 9
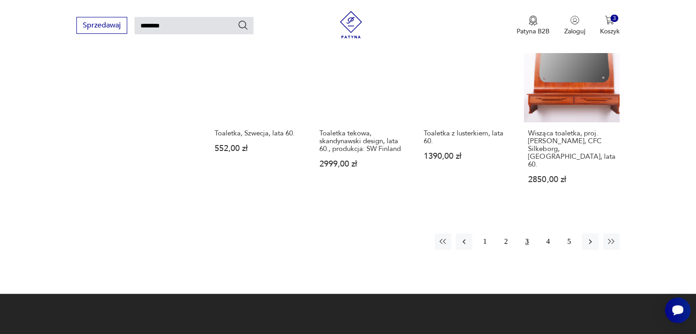
scroll to position [702, 0]
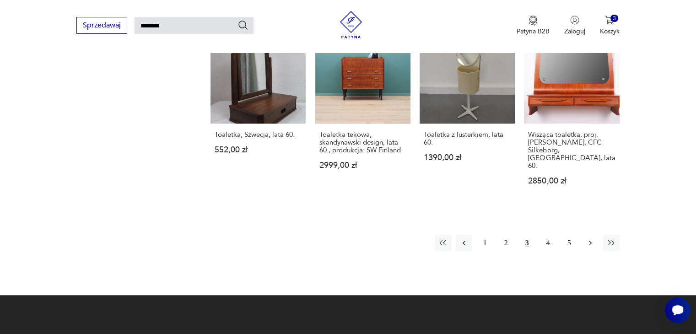
click at [589, 238] on icon "button" at bounding box center [590, 242] width 9 height 9
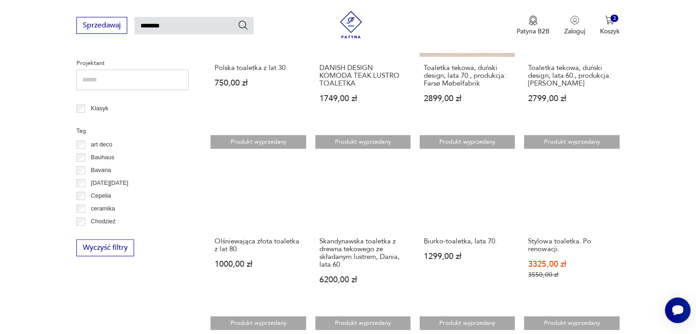
scroll to position [417, 0]
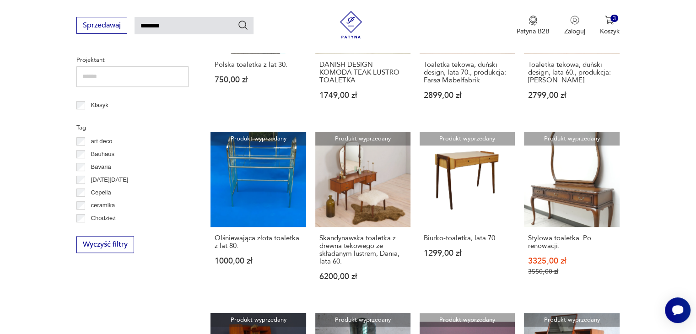
drag, startPoint x: 175, startPoint y: 28, endPoint x: 60, endPoint y: 19, distance: 115.3
click at [60, 19] on div "Sprzedawaj ******** Patyna B2B Zaloguj 3 Koszyk Twój koszyk ( 3 ) Toaletka, pro…" at bounding box center [348, 26] width 696 height 53
type input "*****"
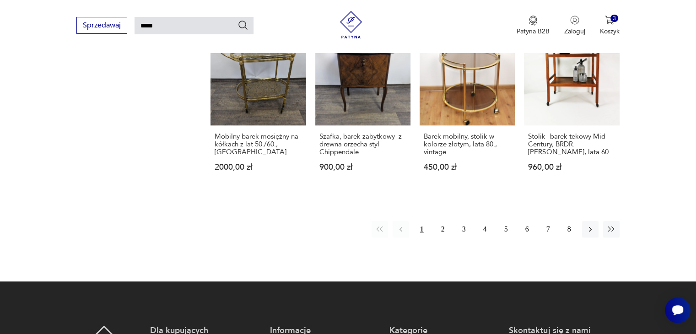
scroll to position [697, 0]
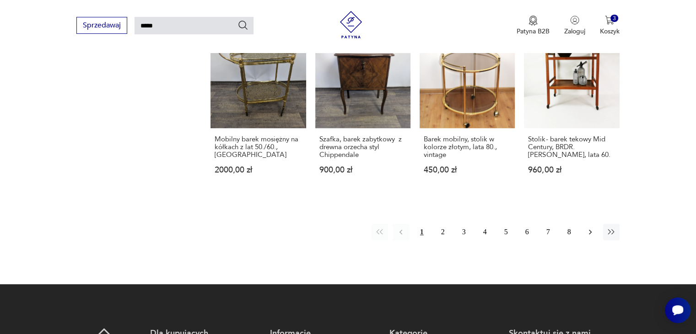
click at [591, 232] on icon "button" at bounding box center [590, 232] width 9 height 9
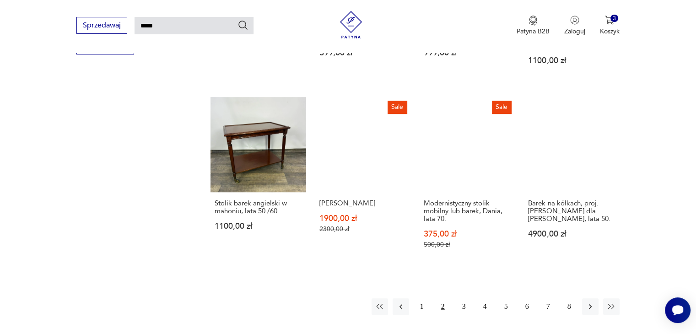
scroll to position [653, 0]
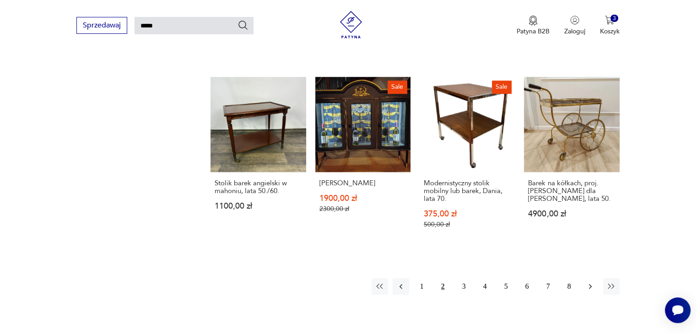
click at [590, 283] on button "button" at bounding box center [590, 286] width 16 height 16
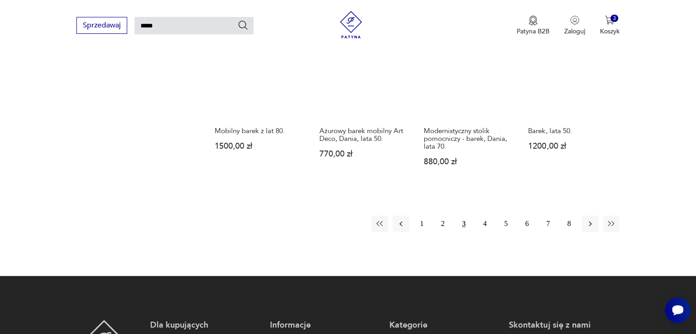
scroll to position [687, 0]
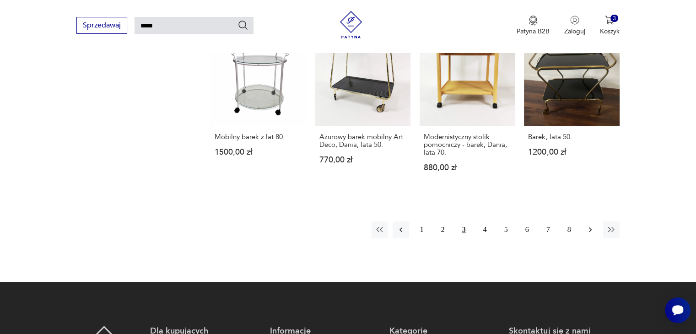
click at [591, 229] on icon "button" at bounding box center [590, 230] width 3 height 5
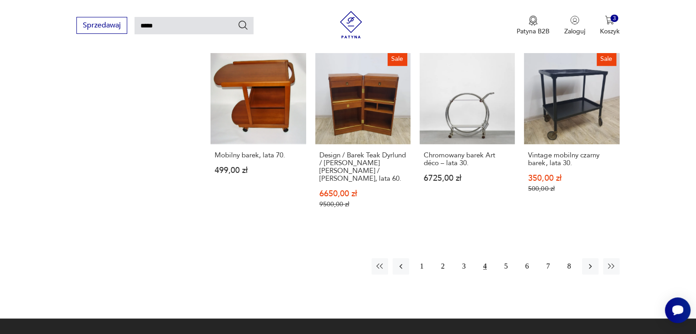
scroll to position [655, 0]
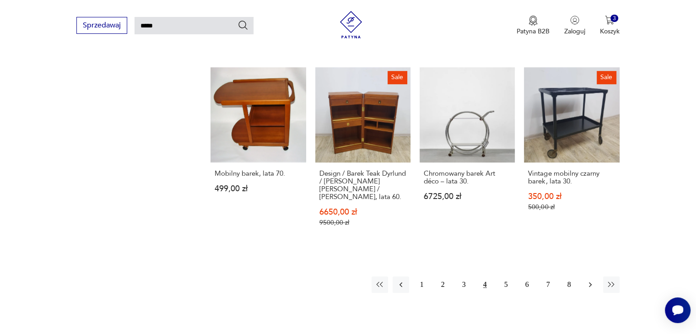
click at [591, 280] on icon "button" at bounding box center [590, 284] width 9 height 9
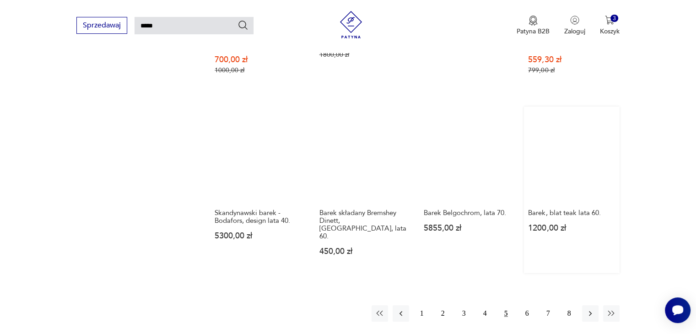
scroll to position [655, 0]
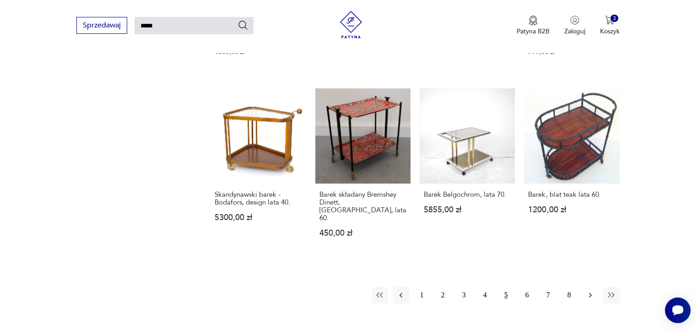
click at [587, 291] on icon "button" at bounding box center [590, 295] width 9 height 9
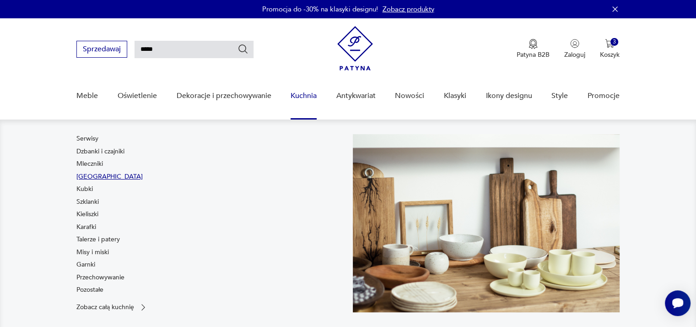
click at [89, 176] on link "[GEOGRAPHIC_DATA]" at bounding box center [109, 176] width 66 height 9
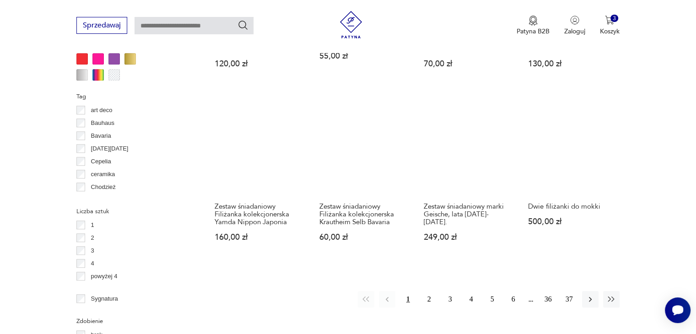
scroll to position [851, 0]
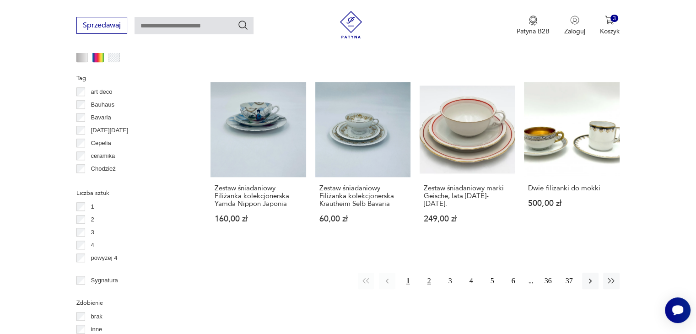
click at [430, 282] on button "2" at bounding box center [429, 281] width 16 height 16
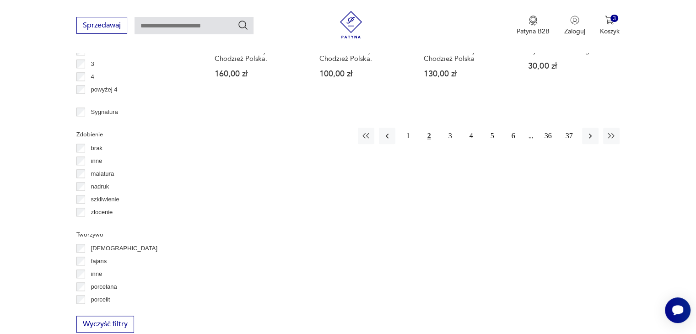
scroll to position [1030, 0]
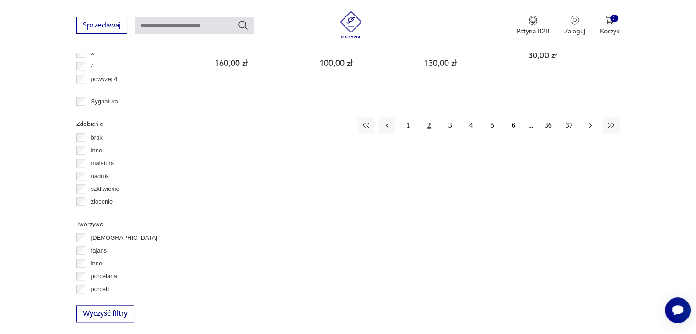
click at [589, 121] on icon "button" at bounding box center [590, 125] width 9 height 9
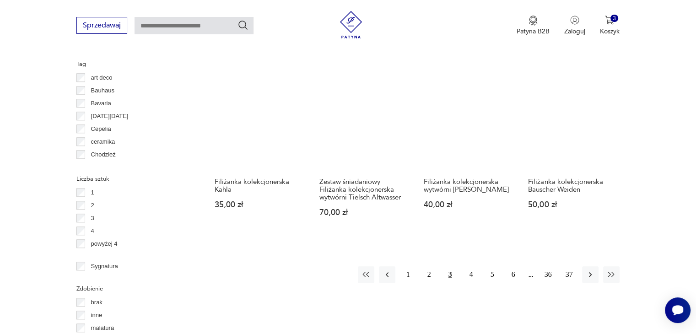
scroll to position [883, 0]
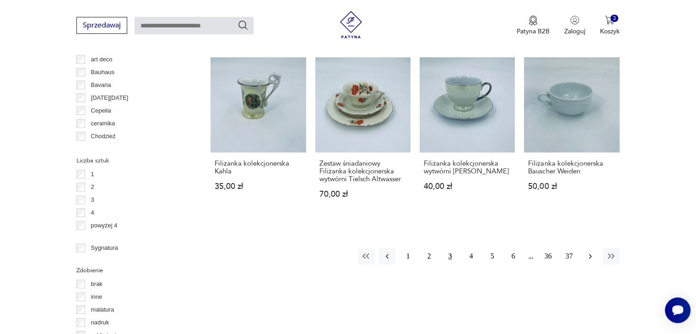
click at [591, 260] on icon "button" at bounding box center [590, 256] width 9 height 9
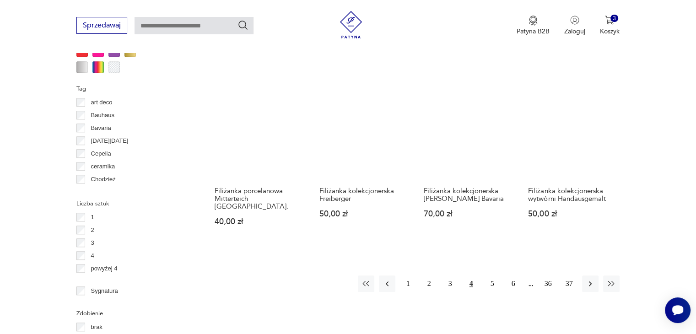
scroll to position [847, 0]
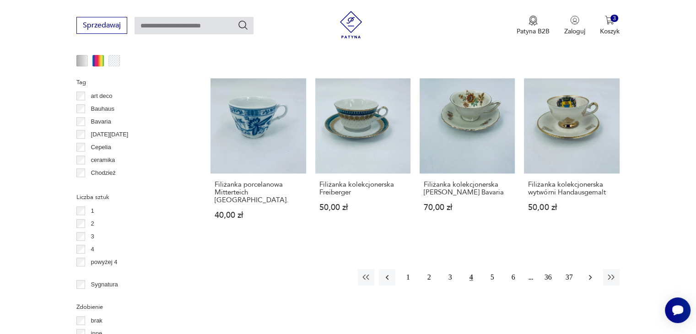
click at [591, 273] on icon "button" at bounding box center [590, 277] width 9 height 9
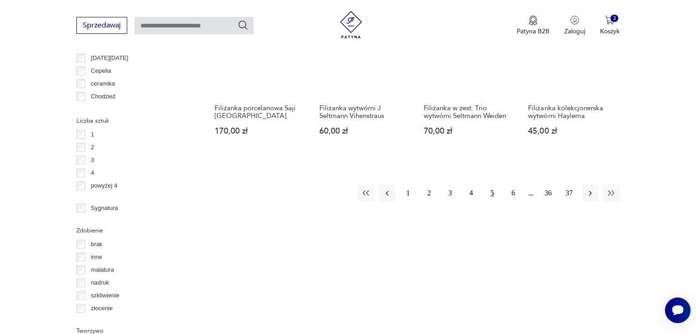
scroll to position [938, 0]
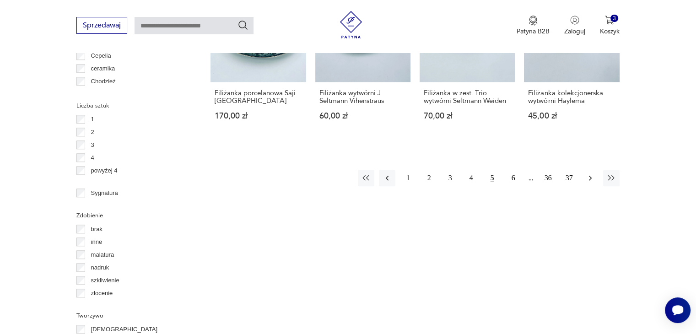
click at [587, 178] on icon "button" at bounding box center [590, 177] width 9 height 9
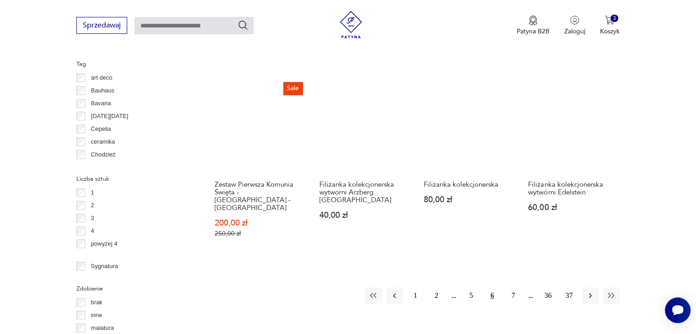
scroll to position [883, 0]
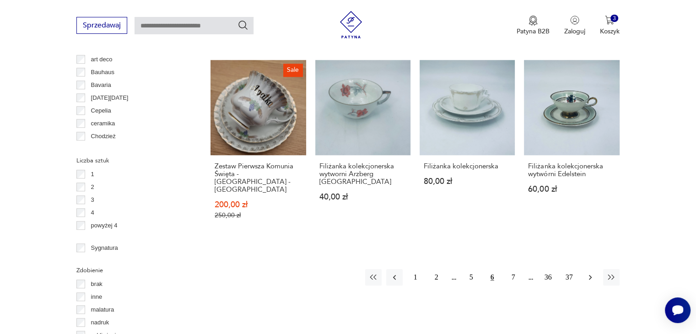
click at [593, 273] on icon "button" at bounding box center [590, 277] width 9 height 9
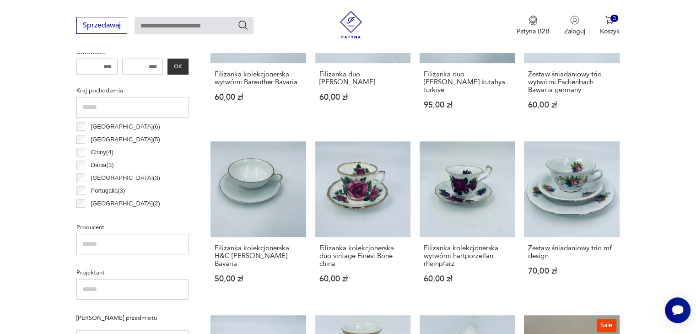
scroll to position [73, 0]
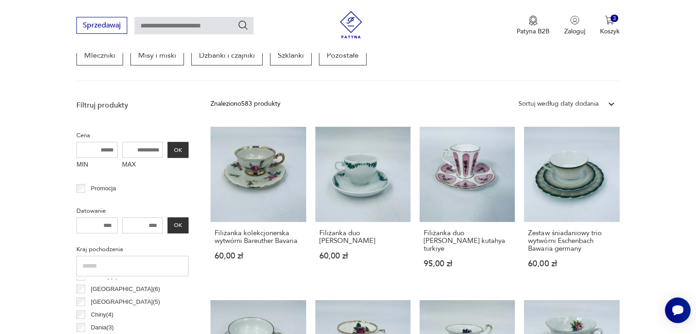
scroll to position [243, 0]
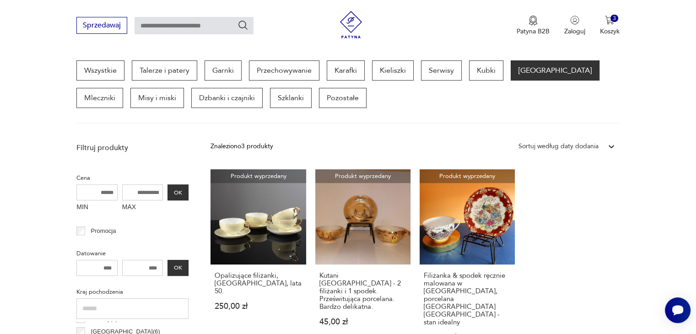
click at [108, 193] on input "MIN" at bounding box center [96, 192] width 41 height 16
type input "***"
click at [142, 190] on input "MAX" at bounding box center [142, 192] width 41 height 16
type input "****"
click at [179, 193] on button "OK" at bounding box center [178, 192] width 21 height 16
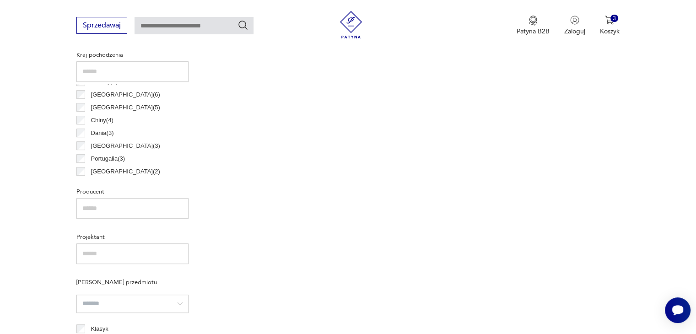
scroll to position [478, 0]
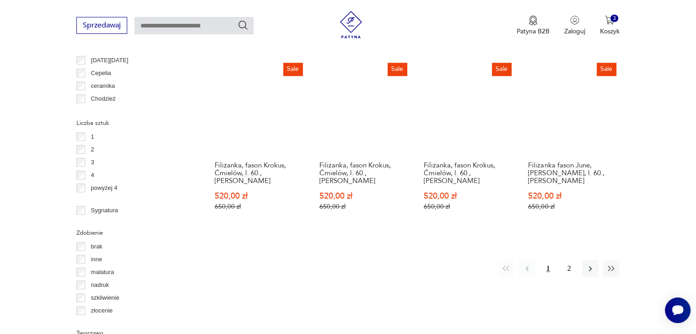
scroll to position [943, 0]
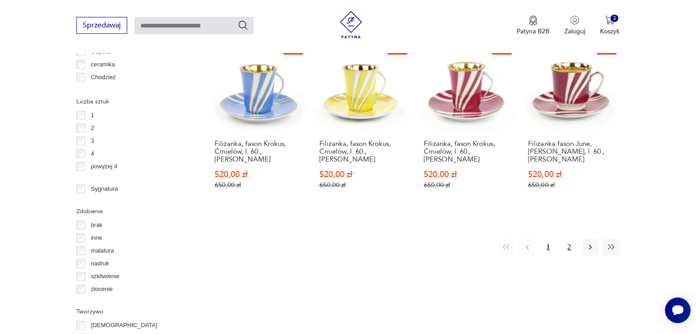
click at [568, 239] on button "2" at bounding box center [569, 247] width 16 height 16
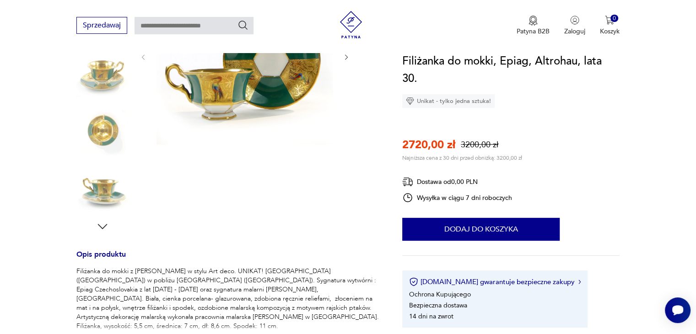
scroll to position [201, 0]
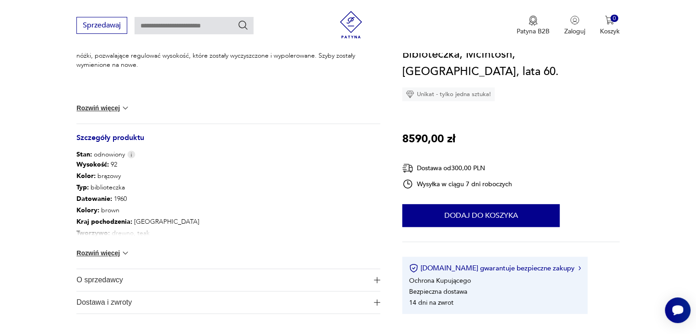
scroll to position [399, 0]
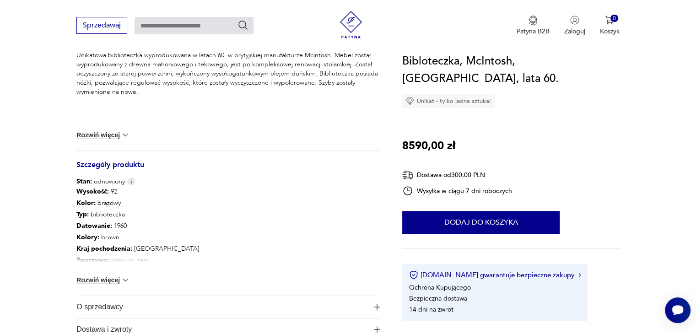
click at [89, 279] on button "Rozwiń więcej" at bounding box center [102, 280] width 53 height 9
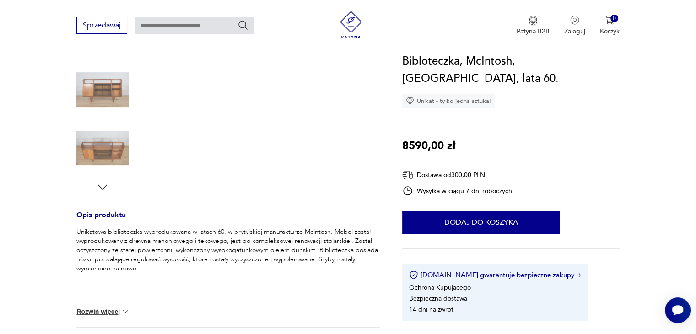
scroll to position [220, 0]
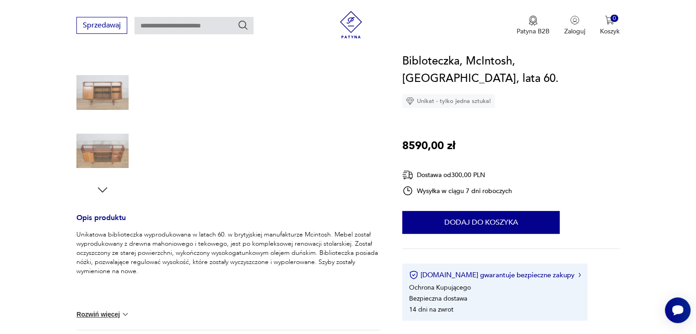
click at [696, 52] on div "Sprzedawaj Patyna B2B Zaloguj 0 Koszyk Twój koszyk ( 0 ) Brak produktów w koszy…" at bounding box center [348, 26] width 696 height 53
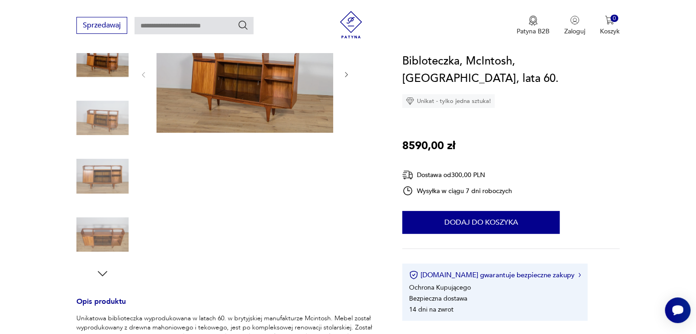
scroll to position [0, 0]
